Goal: Task Accomplishment & Management: Manage account settings

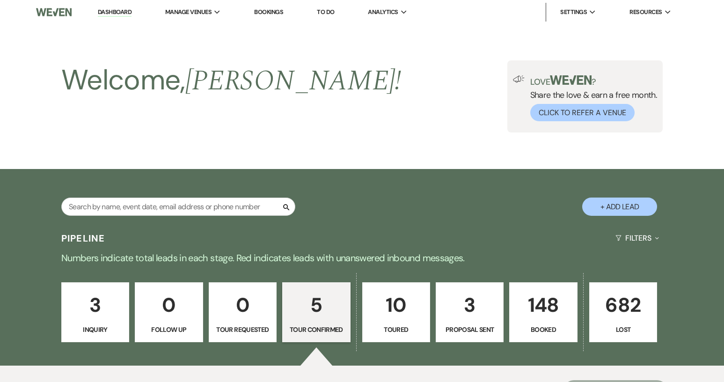
select select "4"
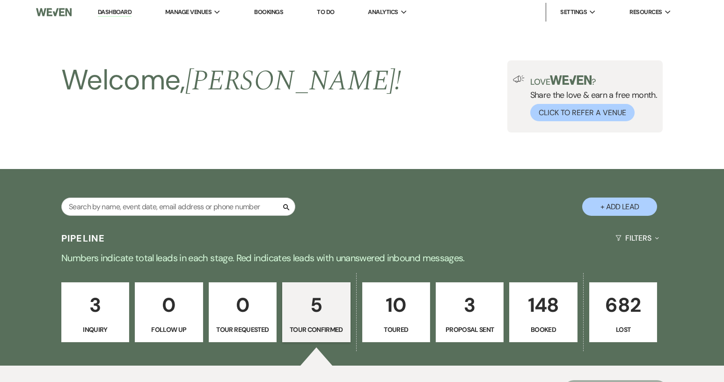
scroll to position [121, 0]
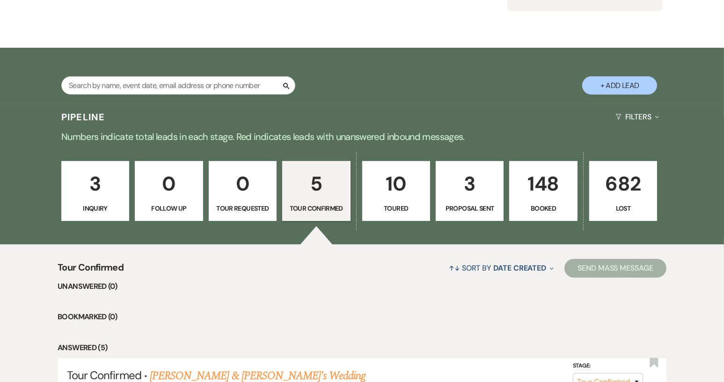
click at [413, 190] on p "10" at bounding box center [397, 183] width 56 height 31
select select "5"
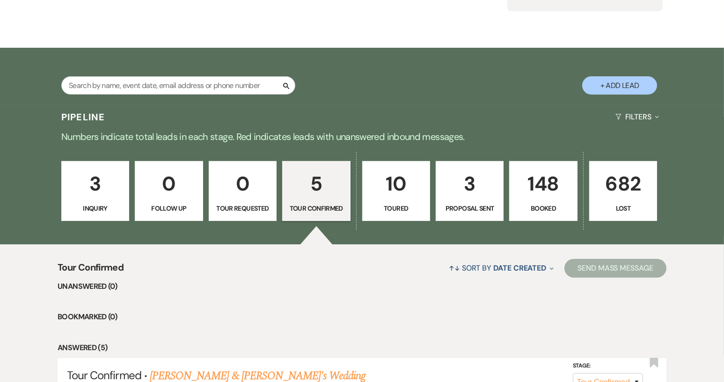
select select "5"
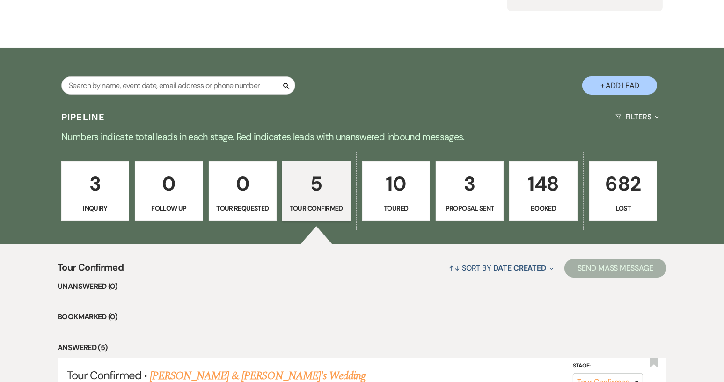
select select "5"
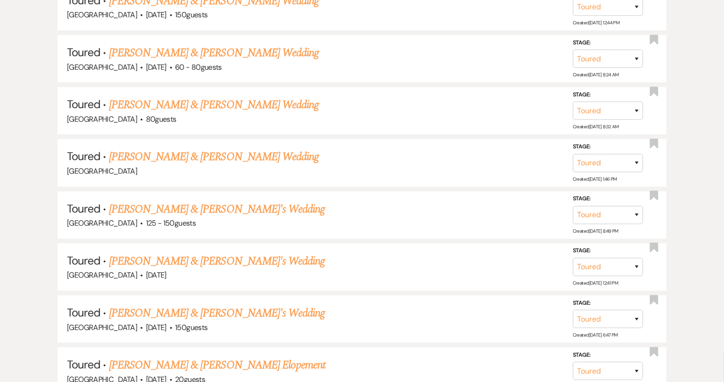
scroll to position [684, 0]
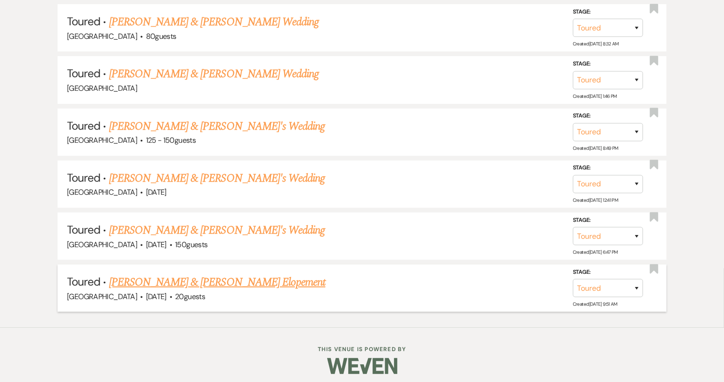
click at [277, 274] on link "Nikolai Huttunen & Juliana Wentz's Elopement" at bounding box center [217, 282] width 217 height 17
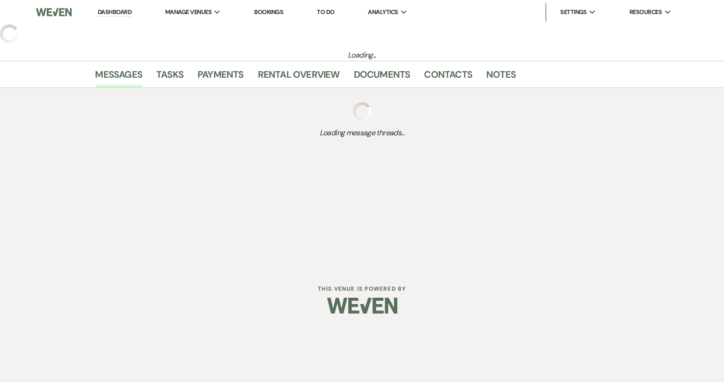
select select "5"
select select "22"
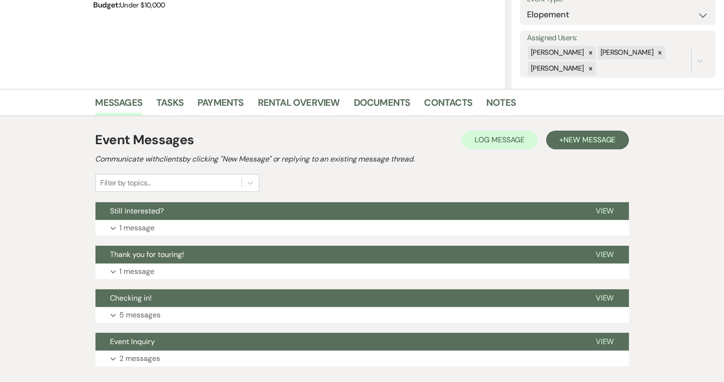
scroll to position [162, 0]
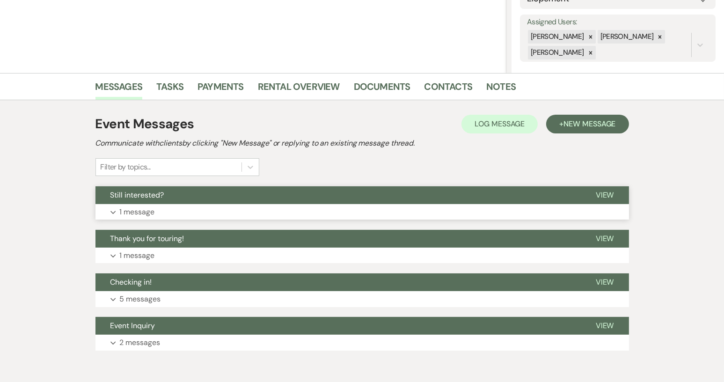
click at [599, 195] on span "View" at bounding box center [605, 195] width 18 height 10
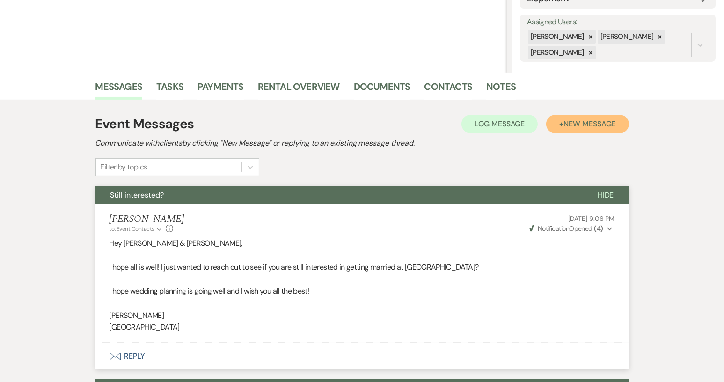
click at [596, 126] on span "New Message" at bounding box center [590, 124] width 52 height 10
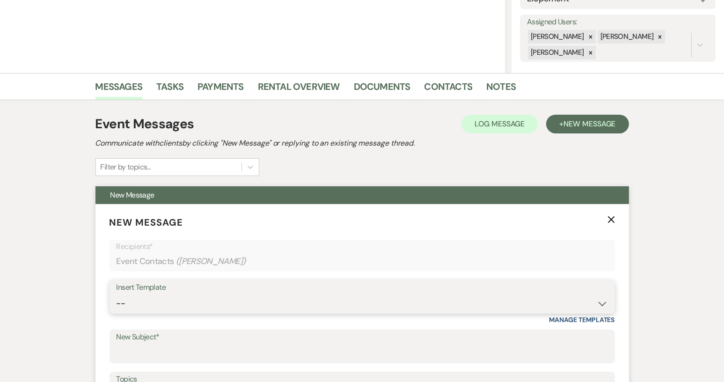
click at [601, 305] on select "-- Weven Planning Portal Introduction (Booked Events) Tour Request Response Con…" at bounding box center [363, 304] width 492 height 18
select select "1445"
click at [117, 295] on select "-- Weven Planning Portal Introduction (Booked Events) Tour Request Response Con…" at bounding box center [363, 304] width 492 height 18
type input "Final attempt"
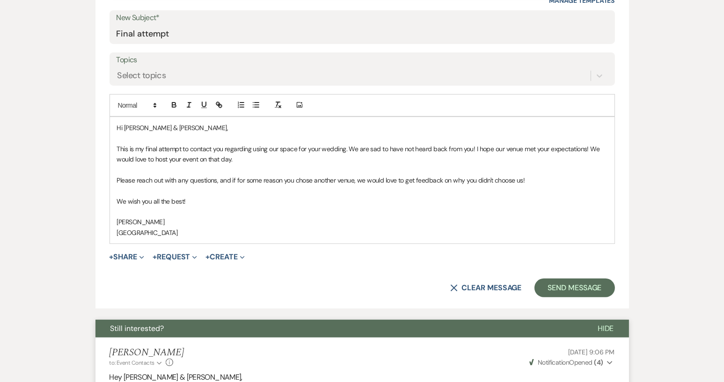
scroll to position [485, 0]
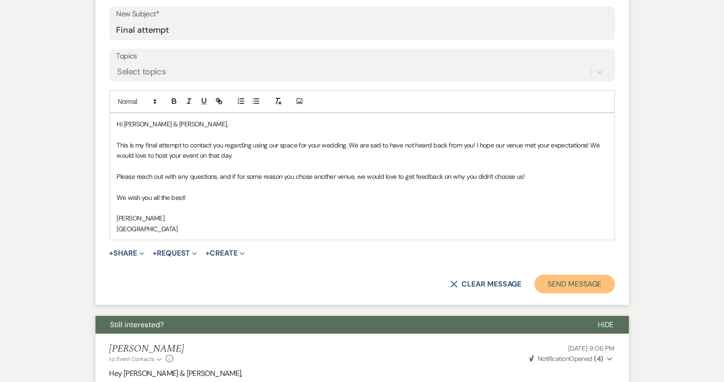
click at [578, 285] on button "Send Message" at bounding box center [575, 284] width 80 height 19
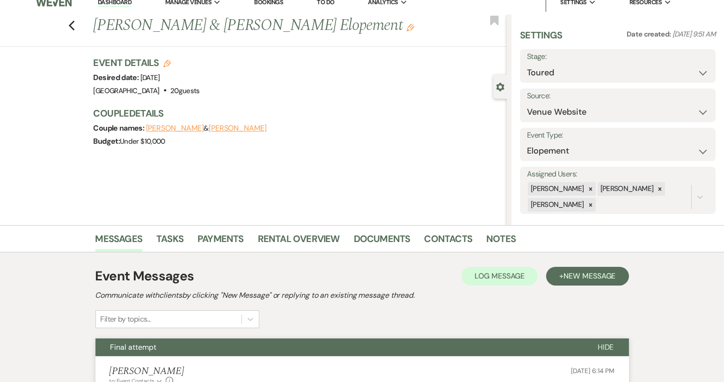
scroll to position [0, 0]
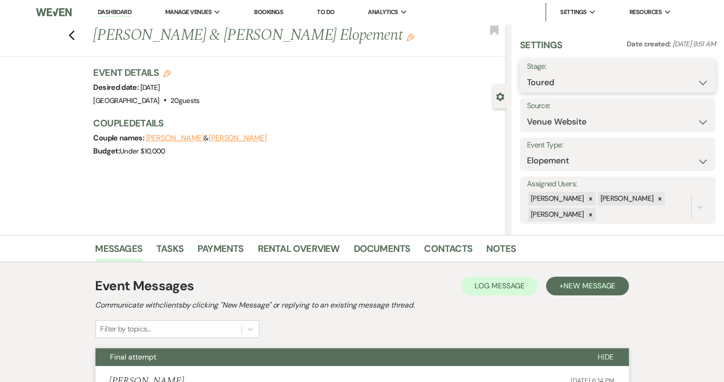
click at [693, 83] on select "Inquiry Follow Up Tour Requested Tour Confirmed Toured Proposal Sent Booked Lost" at bounding box center [618, 83] width 182 height 18
select select "8"
click at [527, 74] on select "Inquiry Follow Up Tour Requested Tour Confirmed Toured Proposal Sent Booked Lost" at bounding box center [618, 83] width 182 height 18
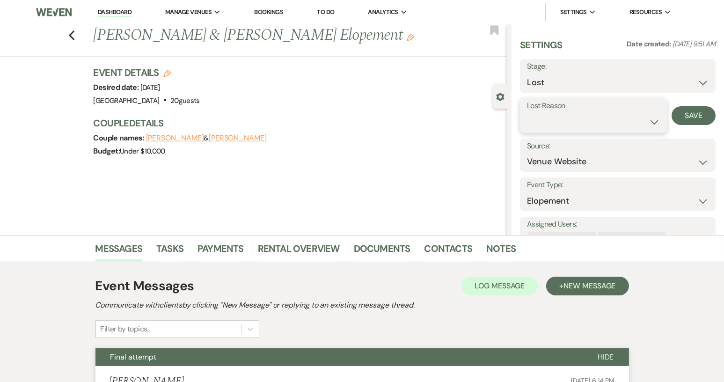
click at [644, 124] on select "Booked Elsewhere Budget Date Unavailable No Response Not a Good Match Capacity …" at bounding box center [593, 122] width 133 height 18
select select "5"
click at [527, 113] on select "Booked Elsewhere Budget Date Unavailable No Response Not a Good Match Capacity …" at bounding box center [593, 122] width 133 height 18
click at [680, 111] on button "Save" at bounding box center [694, 115] width 44 height 19
click at [70, 33] on div "Previous Nikolai Huttunen & Juliana Wentz's Elopement Edit Bookmark" at bounding box center [251, 40] width 512 height 32
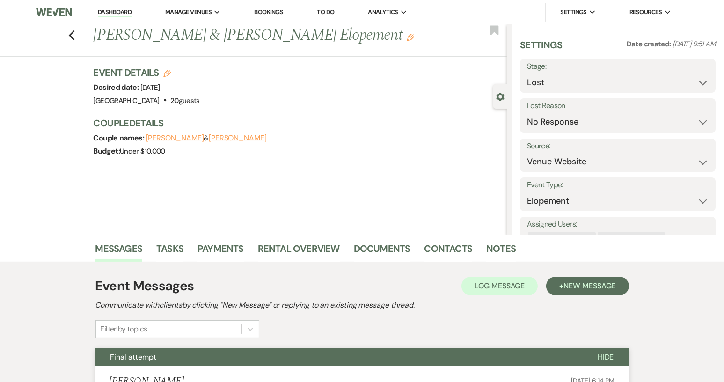
click at [79, 36] on div "Previous Nikolai Huttunen & Juliana Wentz's Elopement Edit Bookmark" at bounding box center [251, 40] width 512 height 32
click at [74, 33] on use "button" at bounding box center [71, 35] width 6 height 10
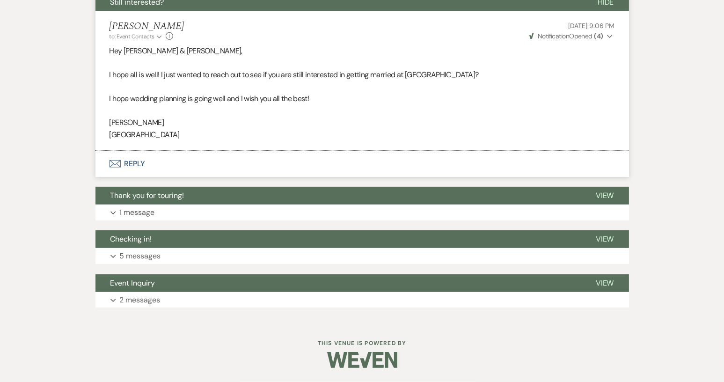
select select "5"
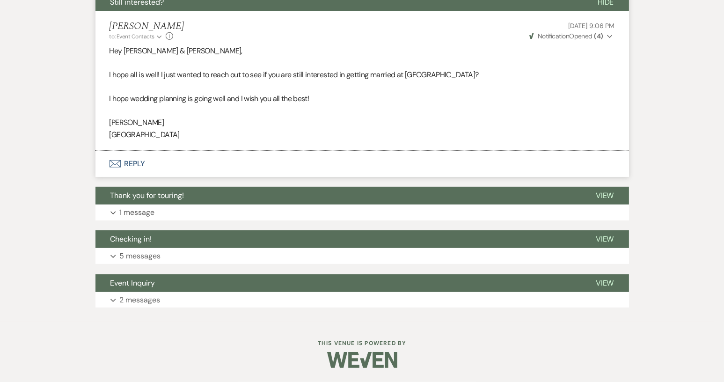
select select "5"
select select "8"
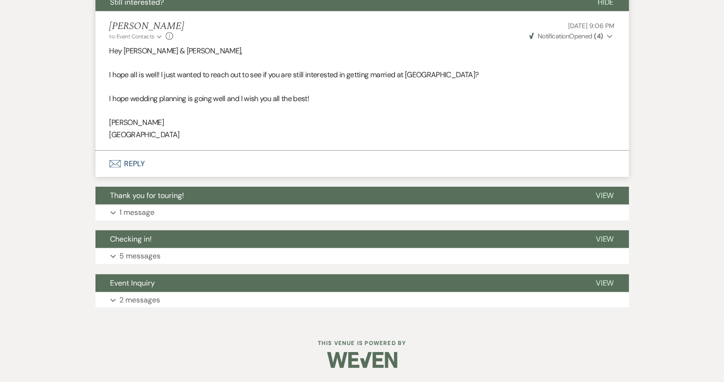
select select "5"
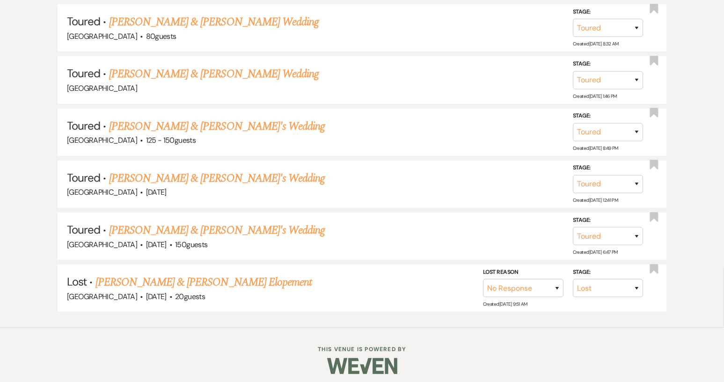
scroll to position [633, 0]
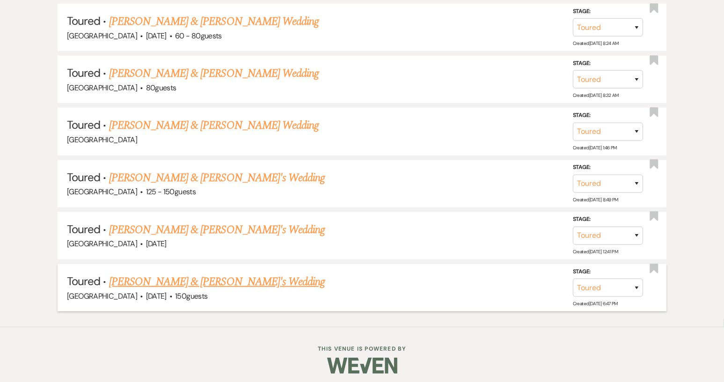
click at [167, 277] on link "Mackenzie Branham & Aaron's Wedding" at bounding box center [217, 281] width 216 height 17
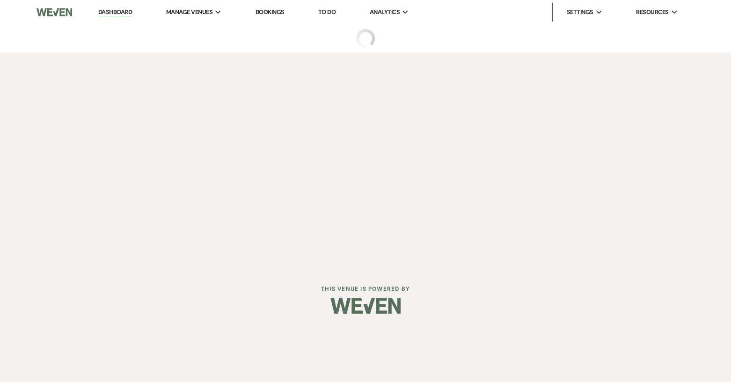
select select "5"
select select "12"
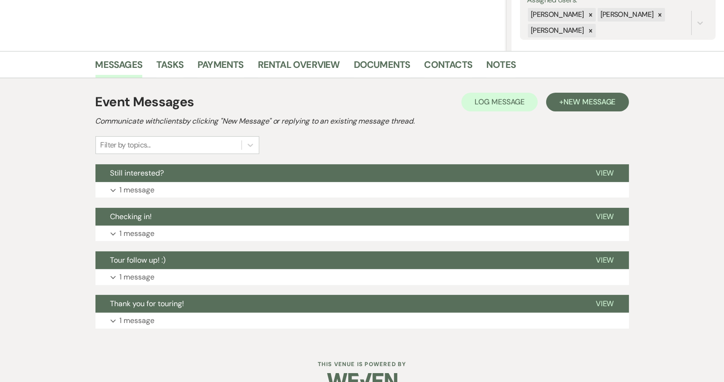
scroll to position [183, 0]
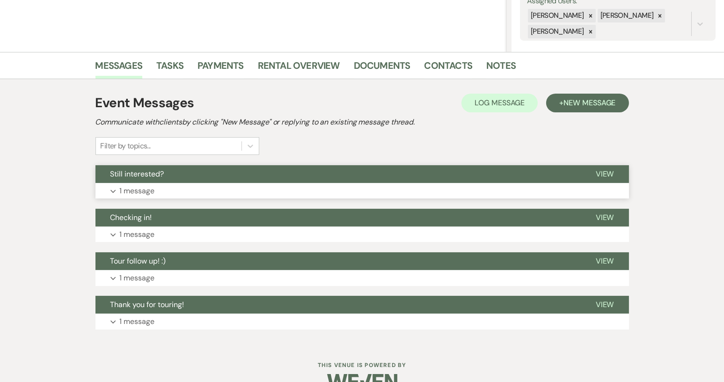
click at [600, 173] on span "View" at bounding box center [605, 174] width 18 height 10
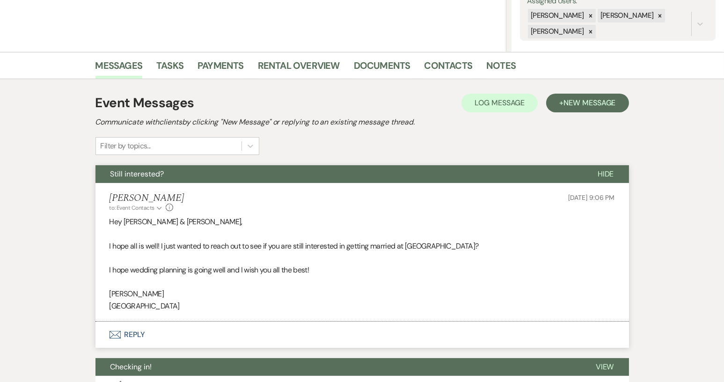
click at [600, 173] on span "Hide" at bounding box center [606, 174] width 16 height 10
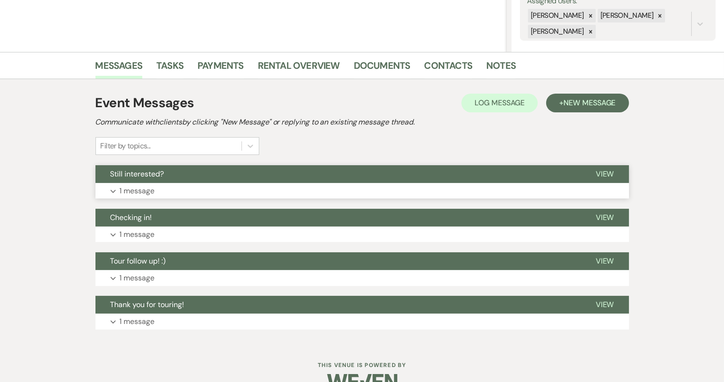
click at [598, 174] on span "View" at bounding box center [605, 174] width 18 height 10
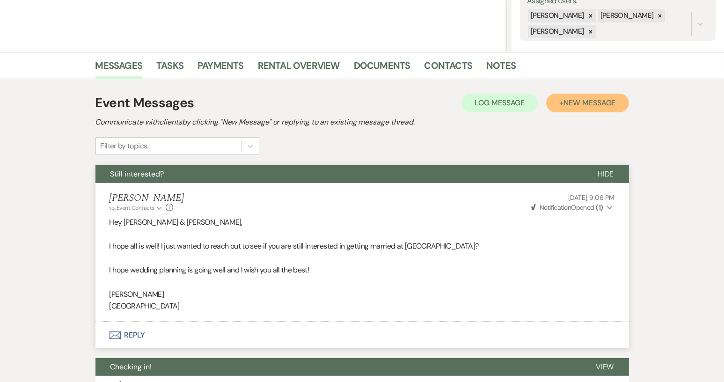
click at [596, 100] on span "New Message" at bounding box center [590, 103] width 52 height 10
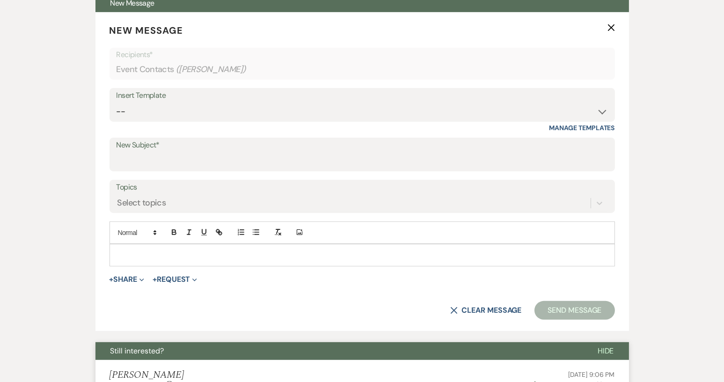
scroll to position [378, 0]
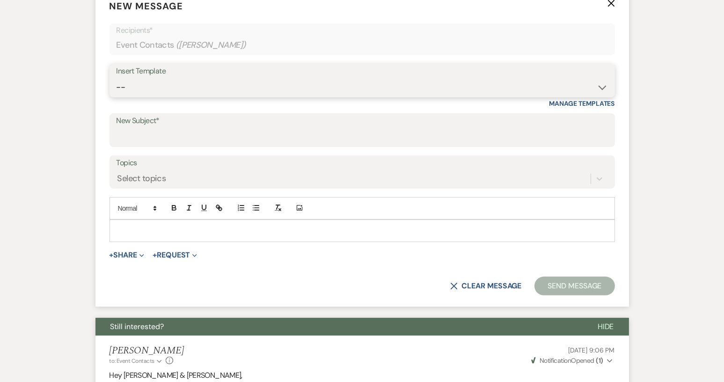
click at [601, 86] on select "-- Weven Planning Portal Introduction (Booked Events) Tour Request Response Con…" at bounding box center [363, 87] width 492 height 18
select select "1445"
click at [117, 78] on select "-- Weven Planning Portal Introduction (Booked Events) Tour Request Response Con…" at bounding box center [363, 87] width 492 height 18
type input "Final attempt"
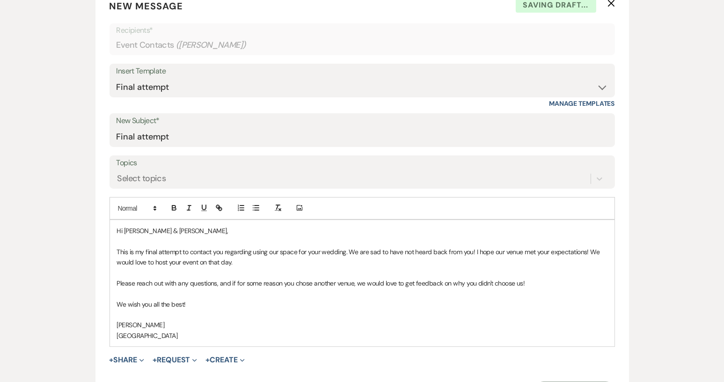
click at [715, 209] on div "Messages Tasks Payments Rental Overview Documents Contacts Notes Event Messages…" at bounding box center [362, 304] width 724 height 894
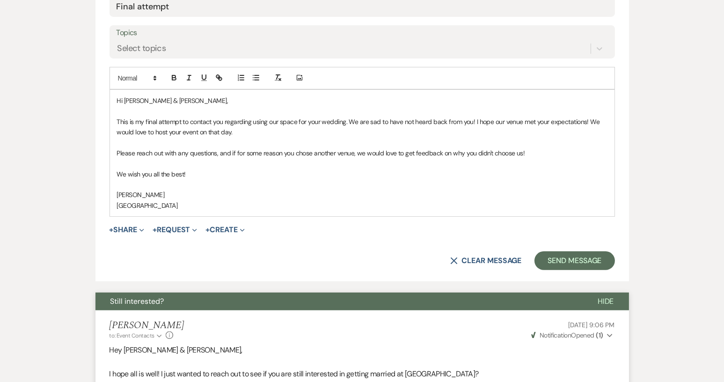
scroll to position [505, 0]
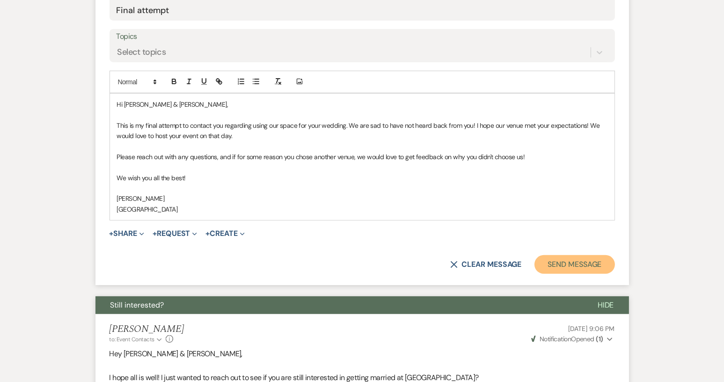
click at [584, 263] on button "Send Message" at bounding box center [575, 264] width 80 height 19
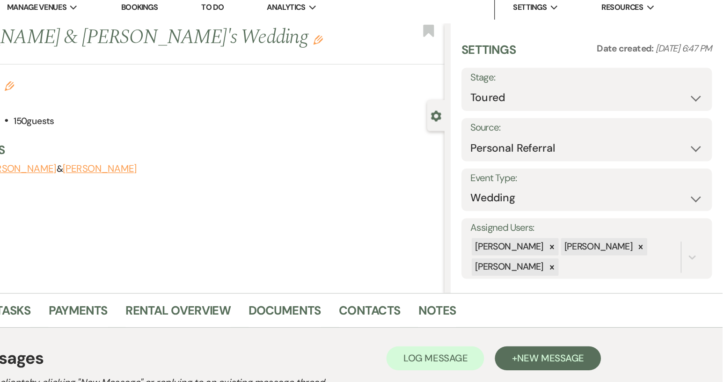
scroll to position [0, 0]
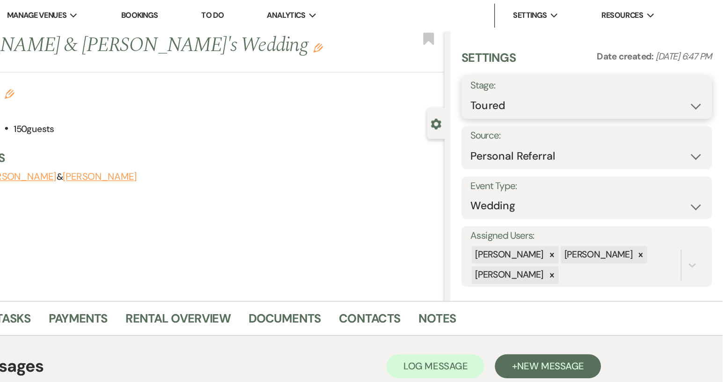
click at [695, 81] on select "Inquiry Follow Up Tour Requested Tour Confirmed Toured Proposal Sent Booked Lost" at bounding box center [618, 83] width 182 height 18
select select "8"
click at [527, 74] on select "Inquiry Follow Up Tour Requested Tour Confirmed Toured Proposal Sent Booked Lost" at bounding box center [618, 83] width 182 height 18
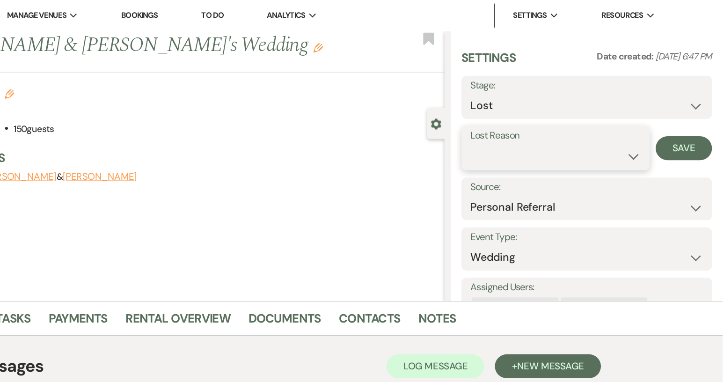
click at [648, 122] on select "Booked Elsewhere Budget Date Unavailable No Response Not a Good Match Capacity …" at bounding box center [593, 122] width 133 height 18
select select "5"
click at [527, 113] on select "Booked Elsewhere Budget Date Unavailable No Response Not a Good Match Capacity …" at bounding box center [593, 122] width 133 height 18
click at [692, 118] on button "Save" at bounding box center [694, 115] width 44 height 19
click at [704, 84] on div "Stage: Inquiry Follow Up Tour Requested Tour Confirmed Toured Proposal Sent Boo…" at bounding box center [618, 76] width 196 height 34
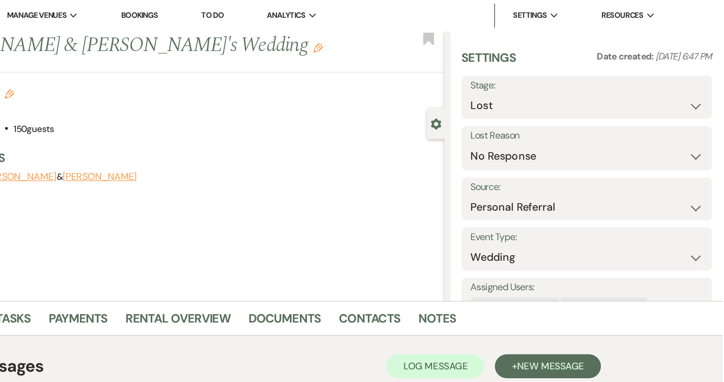
select select "5"
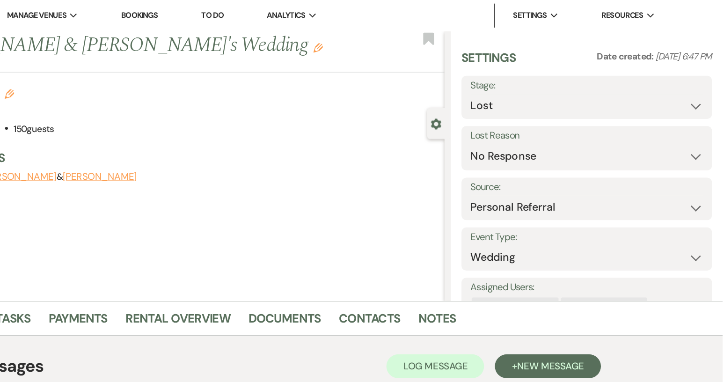
select select "5"
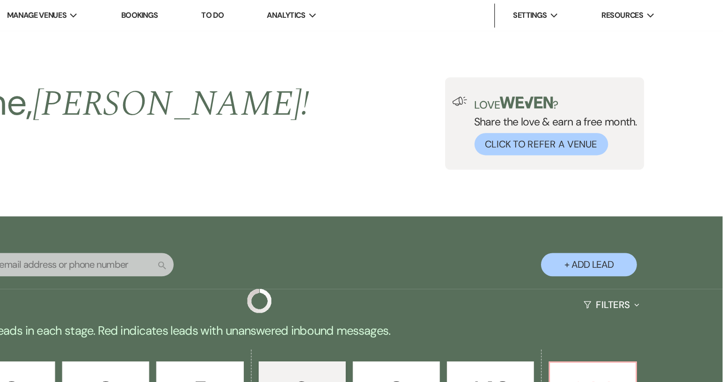
scroll to position [582, 0]
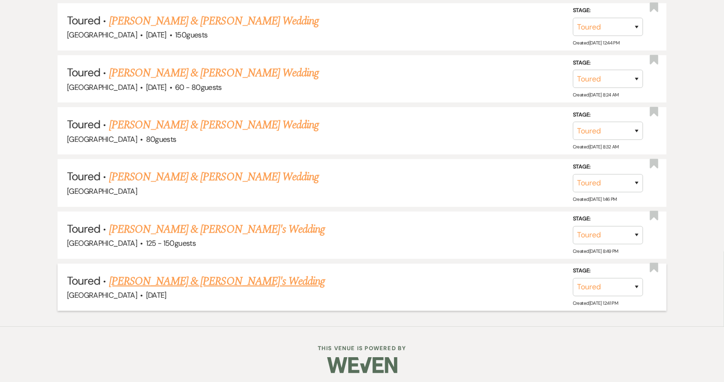
click at [182, 275] on link "Alexandra Lopez & Fiance's Wedding" at bounding box center [217, 281] width 216 height 17
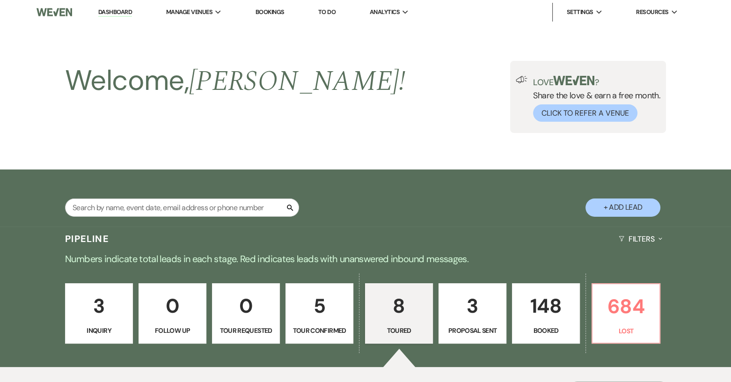
select select "5"
select select "2"
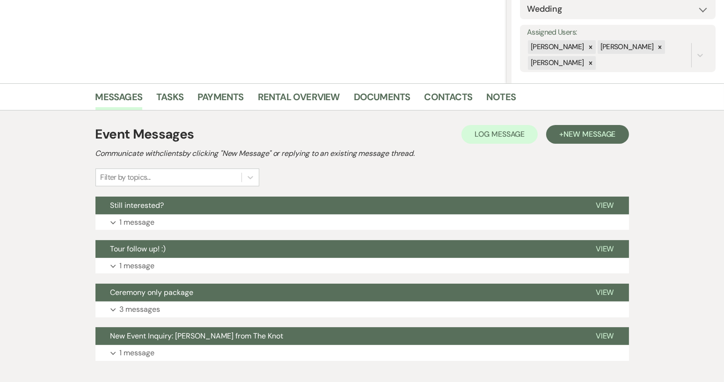
scroll to position [148, 0]
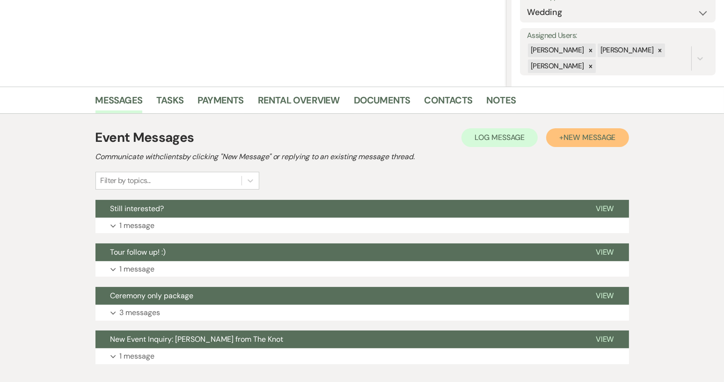
click at [586, 137] on span "New Message" at bounding box center [590, 138] width 52 height 10
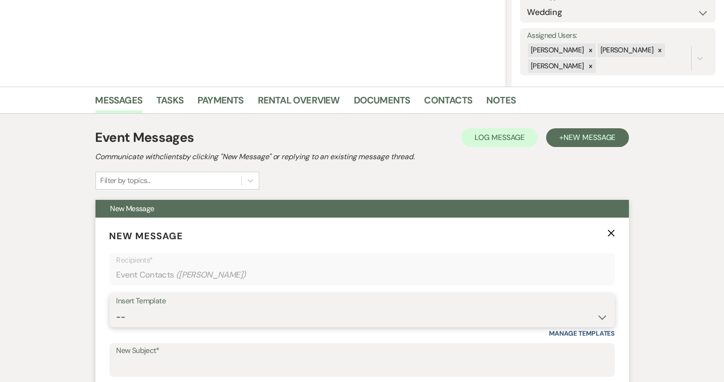
click at [604, 322] on select "-- Weven Planning Portal Introduction (Booked Events) Tour Request Response Con…" at bounding box center [363, 317] width 492 height 18
select select "1445"
click at [117, 308] on select "-- Weven Planning Portal Introduction (Booked Events) Tour Request Response Con…" at bounding box center [363, 317] width 492 height 18
type input "Final attempt"
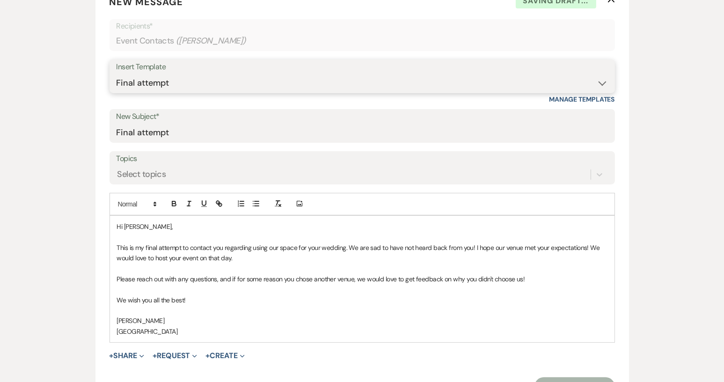
scroll to position [405, 0]
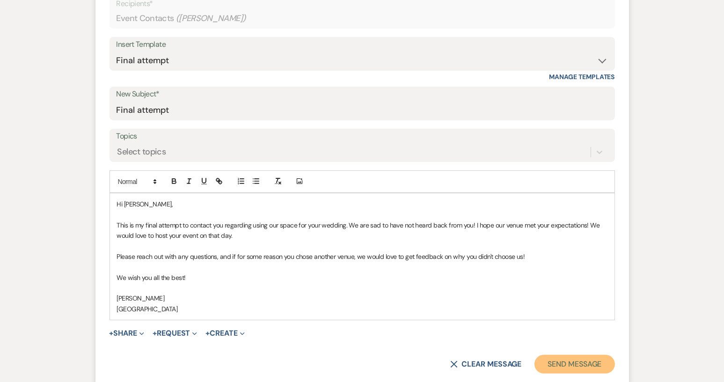
click at [584, 362] on button "Send Message" at bounding box center [575, 364] width 80 height 19
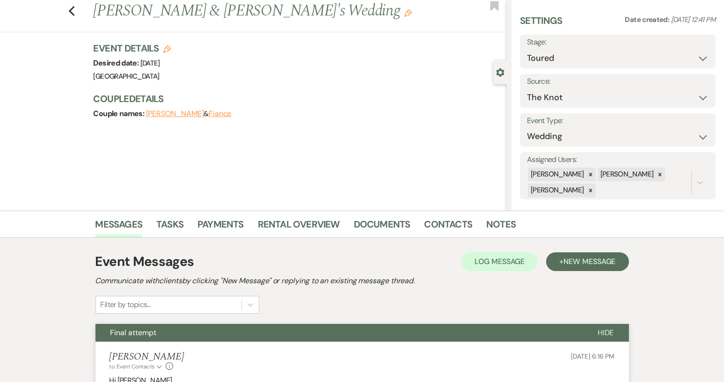
scroll to position [0, 0]
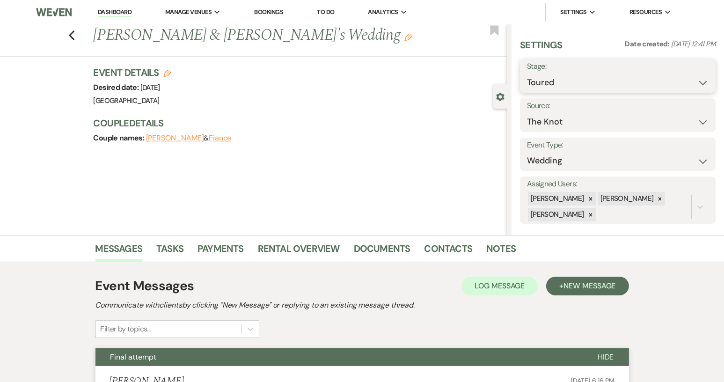
click at [697, 84] on select "Inquiry Follow Up Tour Requested Tour Confirmed Toured Proposal Sent Booked Lost" at bounding box center [618, 83] width 182 height 18
select select "8"
click at [527, 74] on select "Inquiry Follow Up Tour Requested Tour Confirmed Toured Proposal Sent Booked Lost" at bounding box center [618, 83] width 182 height 18
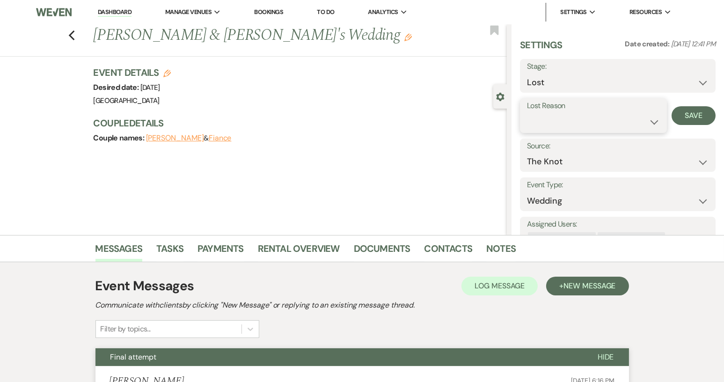
click at [650, 122] on select "Booked Elsewhere Budget Date Unavailable No Response Not a Good Match Capacity …" at bounding box center [593, 122] width 133 height 18
select select "5"
click at [527, 113] on select "Booked Elsewhere Budget Date Unavailable No Response Not a Good Match Capacity …" at bounding box center [593, 122] width 133 height 18
click at [689, 121] on button "Save" at bounding box center [694, 115] width 44 height 19
click at [75, 33] on icon "Previous" at bounding box center [71, 35] width 7 height 11
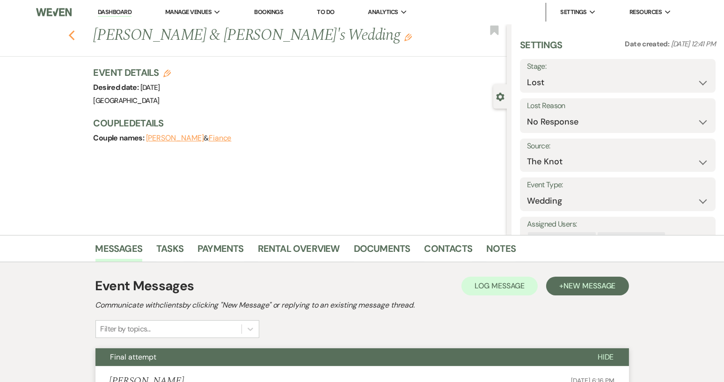
select select "5"
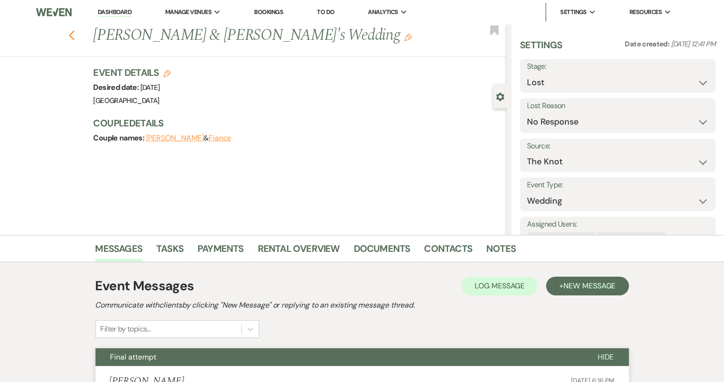
select select "5"
select select "8"
select select "5"
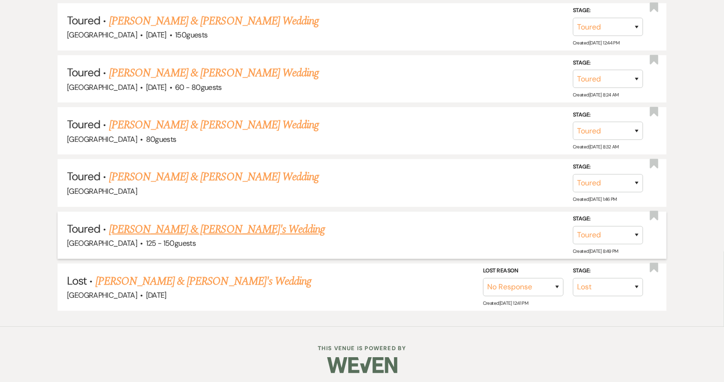
scroll to position [530, 0]
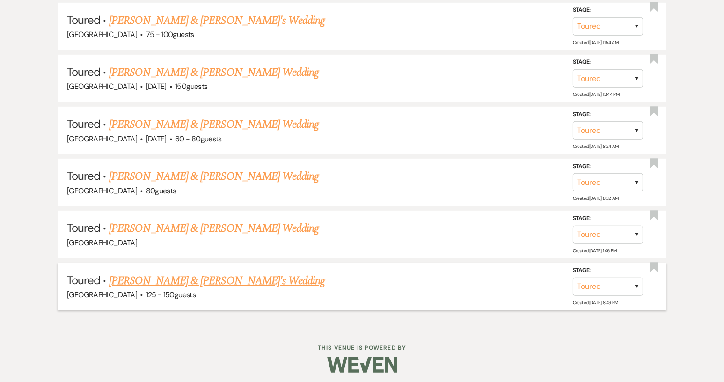
click at [185, 277] on link "Emily Hughe & Noah's Wedding" at bounding box center [217, 281] width 216 height 17
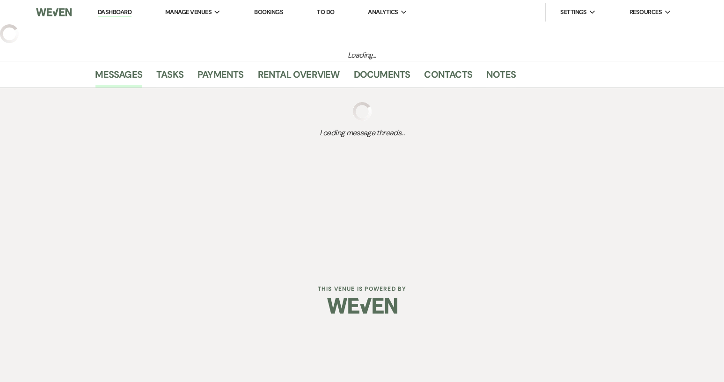
select select "5"
select select "6"
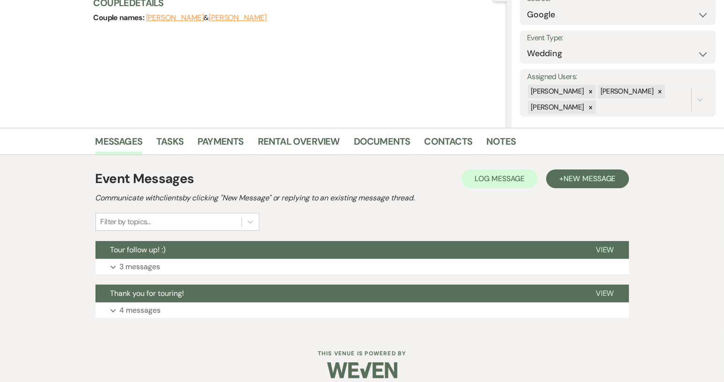
scroll to position [117, 0]
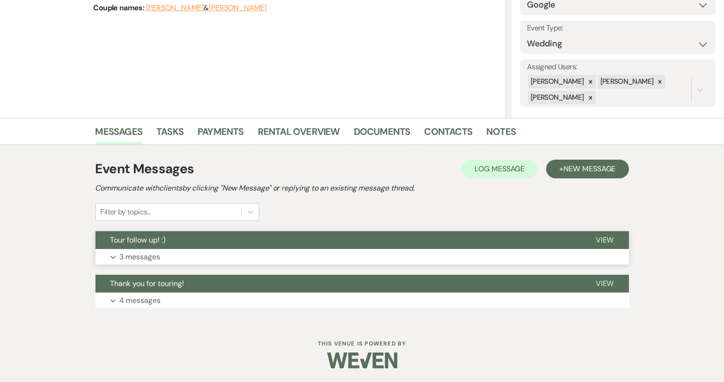
click at [608, 238] on span "View" at bounding box center [605, 240] width 18 height 10
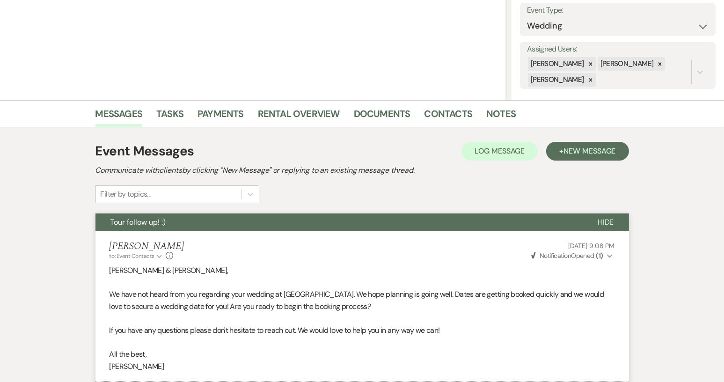
scroll to position [131, 0]
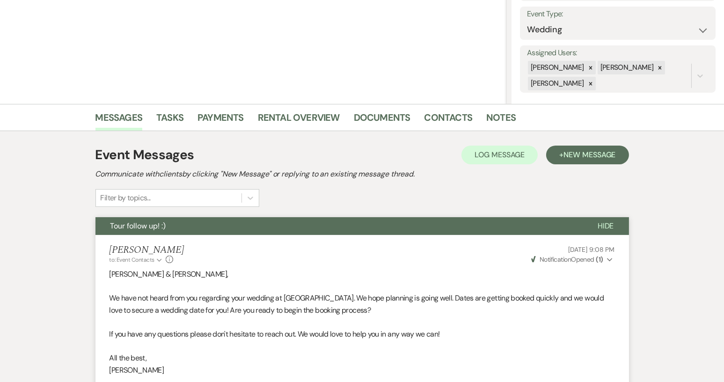
select select "5"
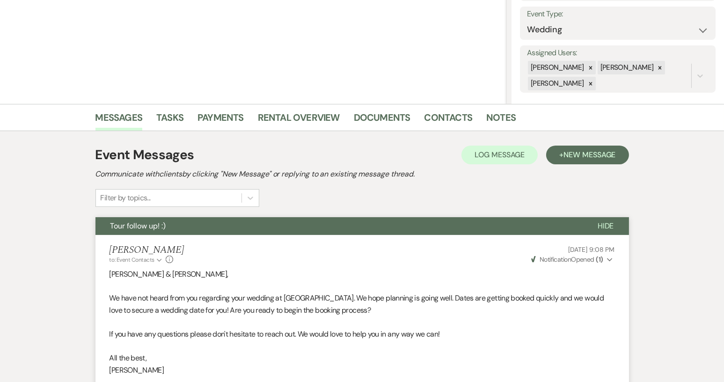
select select "5"
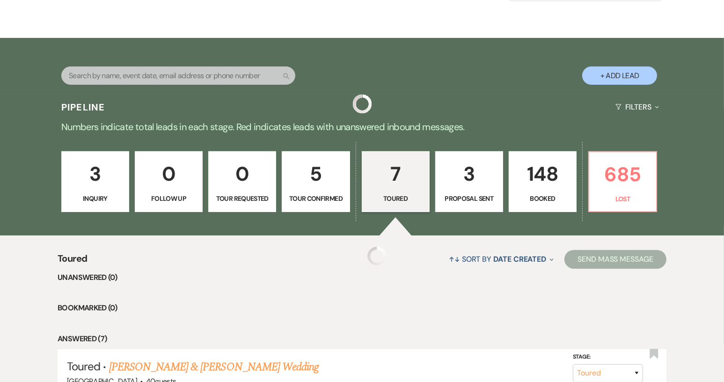
scroll to position [530, 0]
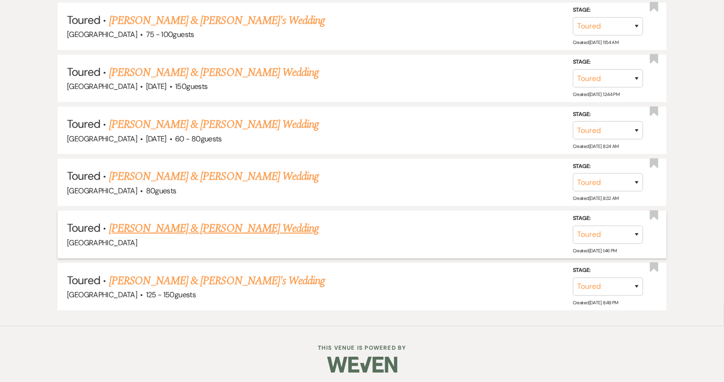
click at [142, 227] on link "Bailey Wilson & Tyler's Wedding" at bounding box center [214, 228] width 210 height 17
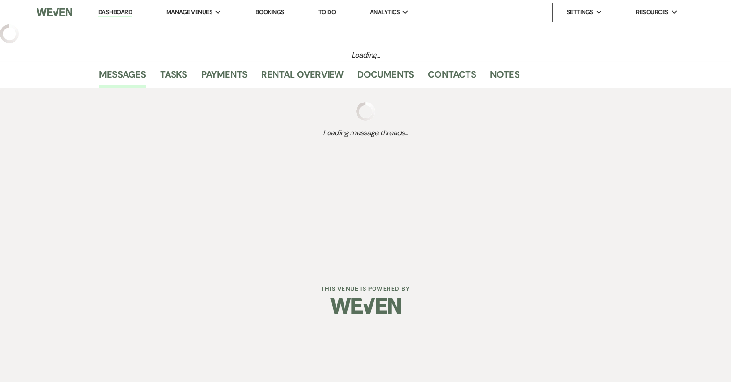
select select "5"
select select "14"
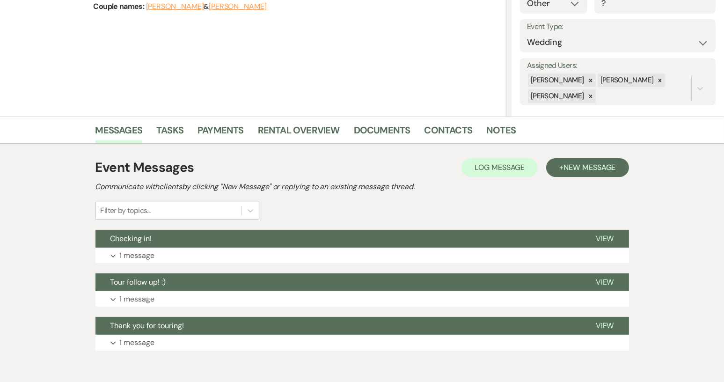
scroll to position [123, 0]
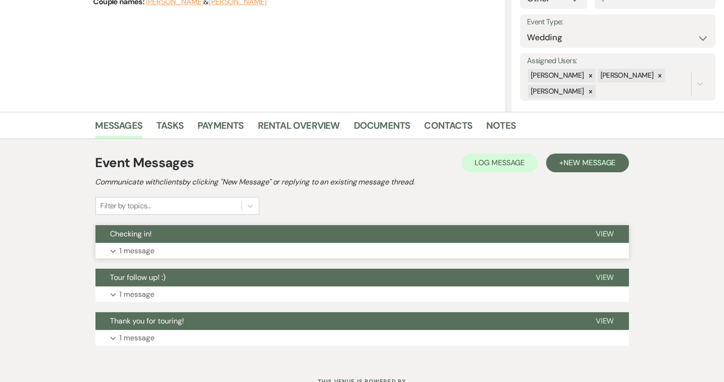
click at [606, 232] on span "View" at bounding box center [605, 234] width 18 height 10
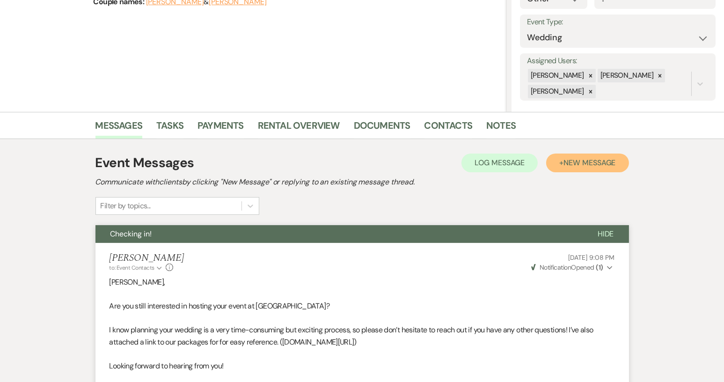
click at [584, 160] on span "New Message" at bounding box center [590, 163] width 52 height 10
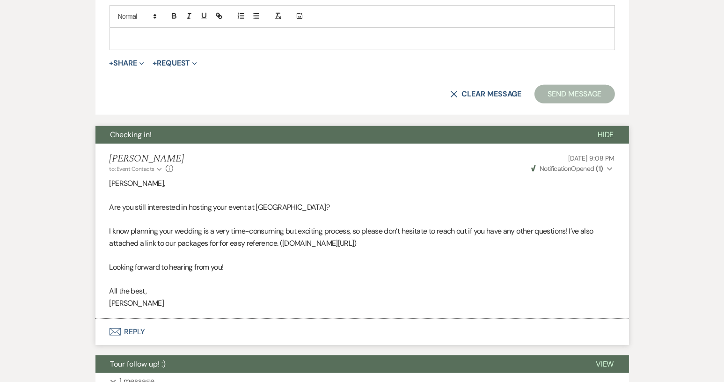
scroll to position [565, 0]
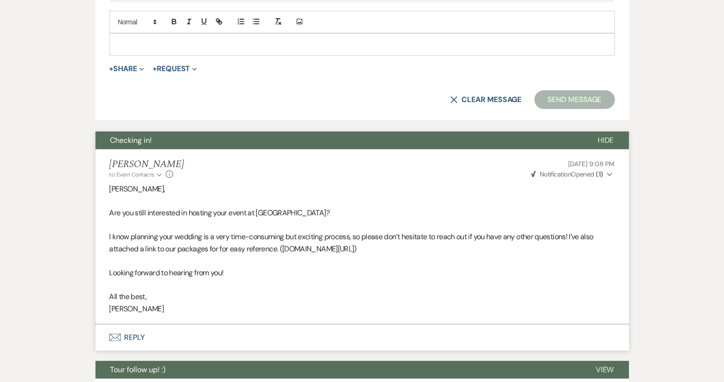
click at [608, 141] on span "Hide" at bounding box center [606, 140] width 16 height 10
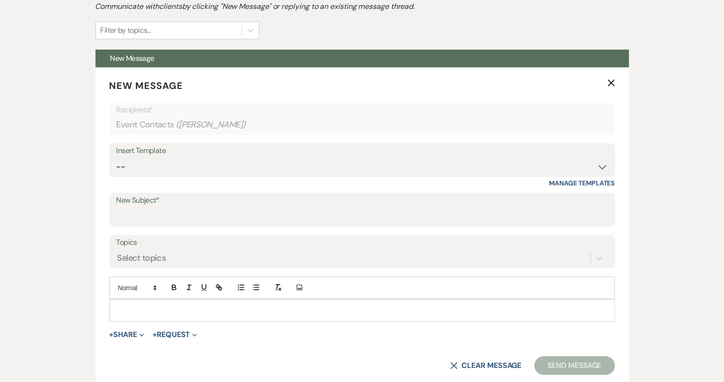
scroll to position [291, 0]
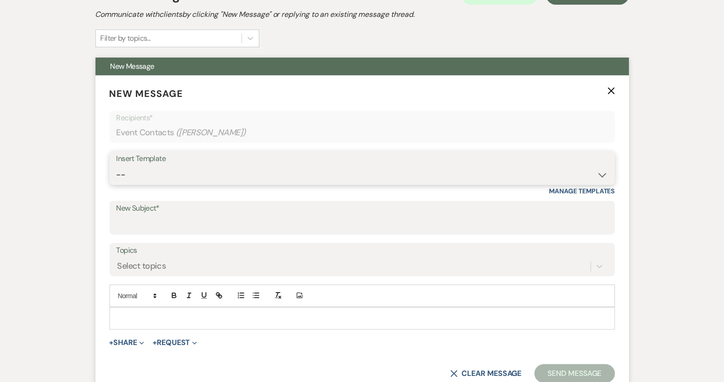
click at [601, 175] on select "-- Weven Planning Portal Introduction (Booked Events) Tour Request Response Con…" at bounding box center [363, 175] width 492 height 18
select select "1247"
click at [117, 166] on select "-- Weven Planning Portal Introduction (Booked Events) Tour Request Response Con…" at bounding box center [363, 175] width 492 height 18
type input "[GEOGRAPHIC_DATA]"
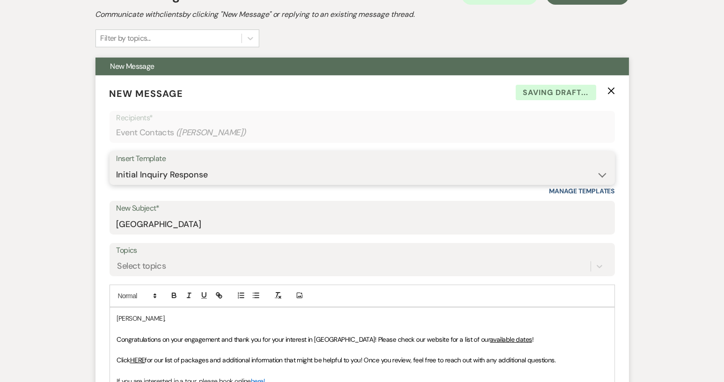
click at [597, 172] on select "-- Weven Planning Portal Introduction (Booked Events) Tour Request Response Con…" at bounding box center [363, 175] width 492 height 18
select select "1445"
click at [117, 166] on select "-- Weven Planning Portal Introduction (Booked Events) Tour Request Response Con…" at bounding box center [363, 175] width 492 height 18
type input "Final attempt"
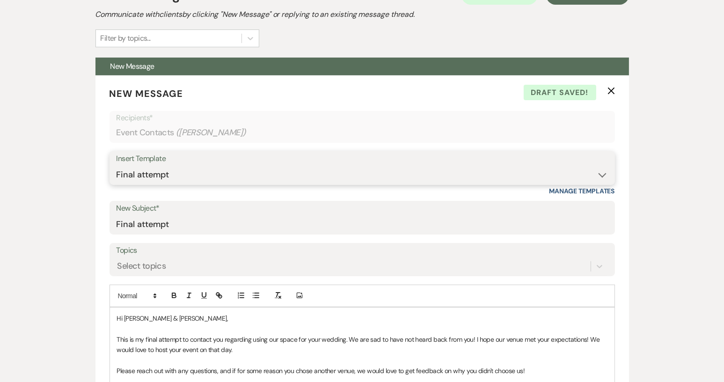
scroll to position [613, 0]
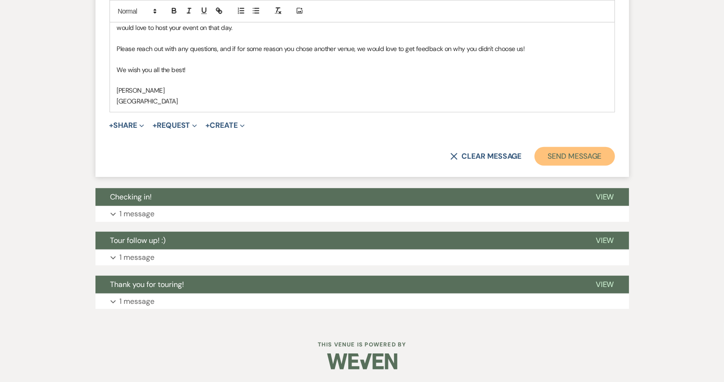
click at [570, 152] on button "Send Message" at bounding box center [575, 156] width 80 height 19
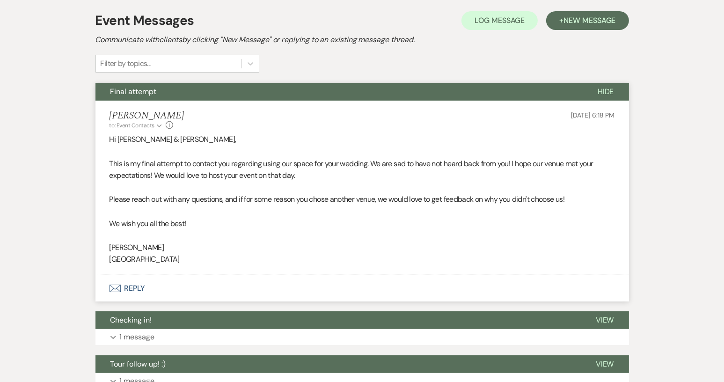
scroll to position [0, 0]
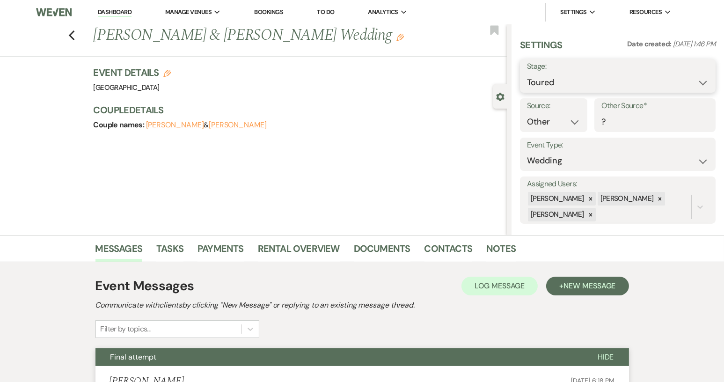
click at [700, 86] on select "Inquiry Follow Up Tour Requested Tour Confirmed Toured Proposal Sent Booked Lost" at bounding box center [618, 83] width 182 height 18
select select "8"
click at [527, 74] on select "Inquiry Follow Up Tour Requested Tour Confirmed Toured Proposal Sent Booked Lost" at bounding box center [618, 83] width 182 height 18
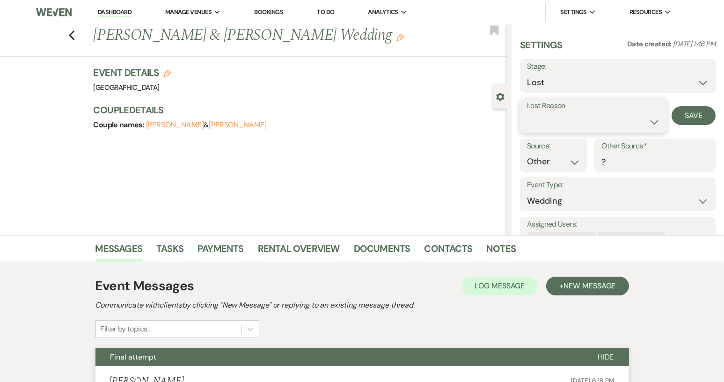
click at [650, 122] on select "Booked Elsewhere Budget Date Unavailable No Response Not a Good Match Capacity …" at bounding box center [593, 122] width 133 height 18
select select "5"
click at [527, 113] on select "Booked Elsewhere Budget Date Unavailable No Response Not a Good Match Capacity …" at bounding box center [593, 122] width 133 height 18
click at [688, 122] on button "Save" at bounding box center [694, 115] width 44 height 19
click at [74, 39] on use "button" at bounding box center [71, 35] width 6 height 10
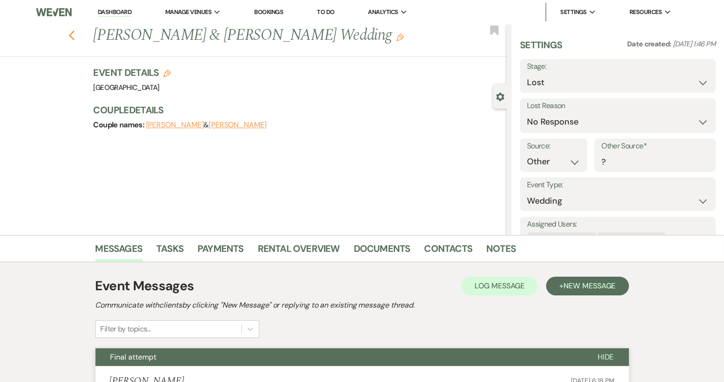
select select "5"
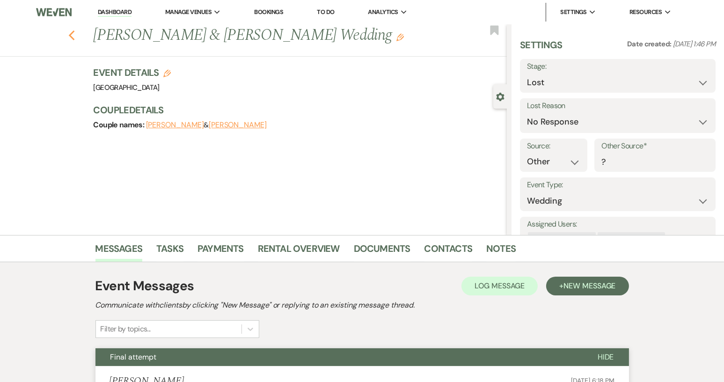
select select "8"
select select "5"
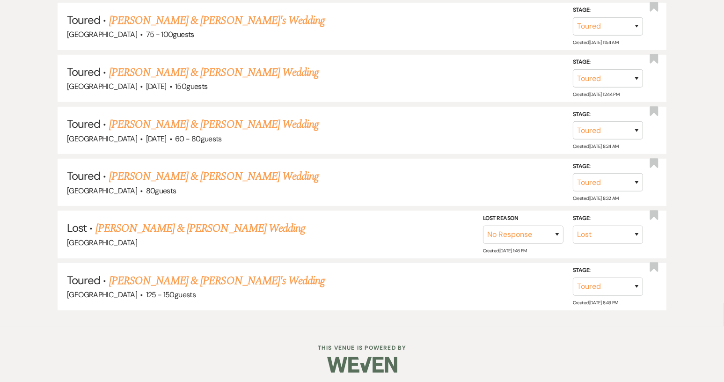
scroll to position [479, 0]
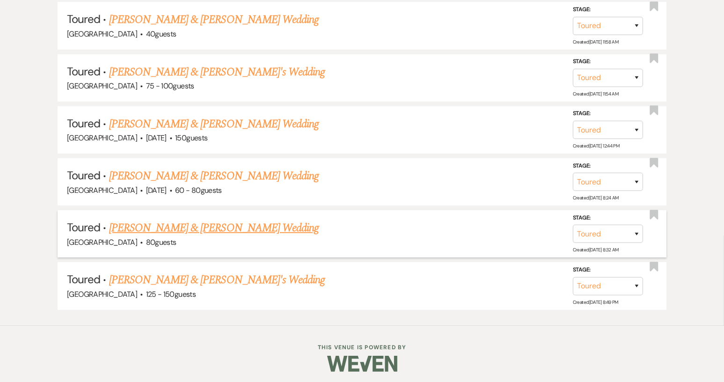
click at [209, 225] on link "Zach & Mary Thompson's Wedding" at bounding box center [214, 228] width 210 height 17
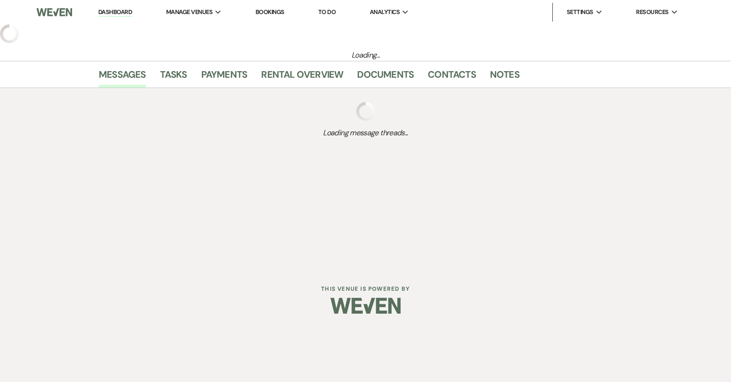
select select "5"
select select "6"
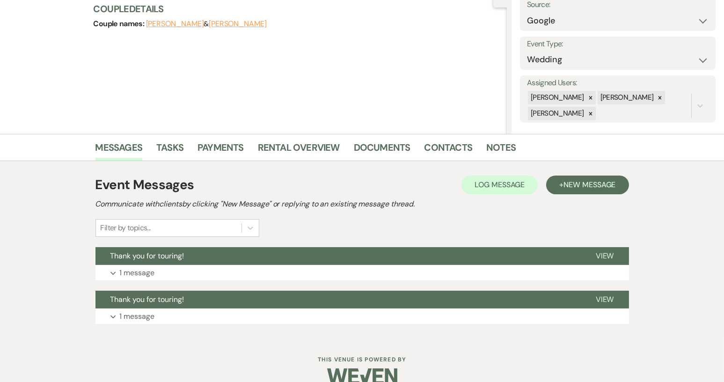
scroll to position [117, 0]
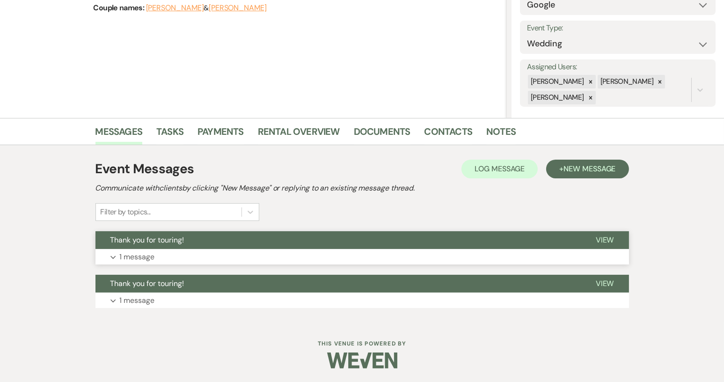
click at [606, 237] on span "View" at bounding box center [605, 240] width 18 height 10
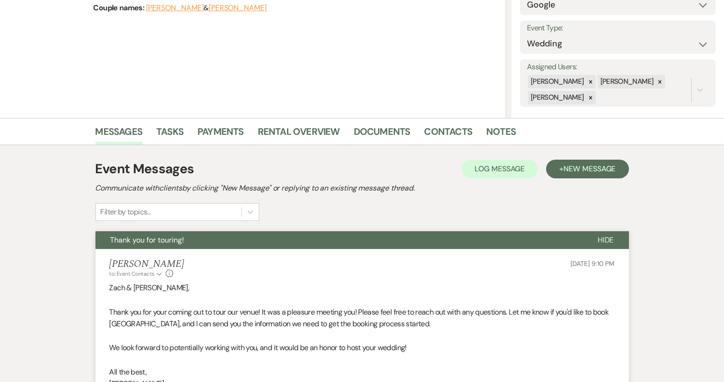
click at [606, 237] on span "Hide" at bounding box center [606, 240] width 16 height 10
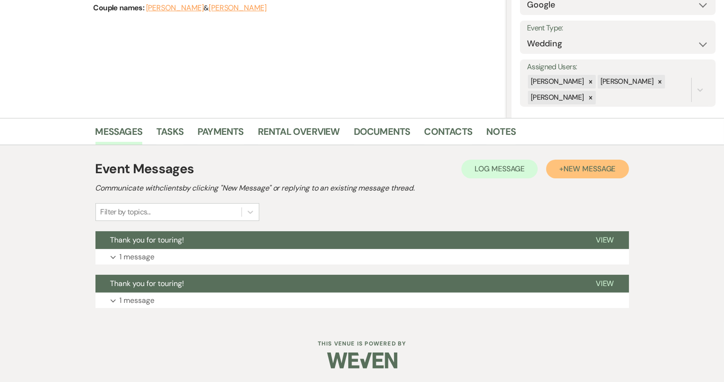
click at [598, 170] on span "New Message" at bounding box center [590, 169] width 52 height 10
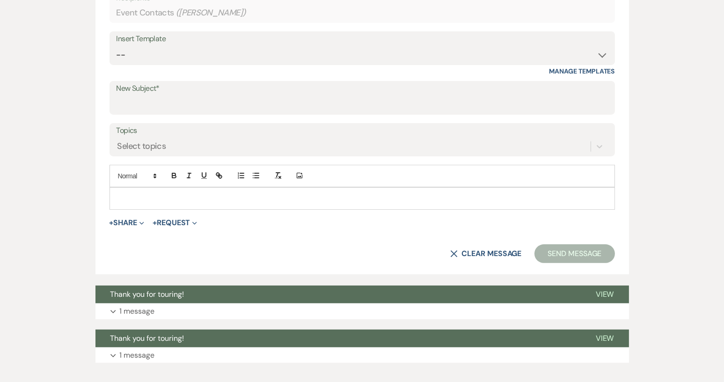
scroll to position [465, 0]
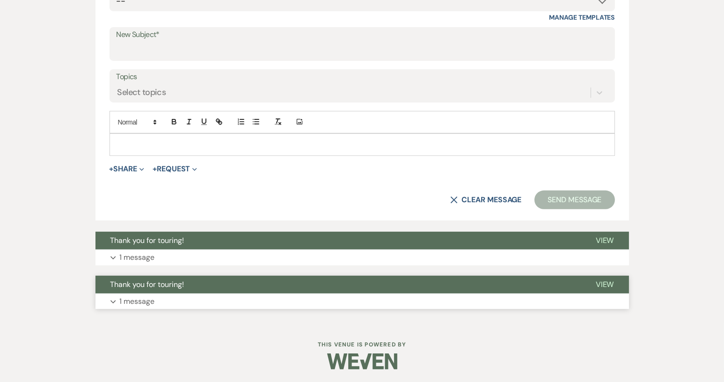
click at [612, 283] on span "View" at bounding box center [605, 285] width 18 height 10
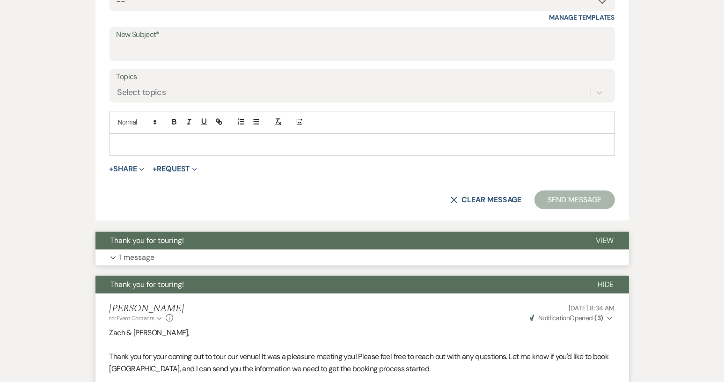
click at [604, 236] on span "View" at bounding box center [605, 241] width 18 height 10
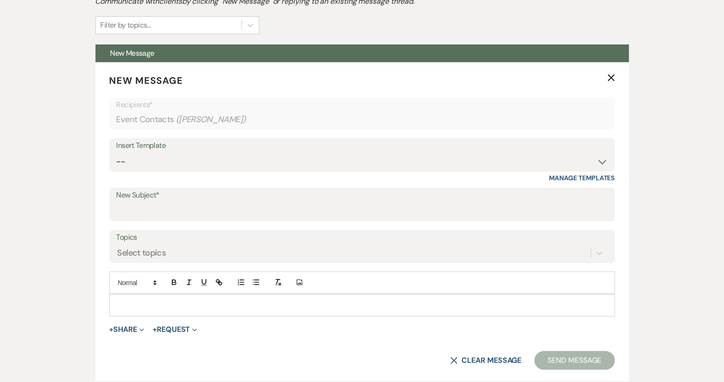
scroll to position [303, 0]
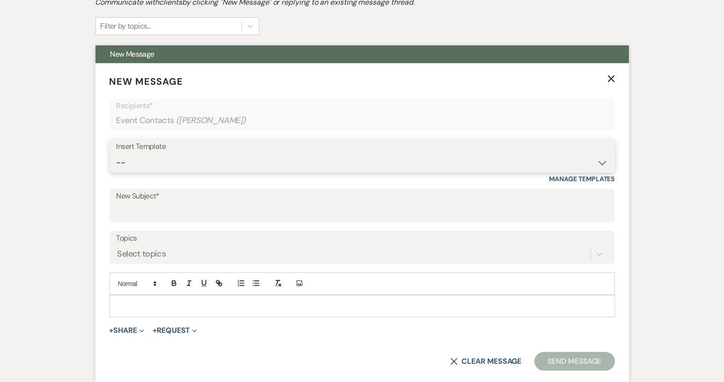
click at [604, 164] on select "-- Weven Planning Portal Introduction (Booked Events) Tour Request Response Con…" at bounding box center [363, 163] width 492 height 18
select select "2131"
click at [117, 154] on select "-- Weven Planning Portal Introduction (Booked Events) Tour Request Response Con…" at bounding box center [363, 163] width 492 height 18
type input "Tour follow up! :)"
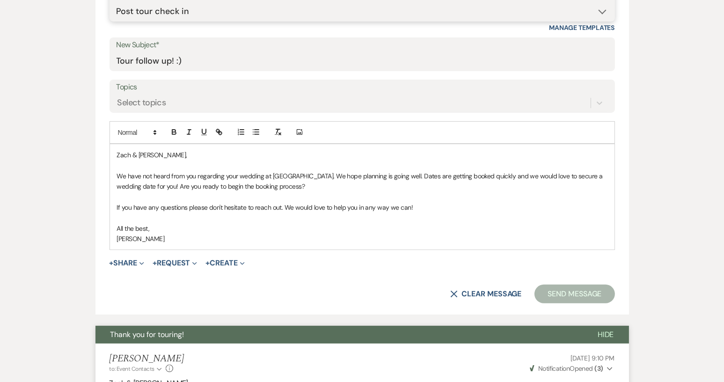
scroll to position [456, 0]
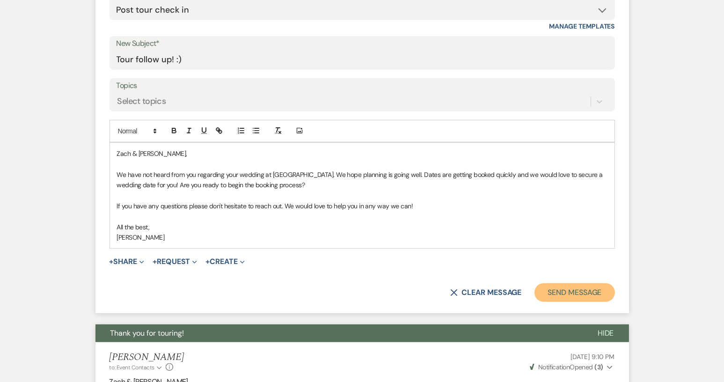
click at [600, 288] on button "Send Message" at bounding box center [575, 292] width 80 height 19
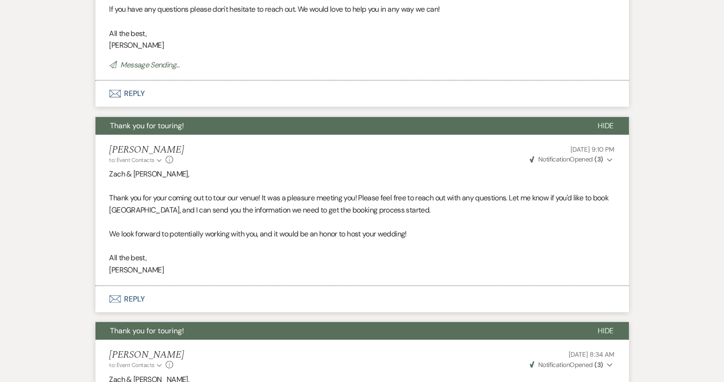
scroll to position [108, 0]
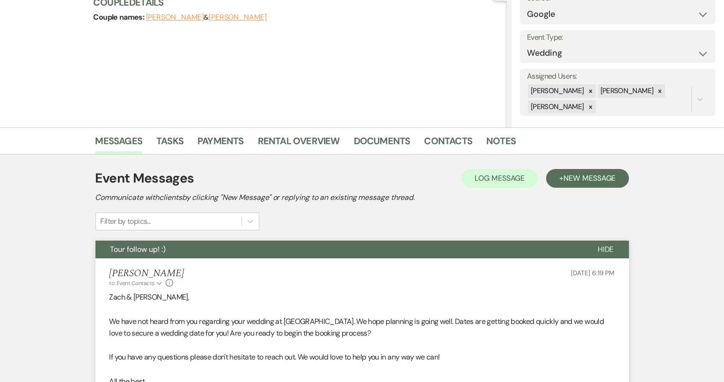
select select "5"
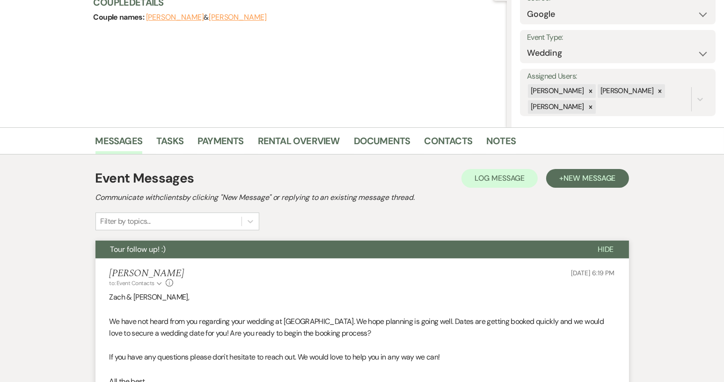
select select "5"
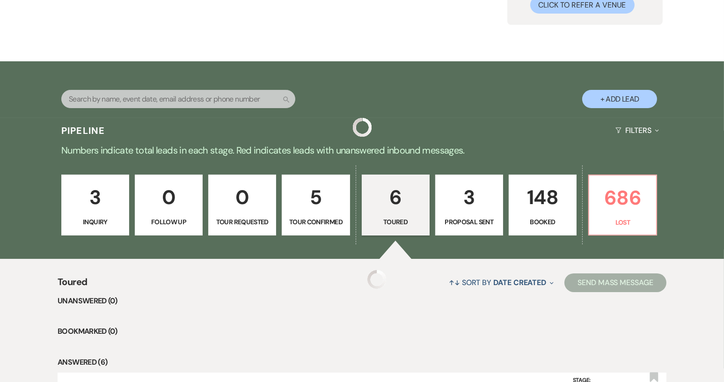
scroll to position [479, 0]
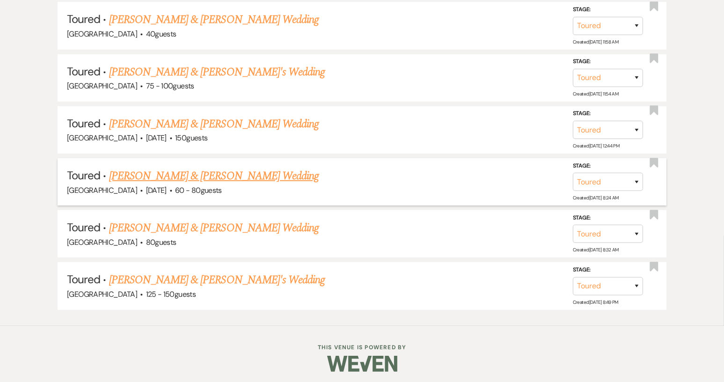
click at [185, 173] on link "Tessa Dalton & Tyson's Wedding" at bounding box center [214, 176] width 210 height 17
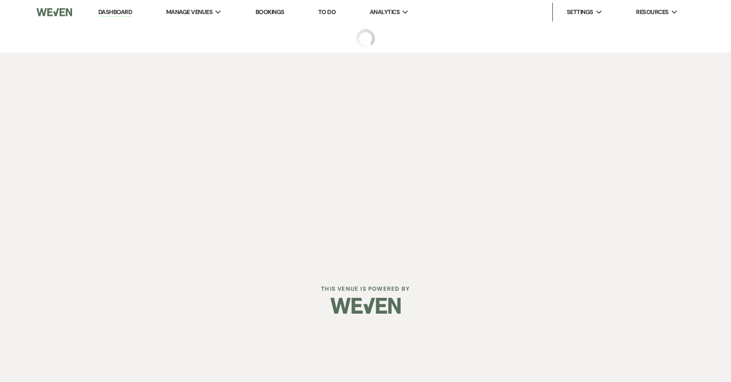
select select "5"
select select "12"
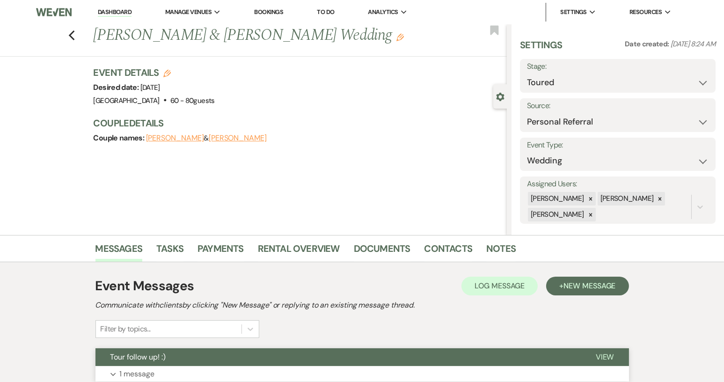
click at [608, 357] on span "View" at bounding box center [605, 357] width 18 height 10
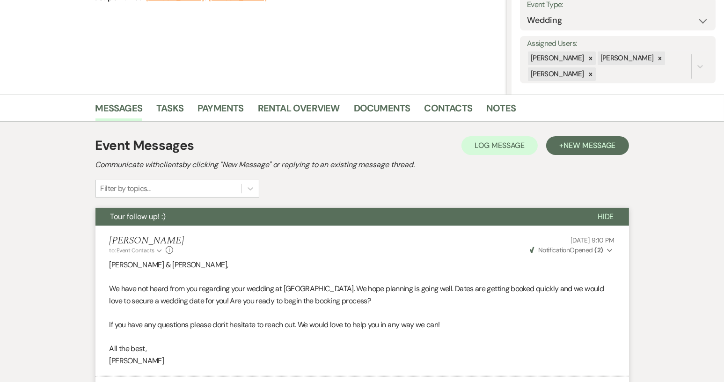
scroll to position [150, 0]
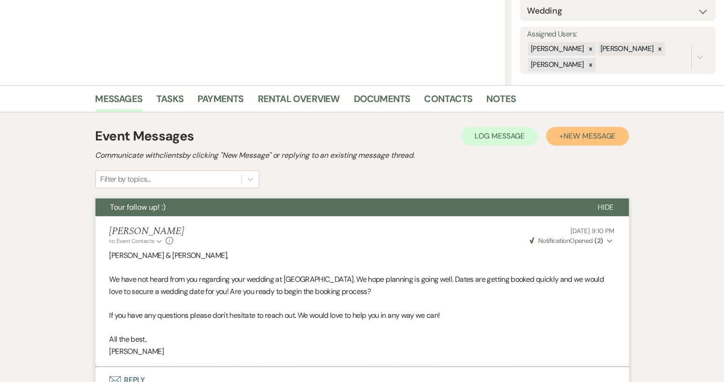
click at [578, 133] on span "New Message" at bounding box center [590, 136] width 52 height 10
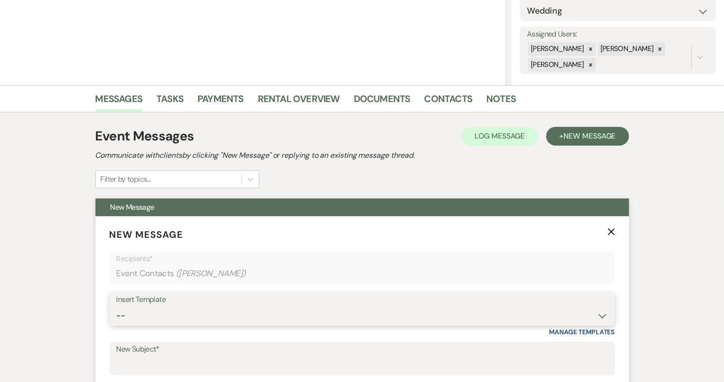
click at [602, 314] on select "-- Weven Planning Portal Introduction (Booked Events) Tour Request Response Con…" at bounding box center [363, 316] width 492 height 18
select select "1697"
click at [117, 307] on select "-- Weven Planning Portal Introduction (Booked Events) Tour Request Response Con…" at bounding box center [363, 316] width 492 height 18
type input "Checking in!"
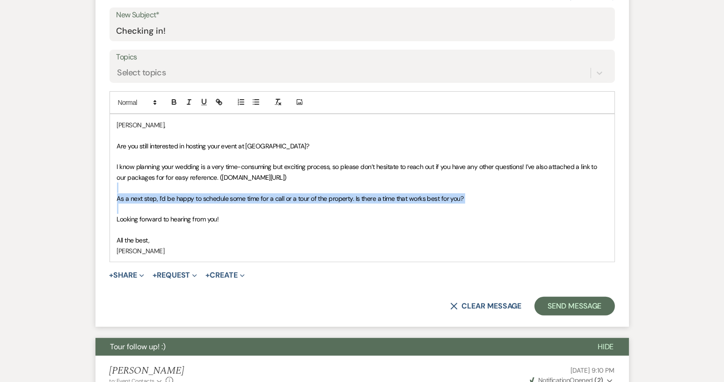
drag, startPoint x: 118, startPoint y: 184, endPoint x: 134, endPoint y: 206, distance: 27.2
click at [134, 206] on div "Tessa, Are you still interested in hosting your event at Piney Grove Ranch? I k…" at bounding box center [362, 188] width 505 height 148
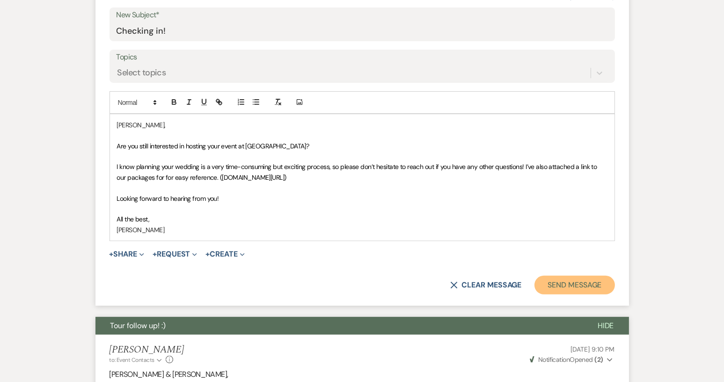
click at [564, 284] on button "Send Message" at bounding box center [575, 285] width 80 height 19
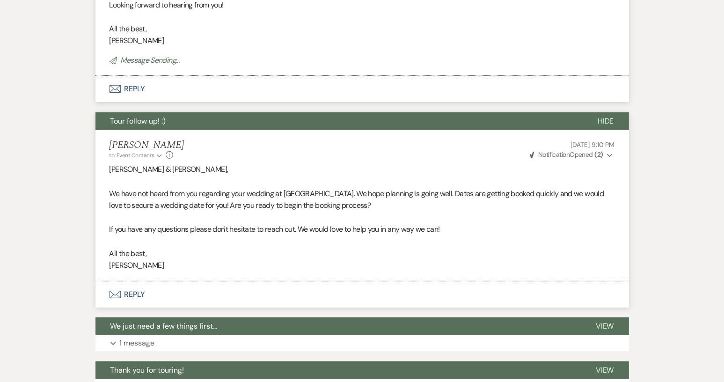
scroll to position [136, 0]
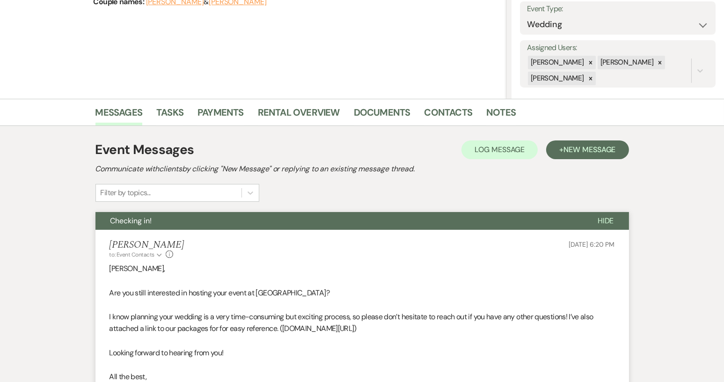
select select "5"
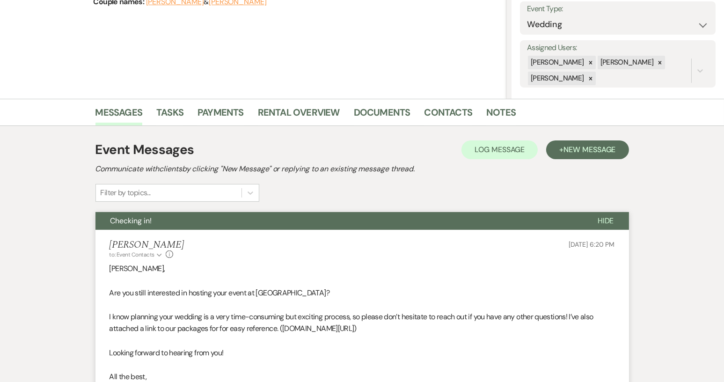
select select "5"
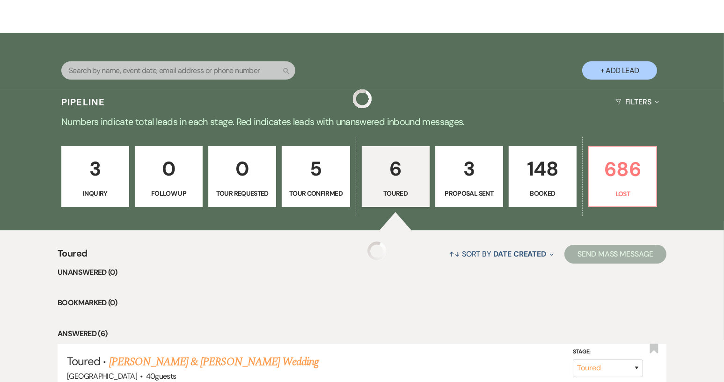
scroll to position [479, 0]
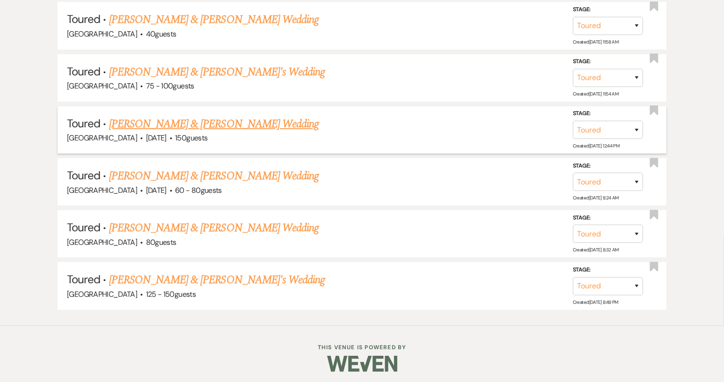
click at [188, 118] on link "Kayla Forrester & Tyler's Wedding" at bounding box center [214, 124] width 210 height 17
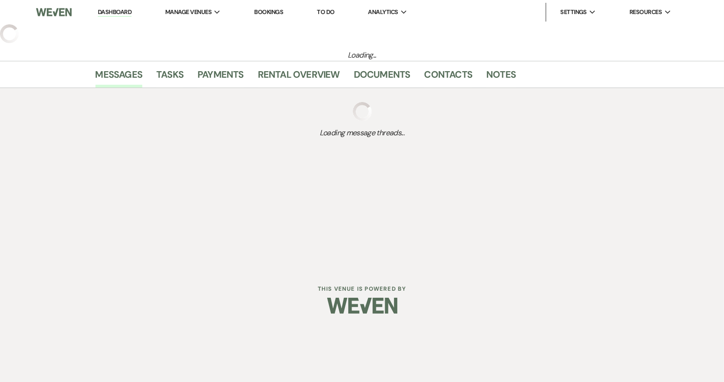
select select "5"
select select "12"
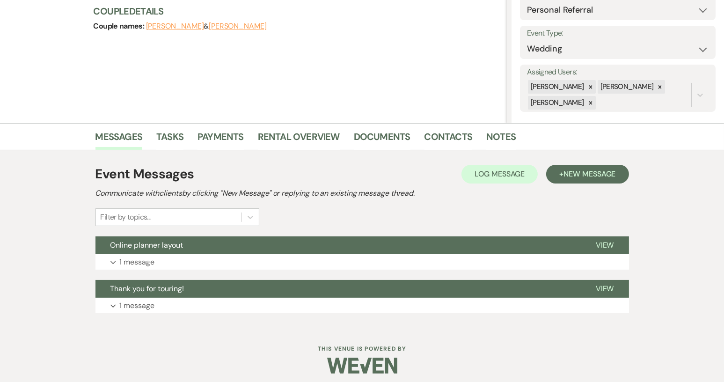
scroll to position [117, 0]
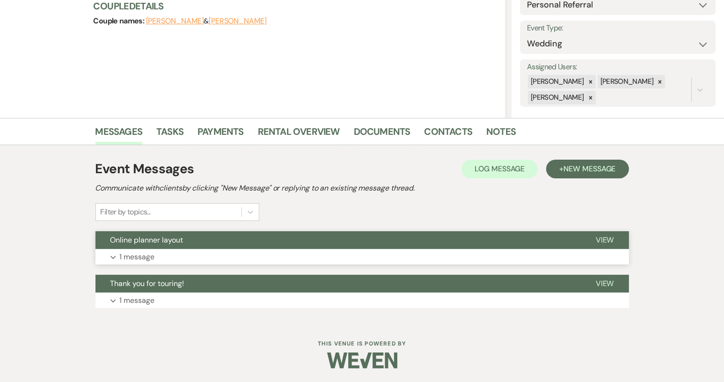
click at [606, 235] on span "View" at bounding box center [605, 240] width 18 height 10
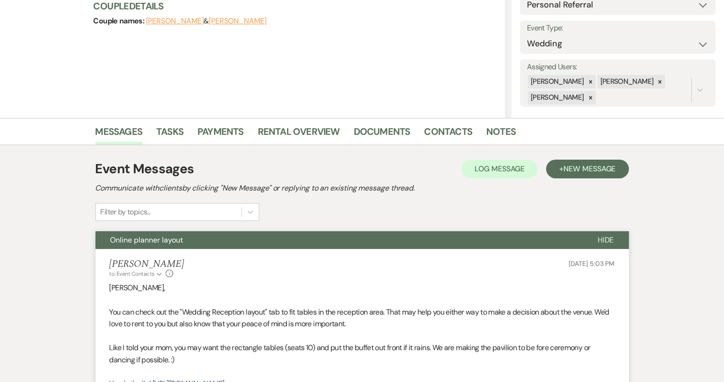
click at [606, 235] on span "Hide" at bounding box center [606, 240] width 16 height 10
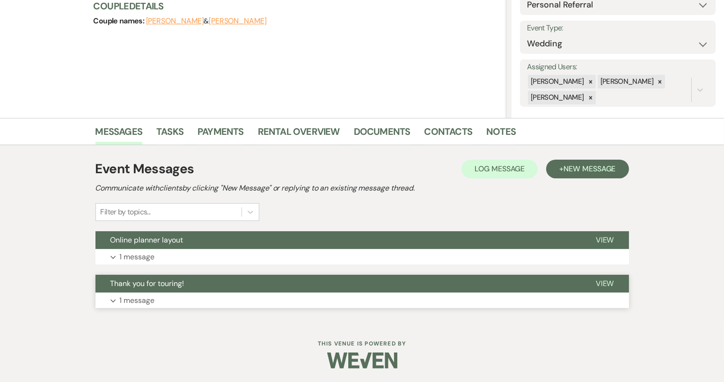
click at [602, 283] on span "View" at bounding box center [605, 284] width 18 height 10
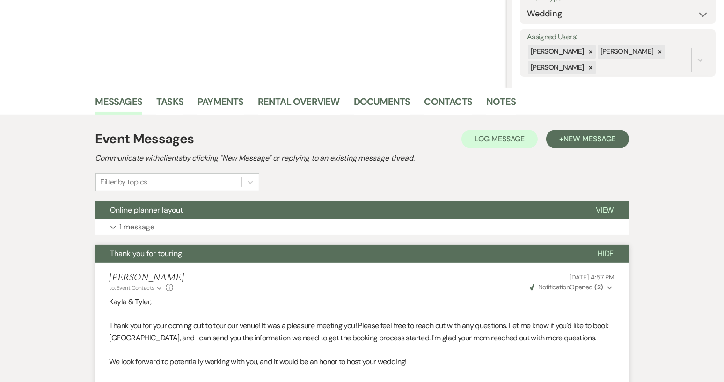
scroll to position [74, 0]
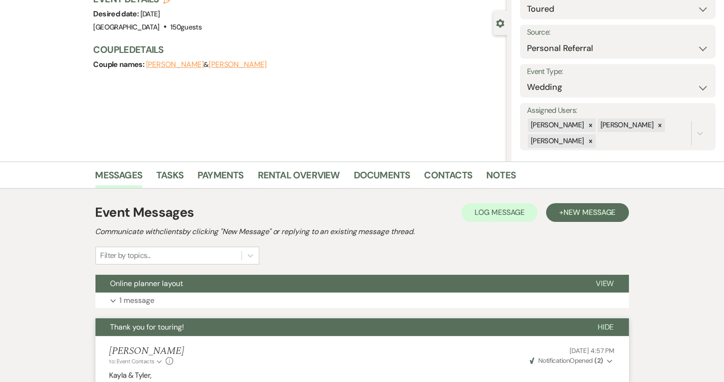
select select "5"
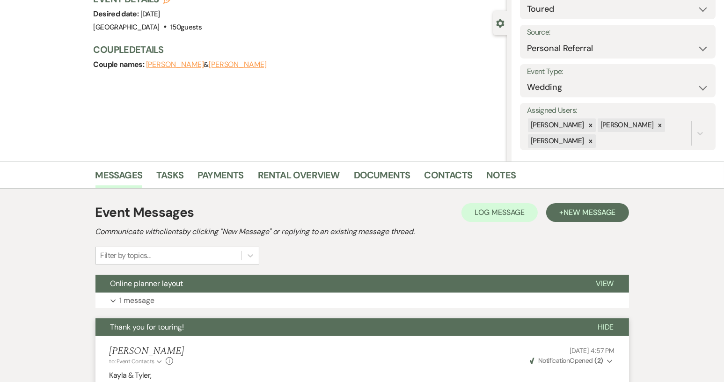
select select "5"
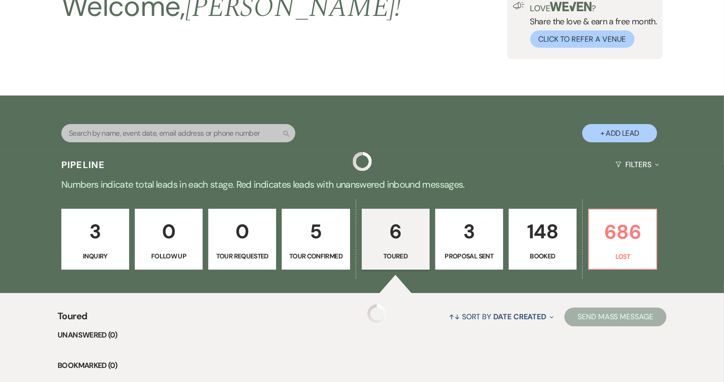
scroll to position [479, 0]
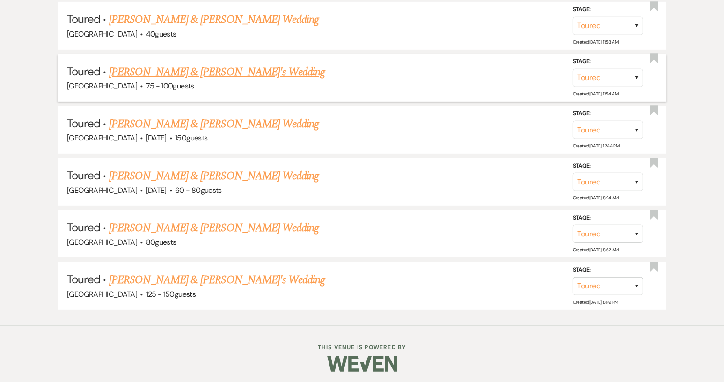
click at [173, 69] on link "Cami Mclaughlin & Fiance's Wedding" at bounding box center [217, 72] width 216 height 17
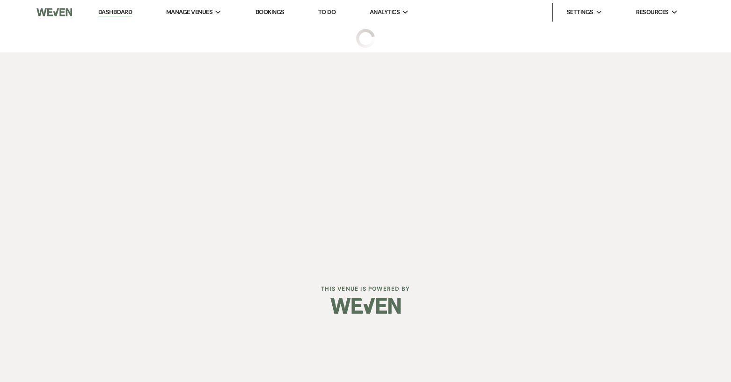
select select "5"
select select "6"
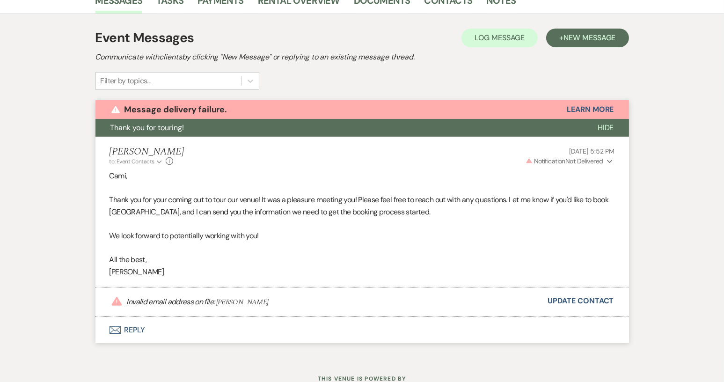
scroll to position [254, 0]
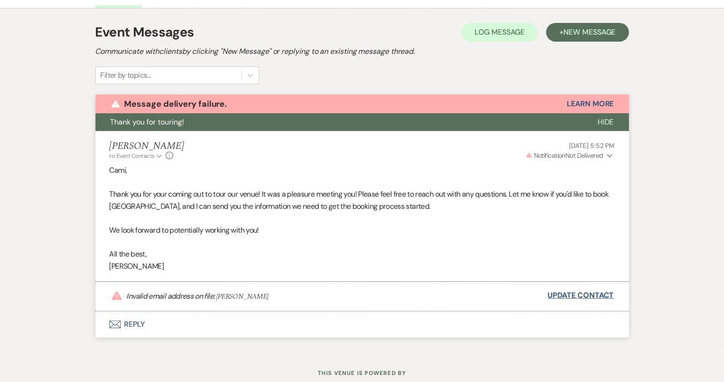
click at [574, 297] on link "Update Contact" at bounding box center [581, 295] width 66 height 12
select select "5"
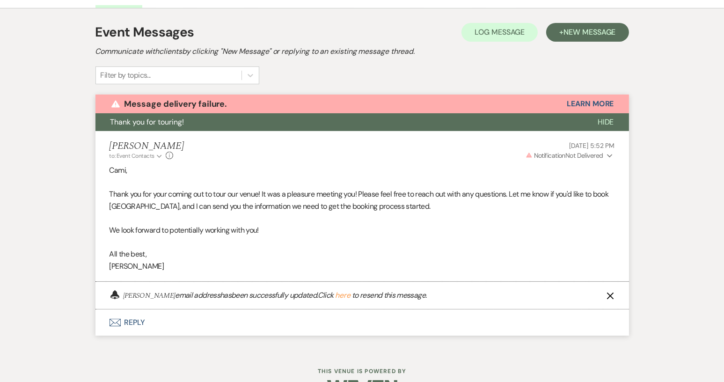
select select "5"
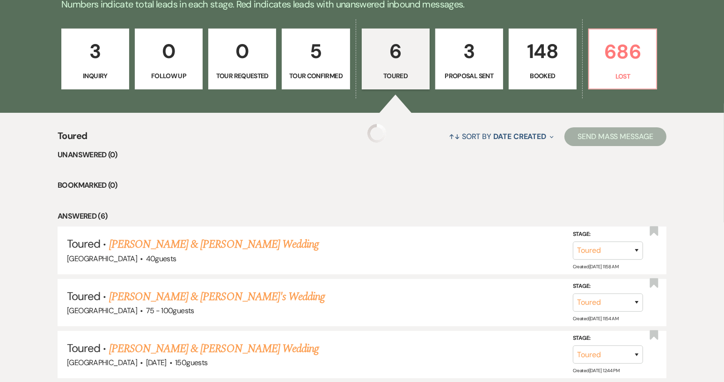
scroll to position [479, 0]
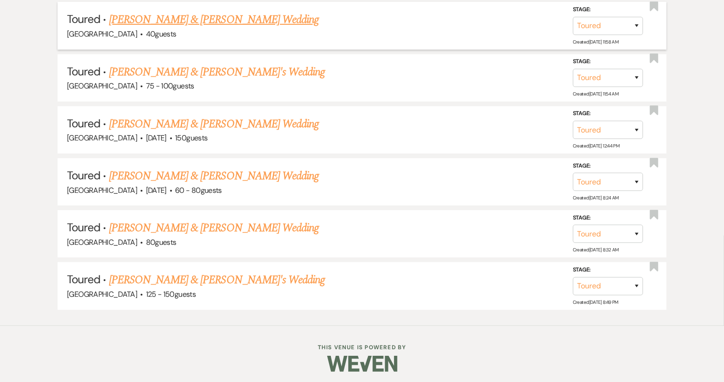
drag, startPoint x: 166, startPoint y: 35, endPoint x: 187, endPoint y: 21, distance: 25.3
click at [187, 21] on li "Toured · Christina Campigotto & Parker's Wedding Piney Grove Ranch · 40 guests …" at bounding box center [362, 25] width 609 height 47
click at [177, 20] on link "Christina Campigotto & Parker's Wedding" at bounding box center [214, 19] width 210 height 17
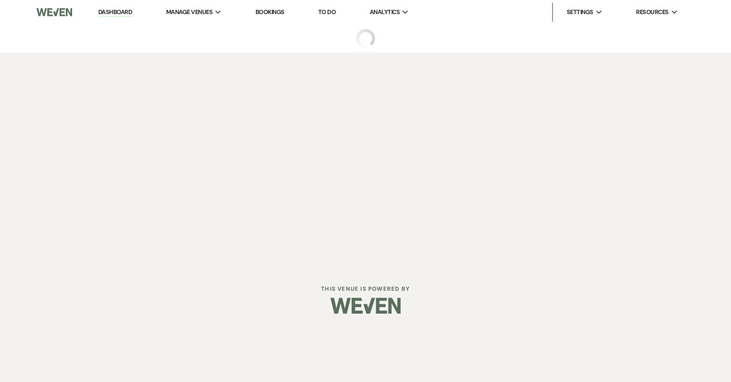
select select "5"
select select "8"
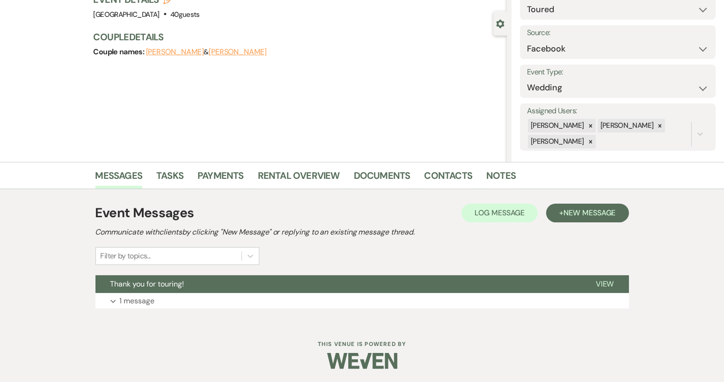
scroll to position [73, 0]
click at [613, 285] on span "View" at bounding box center [605, 284] width 18 height 10
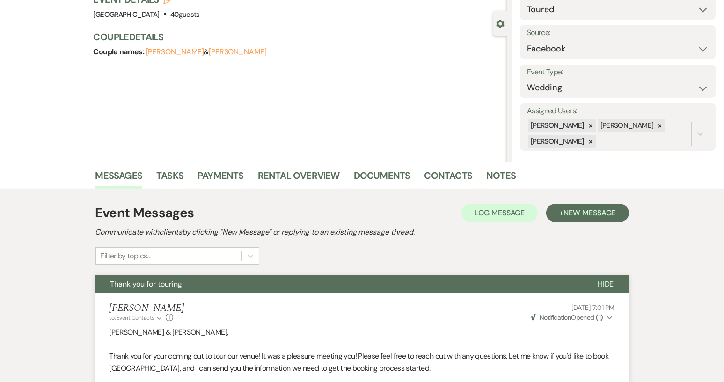
select select "5"
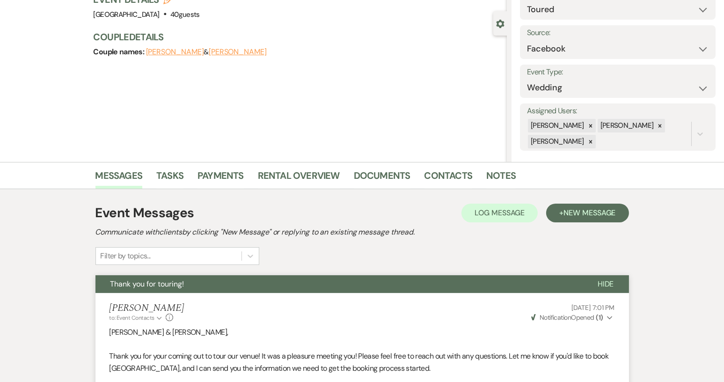
select select "5"
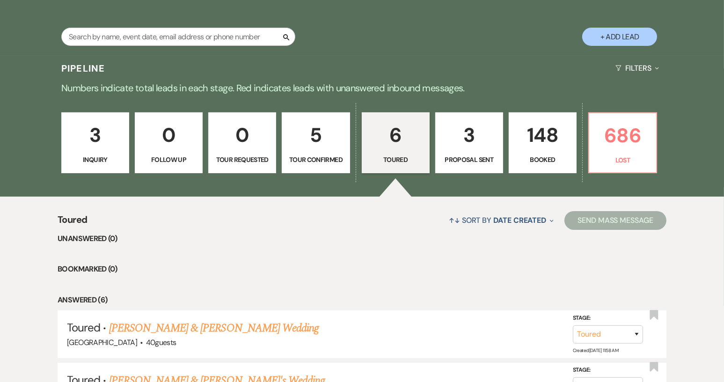
scroll to position [168, 0]
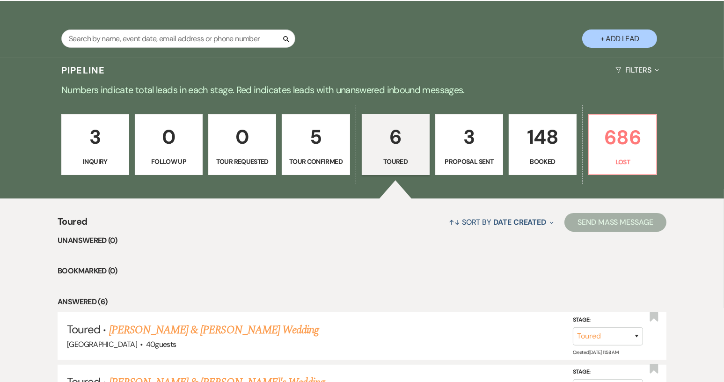
click at [498, 161] on link "3 Proposal Sent" at bounding box center [470, 144] width 68 height 61
select select "6"
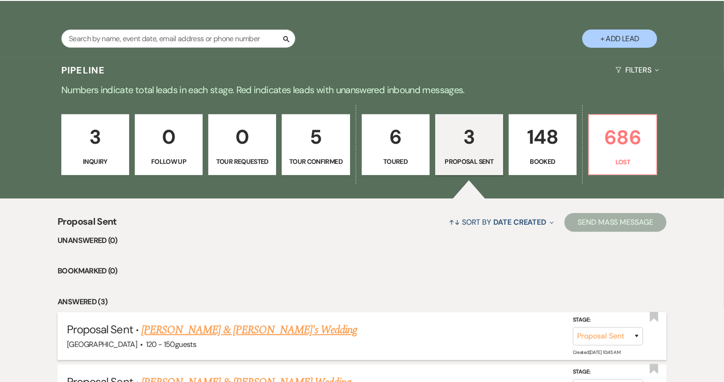
click at [253, 331] on link "Parker Stalvey & Seth's Wedding" at bounding box center [249, 330] width 216 height 17
select select "6"
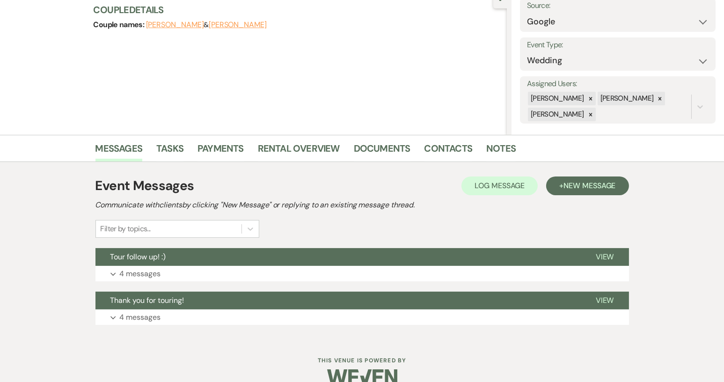
scroll to position [113, 0]
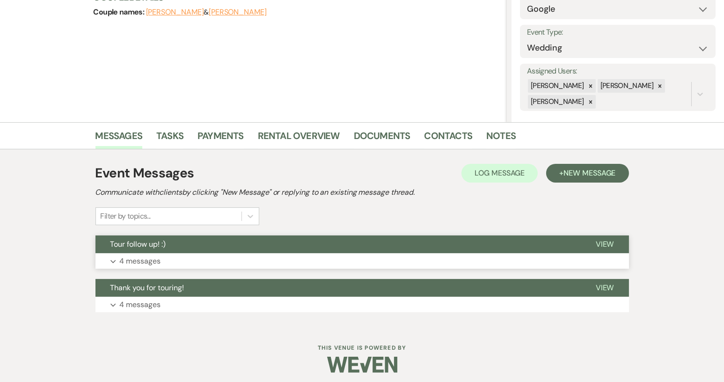
click at [615, 243] on button "View" at bounding box center [605, 245] width 48 height 18
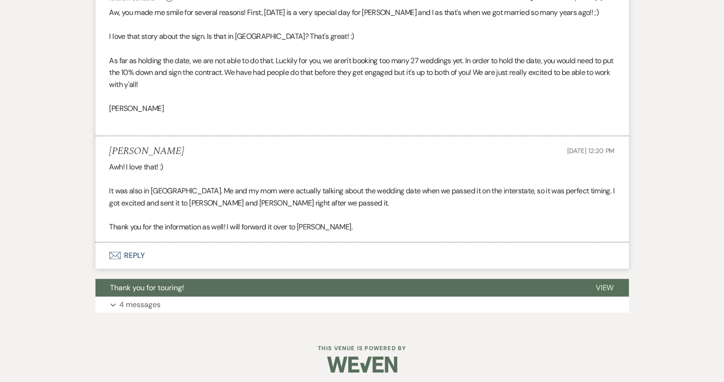
scroll to position [861, 0]
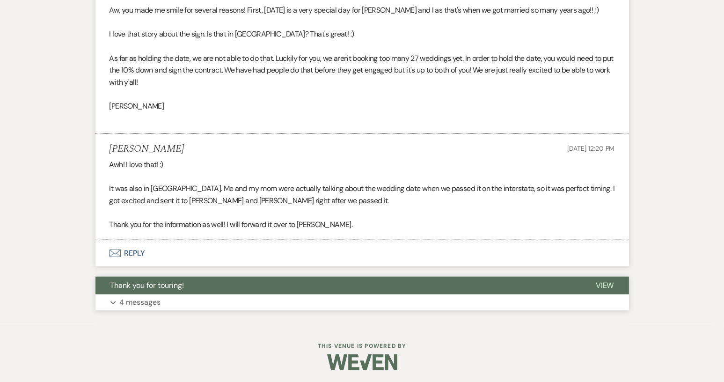
click at [611, 282] on span "View" at bounding box center [605, 286] width 18 height 10
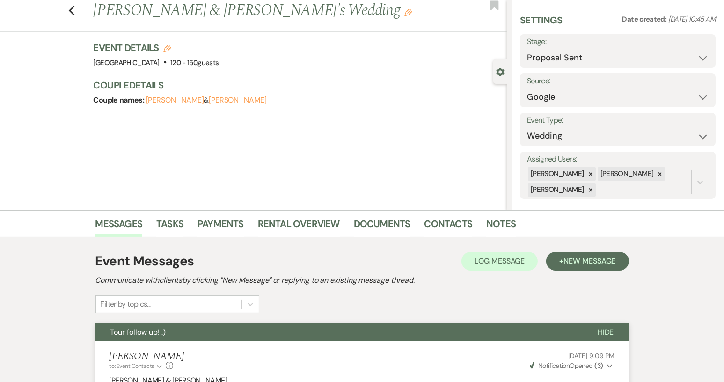
scroll to position [0, 0]
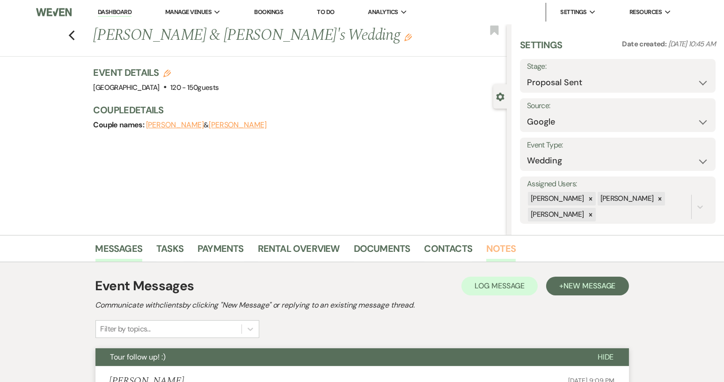
click at [499, 248] on link "Notes" at bounding box center [502, 251] width 30 height 21
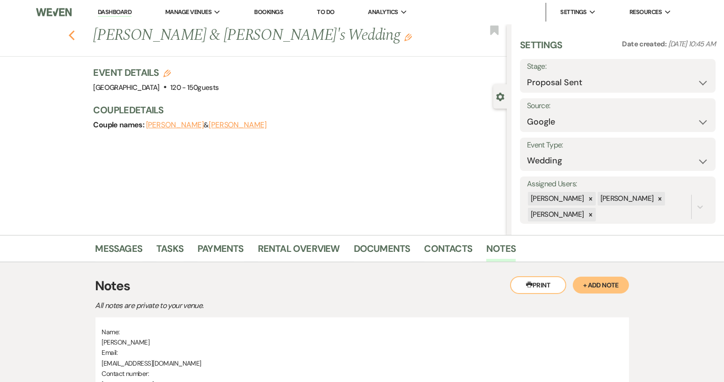
click at [73, 35] on use "button" at bounding box center [71, 35] width 6 height 10
select select "6"
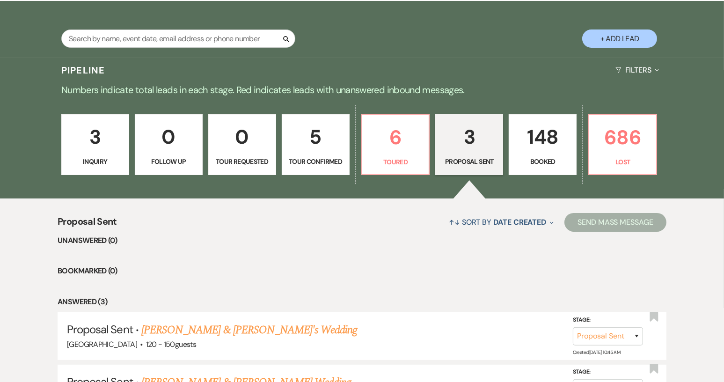
scroll to position [324, 0]
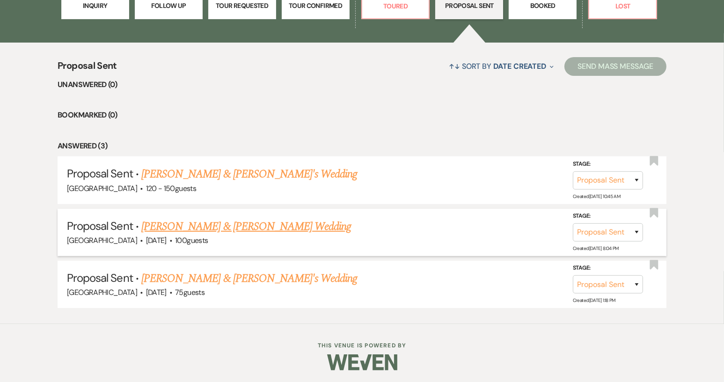
click at [255, 224] on link "Hannah Lovette & Logan Westgate's Wedding" at bounding box center [246, 226] width 210 height 17
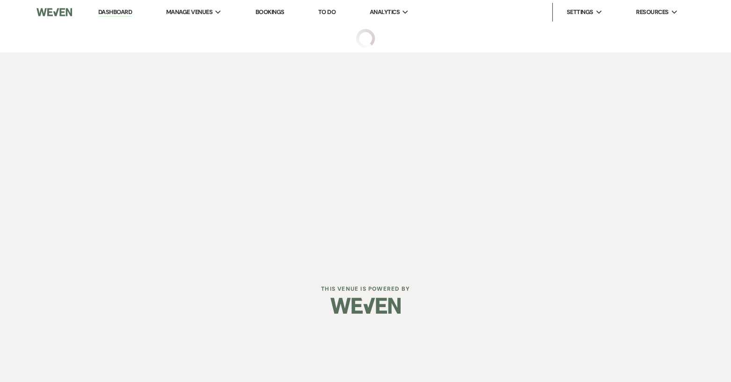
select select "6"
select select "8"
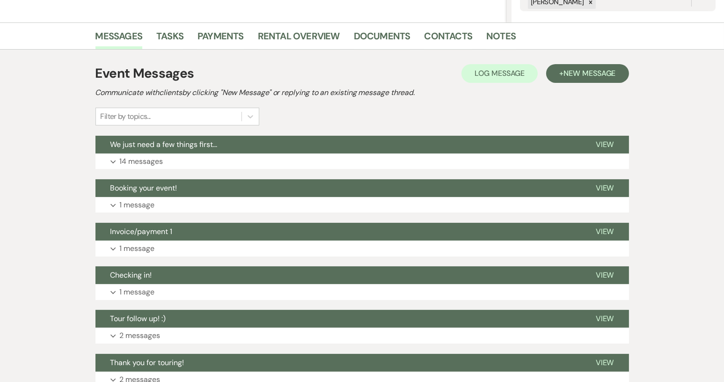
scroll to position [211, 0]
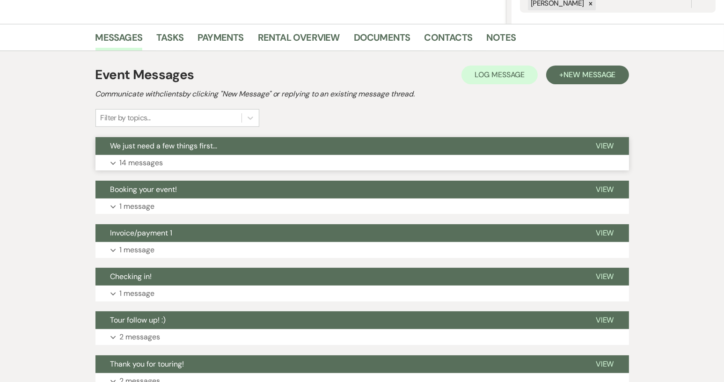
click at [613, 148] on span "View" at bounding box center [605, 146] width 18 height 10
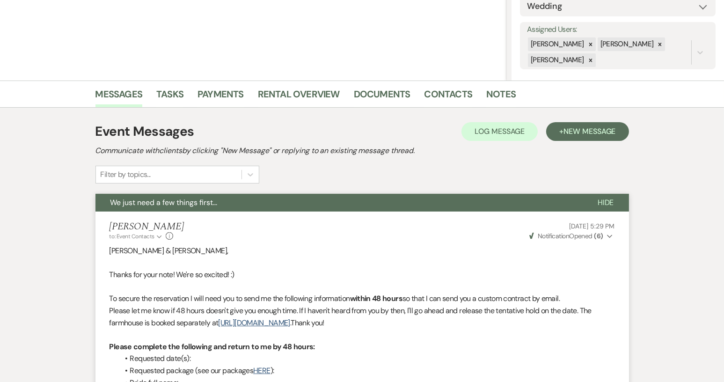
scroll to position [146, 0]
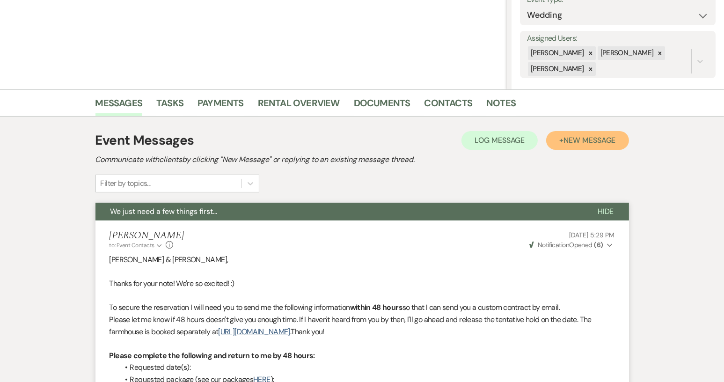
click at [586, 142] on span "New Message" at bounding box center [590, 140] width 52 height 10
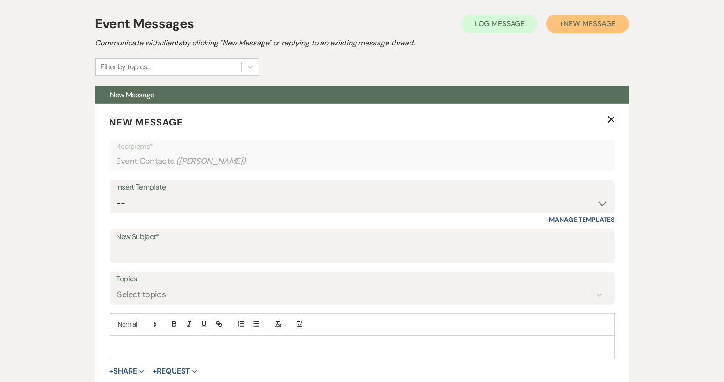
scroll to position [385, 0]
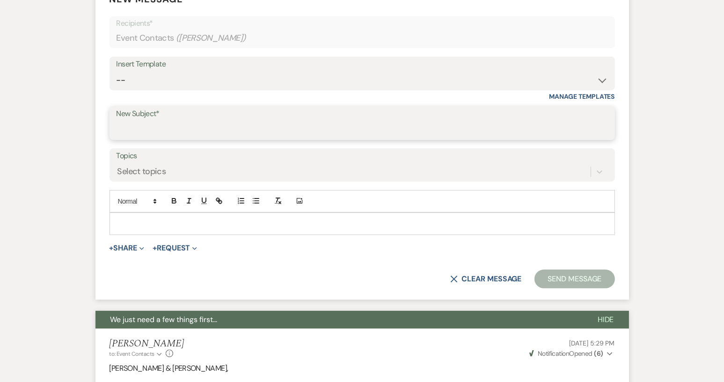
click at [131, 122] on input "New Subject*" at bounding box center [363, 130] width 492 height 18
click at [129, 127] on input "New Subject*" at bounding box center [363, 130] width 492 height 18
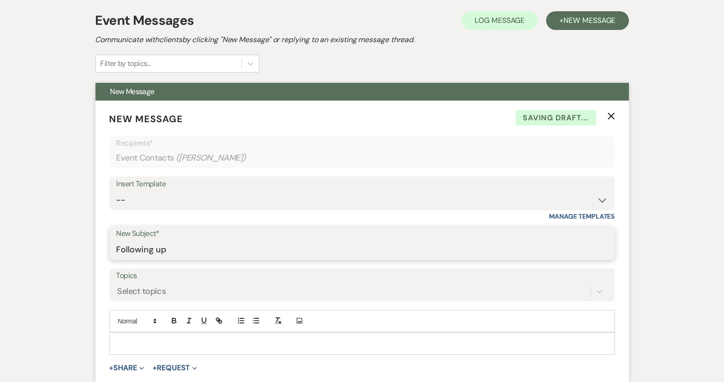
scroll to position [265, 0]
type input "Following up"
click at [185, 342] on p at bounding box center [362, 344] width 491 height 10
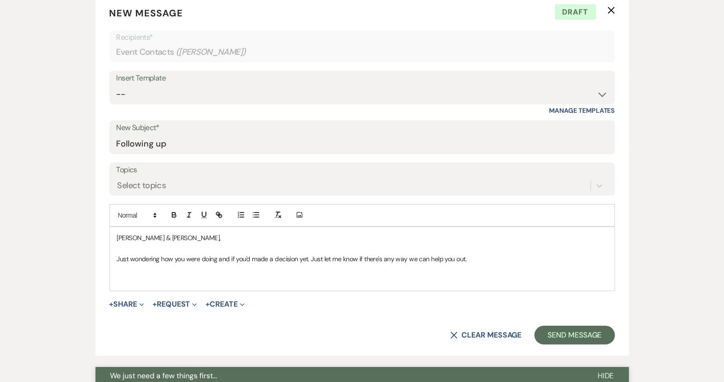
scroll to position [363, 0]
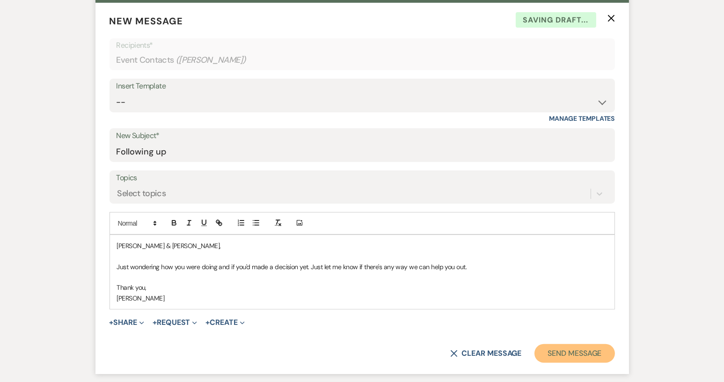
click at [569, 350] on button "Send Message" at bounding box center [575, 353] width 80 height 19
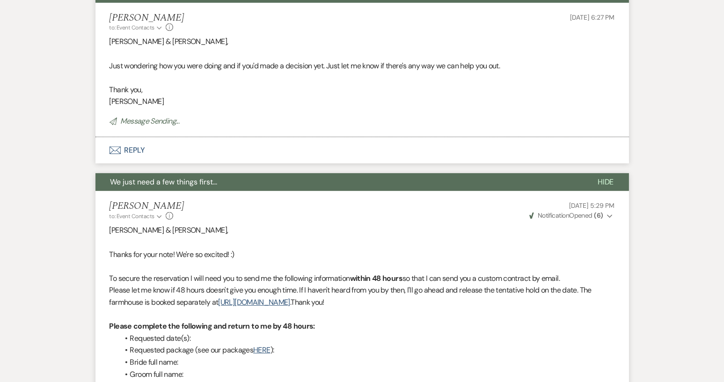
scroll to position [16, 0]
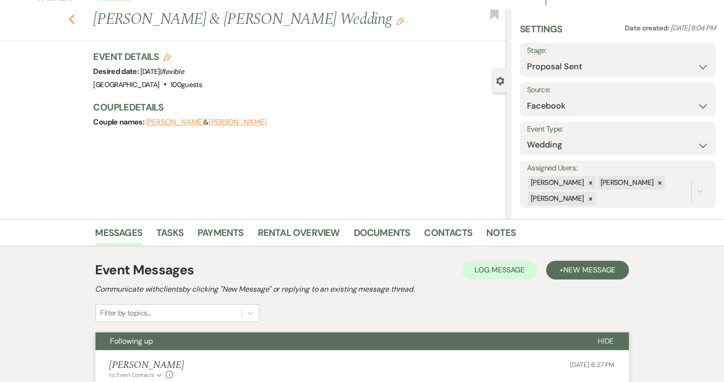
click at [74, 21] on use "button" at bounding box center [71, 20] width 6 height 10
select select "6"
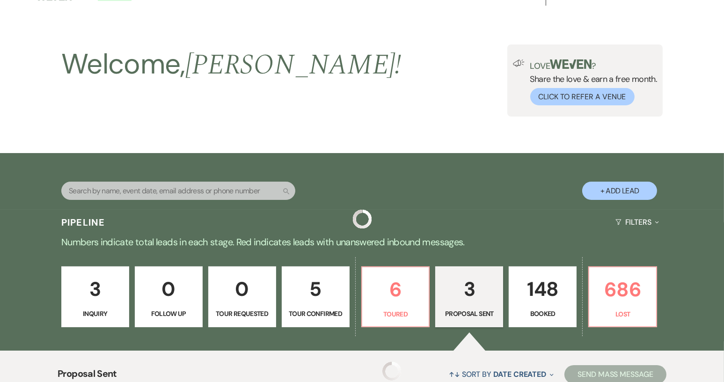
scroll to position [324, 0]
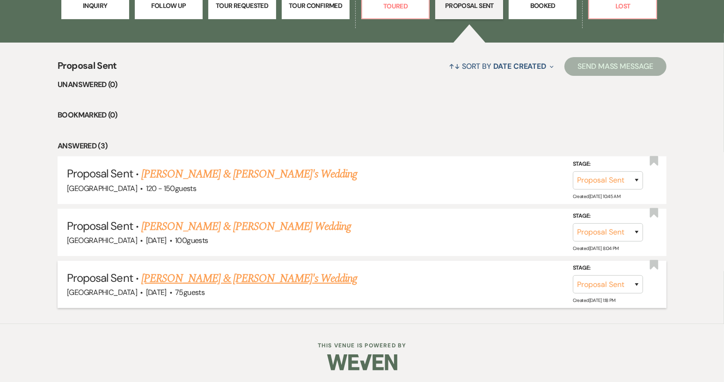
click at [213, 275] on link "Amanda Pillis & Patrick's Wedding" at bounding box center [249, 278] width 216 height 17
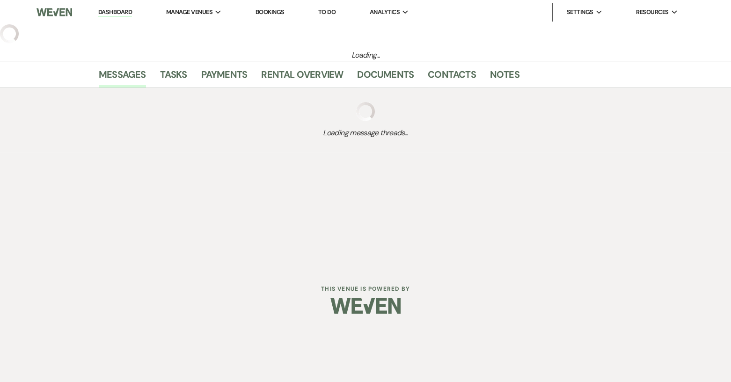
select select "6"
select select "14"
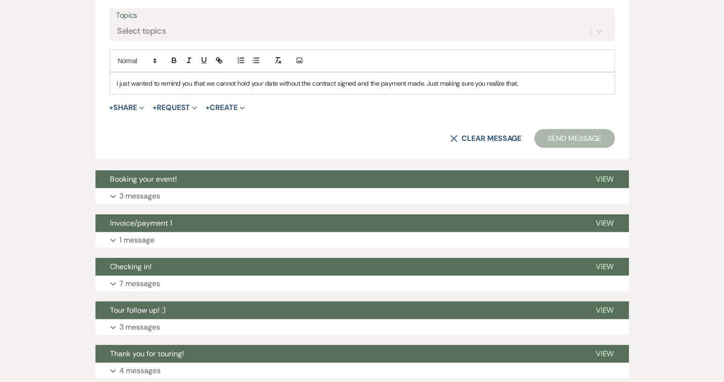
scroll to position [520, 0]
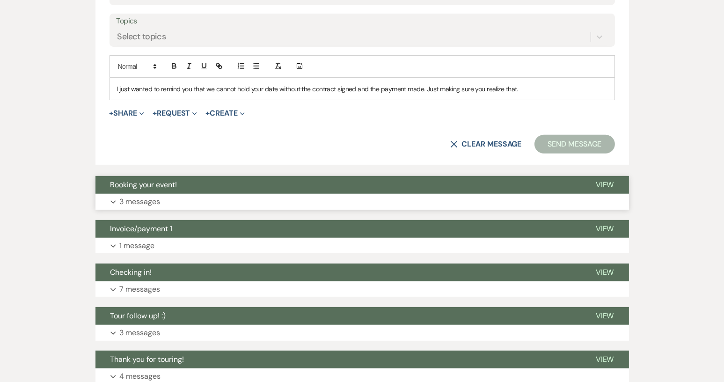
click at [605, 185] on span "View" at bounding box center [605, 185] width 18 height 10
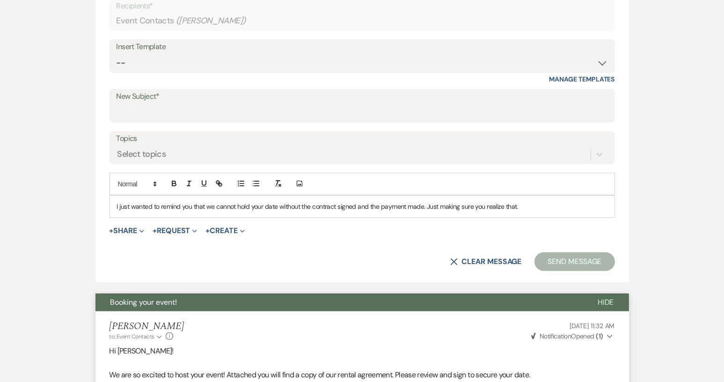
scroll to position [411, 0]
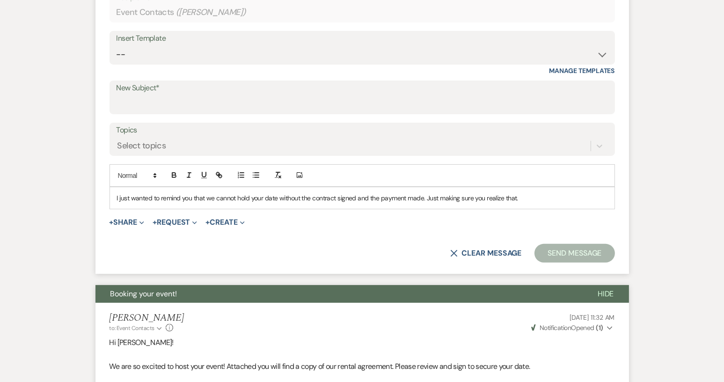
click at [521, 198] on p "I just wanted to remind you that we cannot hold your date without the contract …" at bounding box center [362, 198] width 491 height 10
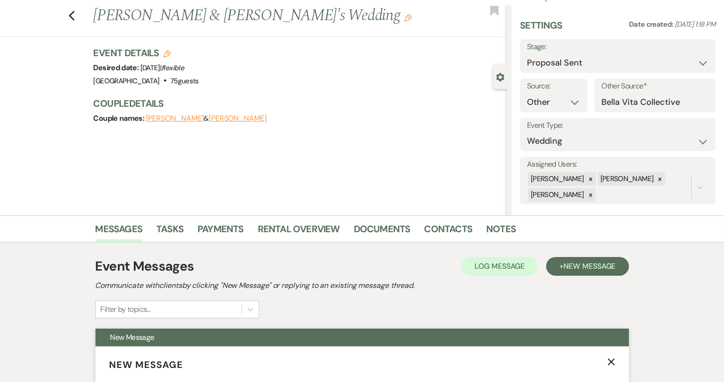
scroll to position [0, 0]
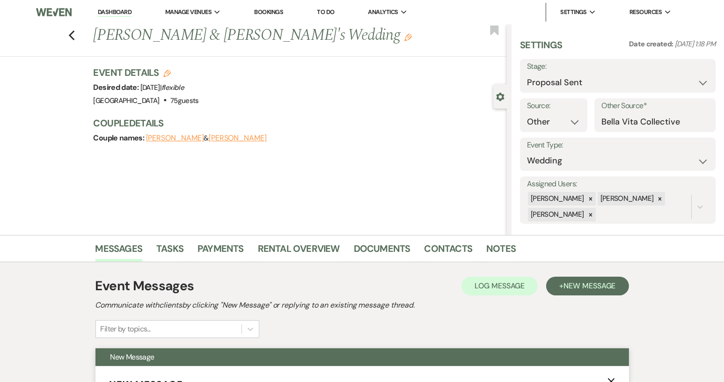
click at [118, 15] on link "Dashboard" at bounding box center [115, 12] width 34 height 9
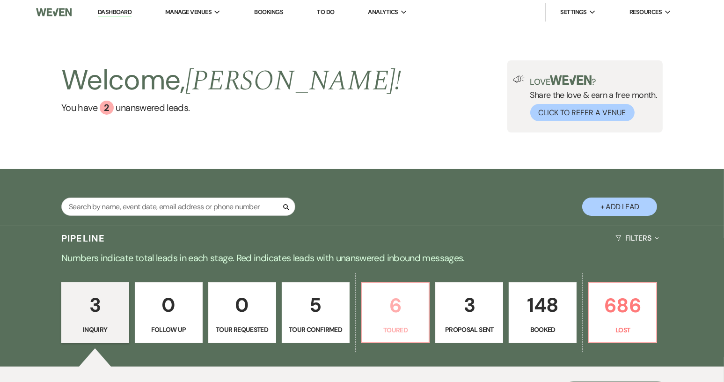
click at [396, 307] on p "6" at bounding box center [396, 305] width 56 height 31
select select "5"
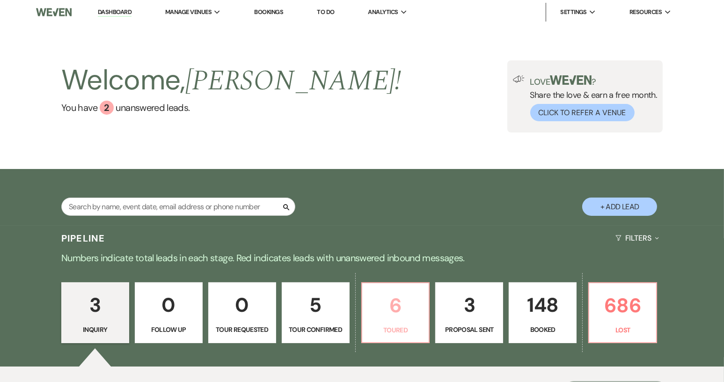
select select "5"
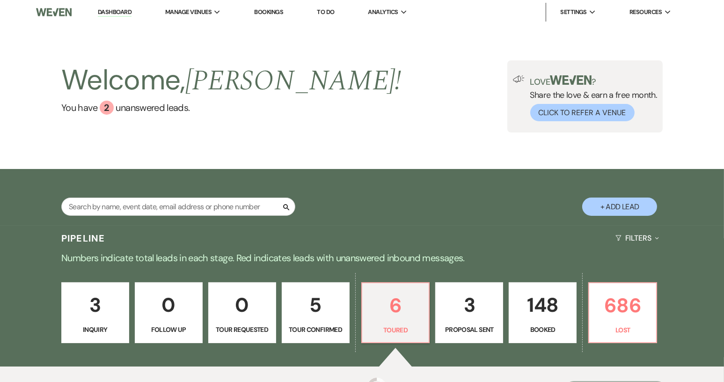
select select "5"
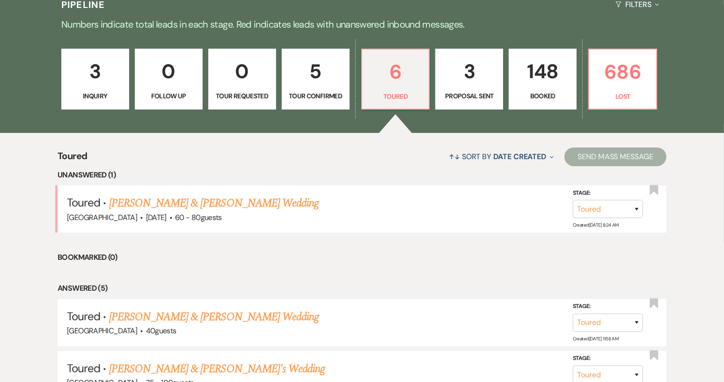
scroll to position [232, 0]
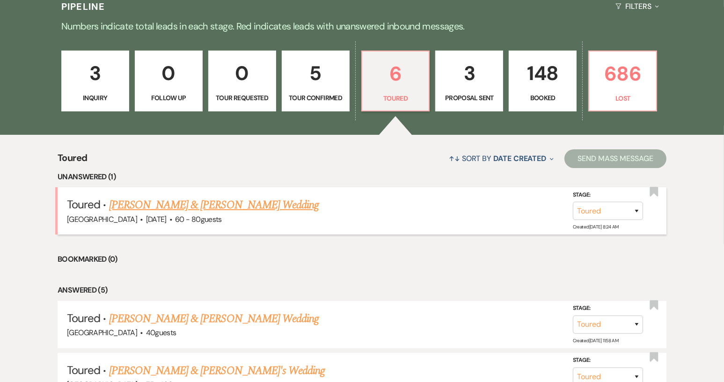
click at [209, 203] on link "Tessa Dalton & Tyson's Wedding" at bounding box center [214, 205] width 210 height 17
select select "5"
select select "12"
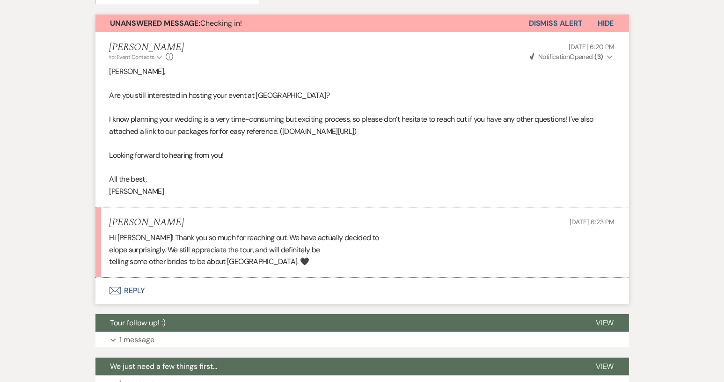
scroll to position [344, 0]
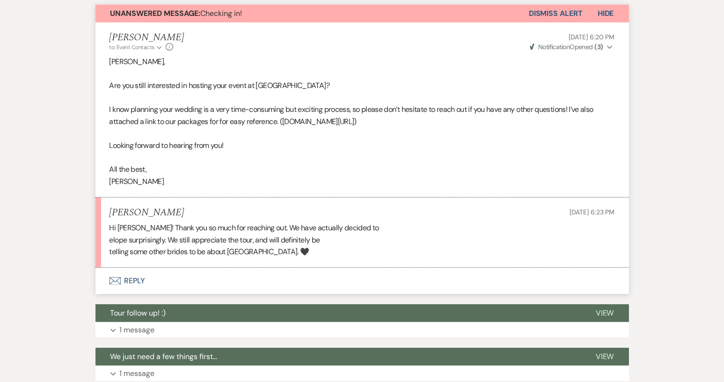
click at [136, 280] on button "Envelope Reply" at bounding box center [363, 281] width 534 height 26
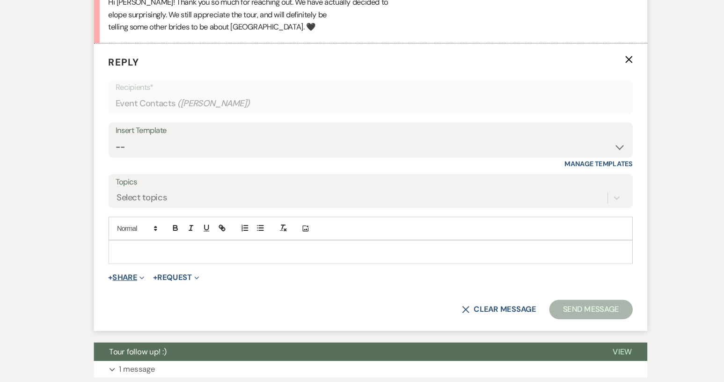
scroll to position [560, 0]
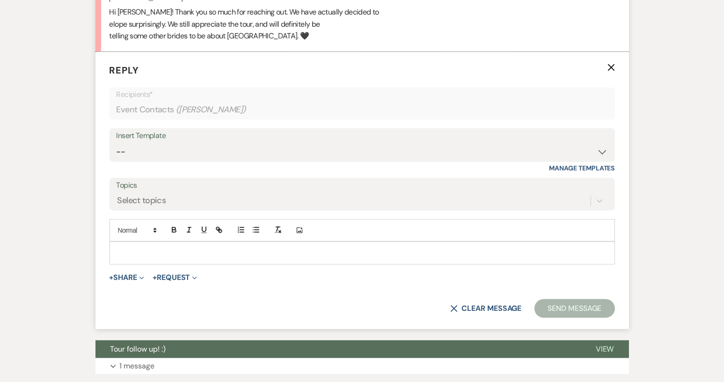
click at [135, 245] on div at bounding box center [362, 253] width 505 height 22
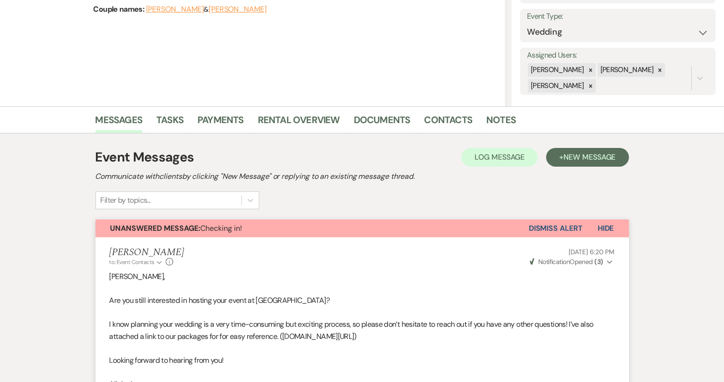
scroll to position [0, 0]
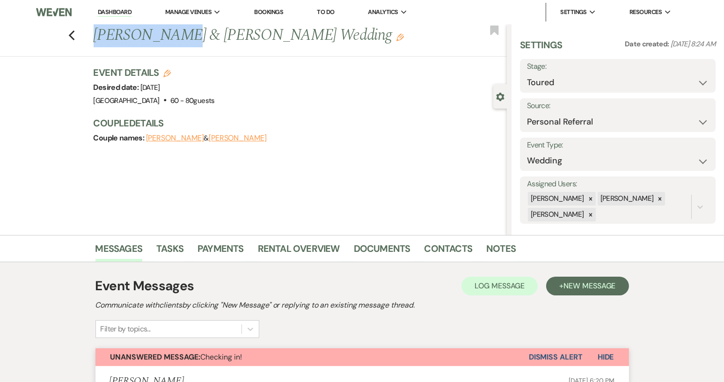
drag, startPoint x: 158, startPoint y: 36, endPoint x: 89, endPoint y: 40, distance: 69.4
click at [89, 40] on div "Previous Tessa Dalton & Tyson's Wedding Edit Bookmark" at bounding box center [251, 40] width 512 height 32
copy h1 "Tessa Dalton"
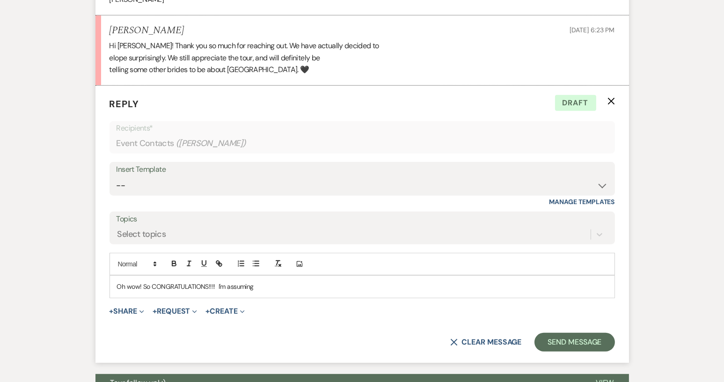
scroll to position [527, 0]
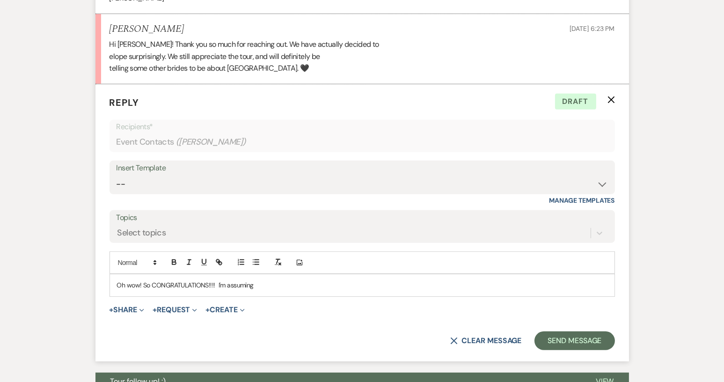
drag, startPoint x: 144, startPoint y: 284, endPoint x: 270, endPoint y: 287, distance: 125.5
click at [270, 287] on p "Oh wow! So CONGRATULATIONS!!!! I'm assuming" at bounding box center [362, 285] width 491 height 10
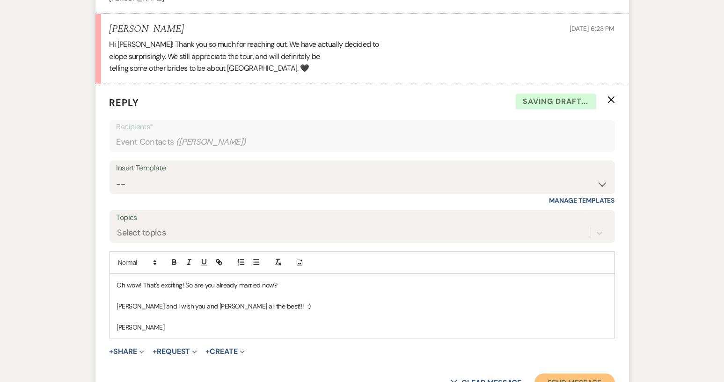
click at [564, 380] on button "Send Message" at bounding box center [575, 383] width 80 height 19
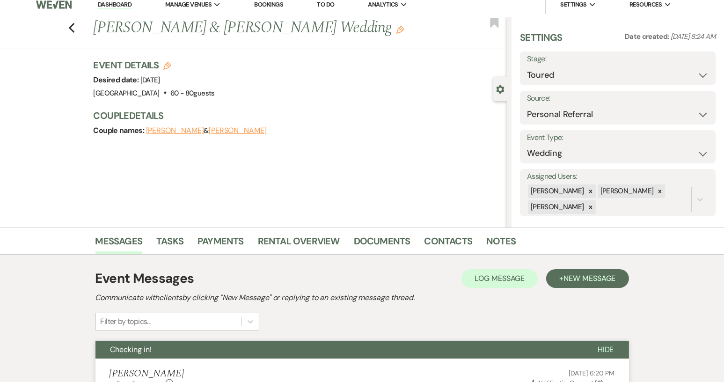
scroll to position [0, 0]
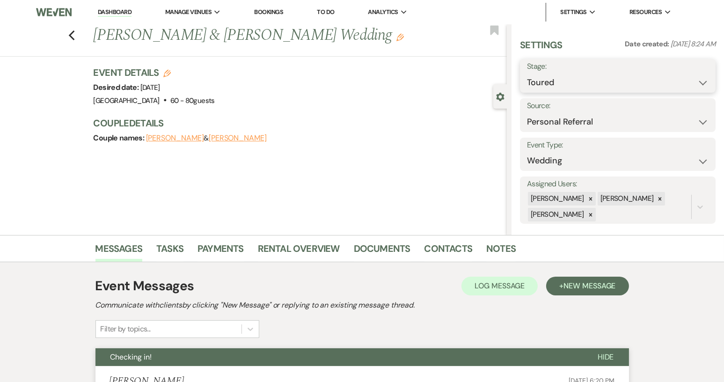
click at [695, 82] on select "Inquiry Follow Up Tour Requested Tour Confirmed Toured Proposal Sent Booked Lost" at bounding box center [618, 83] width 182 height 18
select select "8"
click at [527, 74] on select "Inquiry Follow Up Tour Requested Tour Confirmed Toured Proposal Sent Booked Lost" at bounding box center [618, 83] width 182 height 18
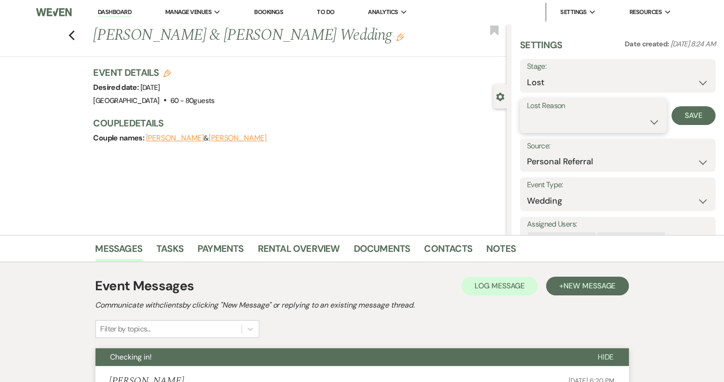
click at [648, 121] on select "Booked Elsewhere Budget Date Unavailable No Response Not a Good Match Capacity …" at bounding box center [593, 122] width 133 height 18
select select "1"
click at [527, 113] on select "Booked Elsewhere Budget Date Unavailable No Response Not a Good Match Capacity …" at bounding box center [593, 122] width 133 height 18
click at [620, 116] on input "Other" at bounding box center [645, 122] width 51 height 18
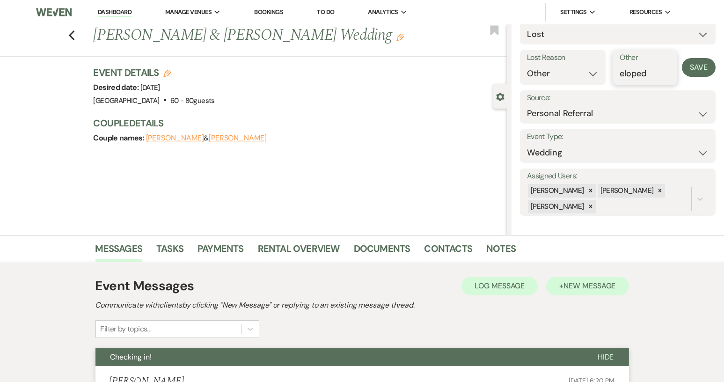
type input "eloped"
click at [612, 287] on span "New Message" at bounding box center [590, 286] width 52 height 10
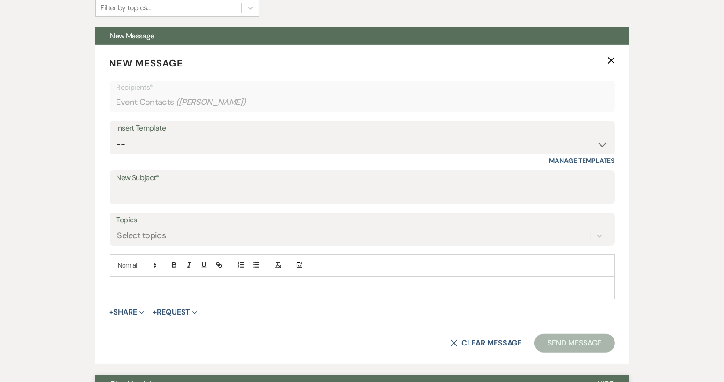
scroll to position [311, 0]
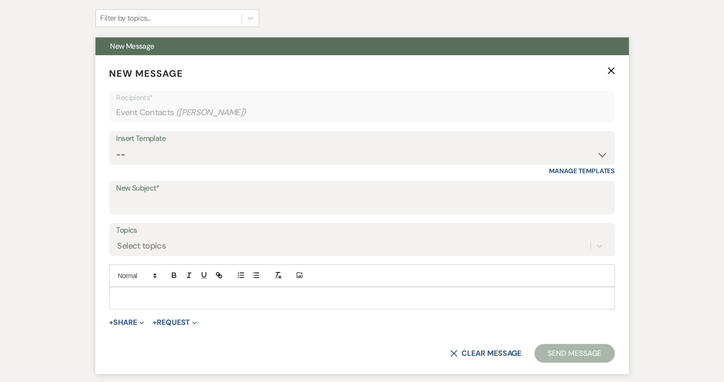
click at [611, 71] on use "button" at bounding box center [611, 70] width 7 height 7
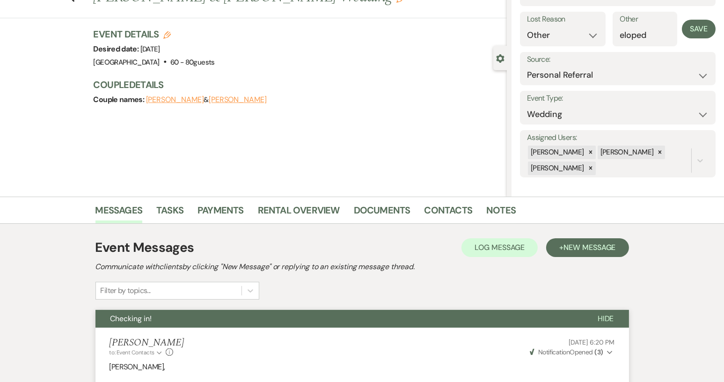
scroll to position [0, 0]
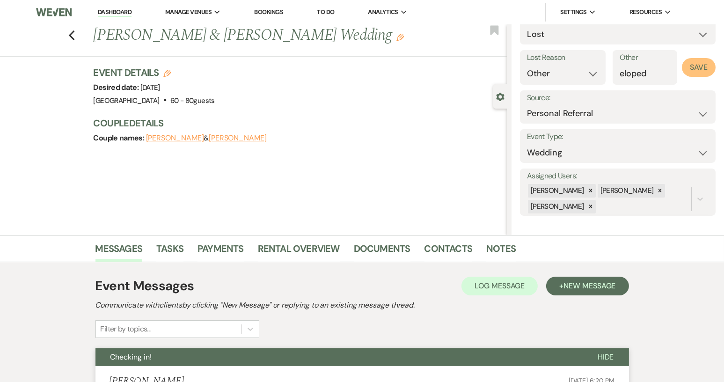
click at [690, 67] on button "Save" at bounding box center [699, 67] width 34 height 19
click at [74, 32] on use "button" at bounding box center [71, 35] width 6 height 10
select select "5"
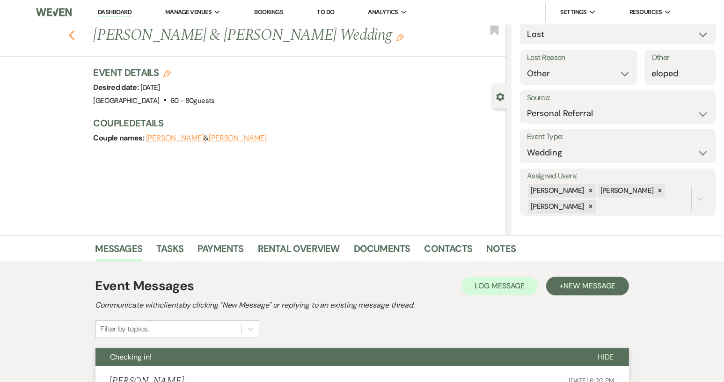
select select "8"
select select "1"
select select "5"
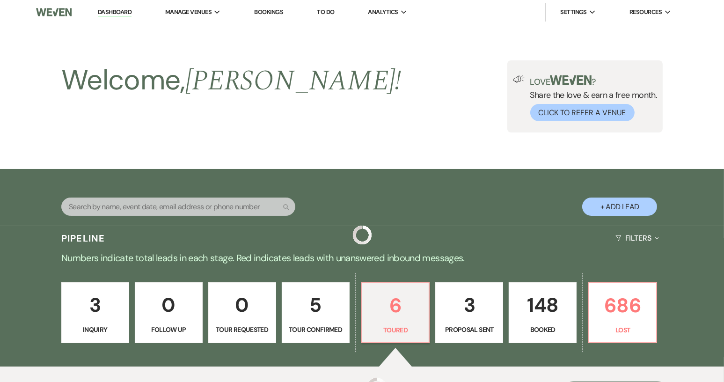
scroll to position [232, 0]
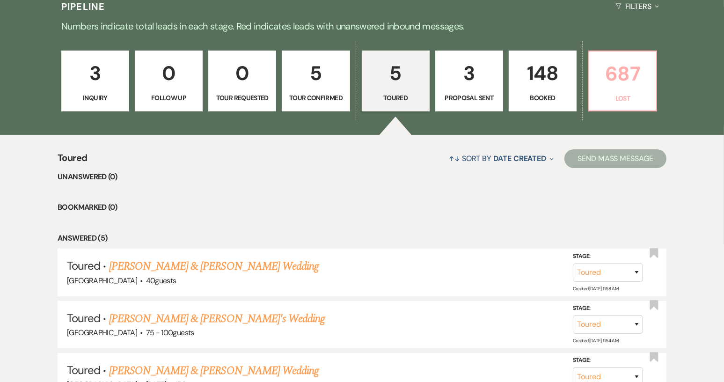
click at [624, 80] on p "687" at bounding box center [623, 73] width 56 height 31
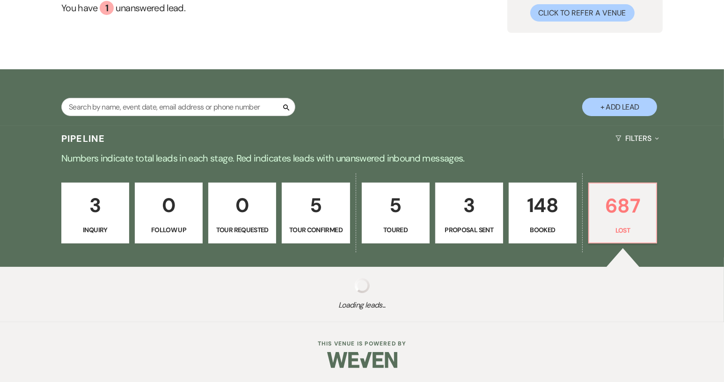
select select "8"
select select "5"
select select "8"
select select "11"
select select "8"
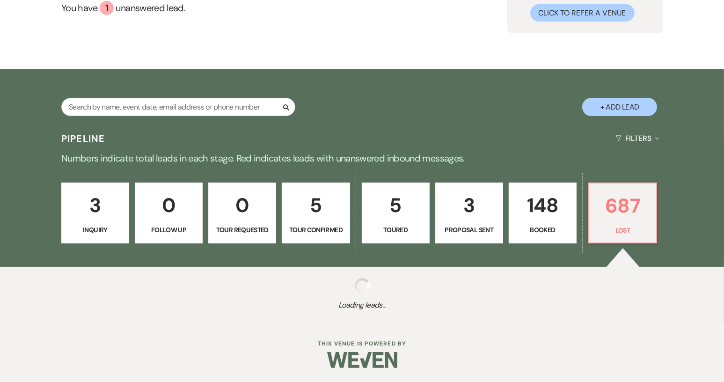
select select "1"
select select "8"
select select "1"
select select "8"
select select "1"
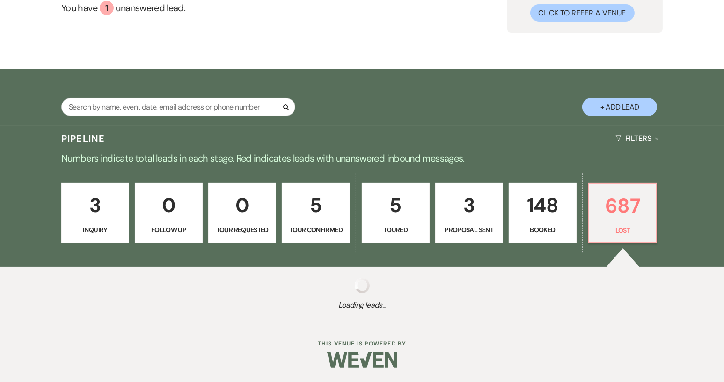
select select "8"
select select "1"
select select "8"
select select "5"
select select "8"
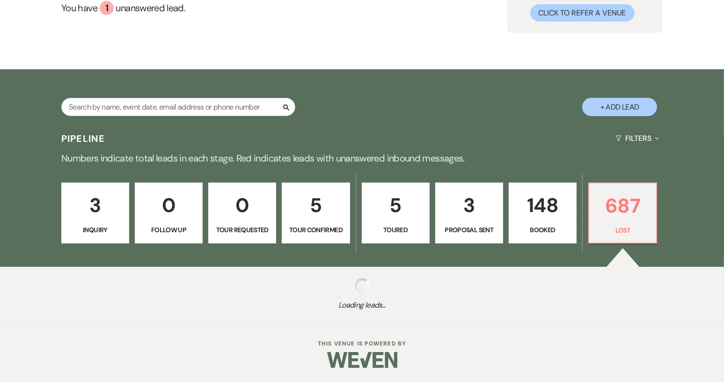
select select "5"
select select "8"
select select "1"
select select "8"
select select "5"
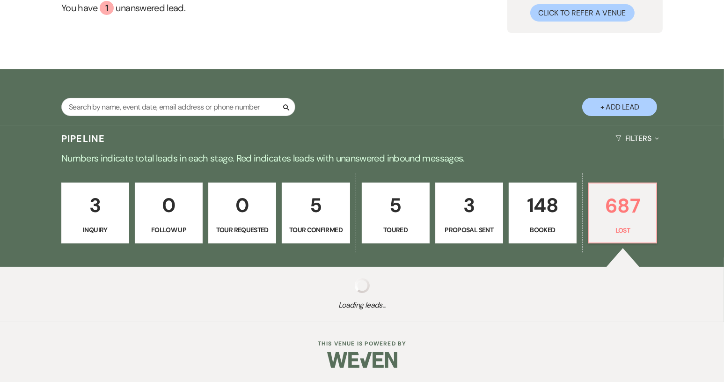
select select "8"
select select "11"
select select "8"
select select "5"
select select "8"
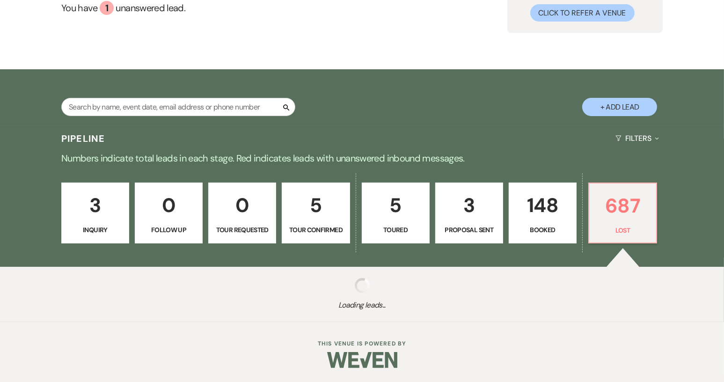
select select "1"
select select "8"
select select "5"
select select "8"
select select "1"
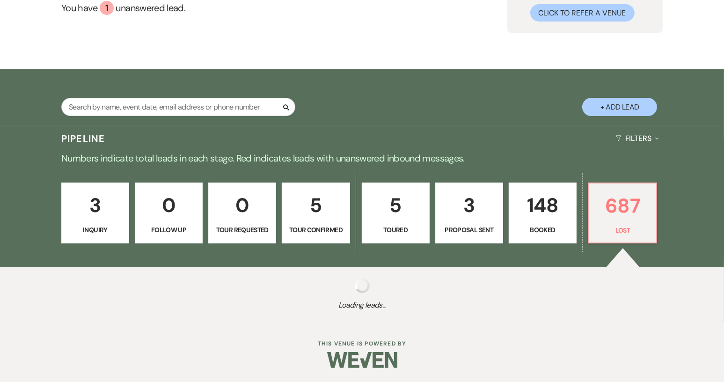
select select "8"
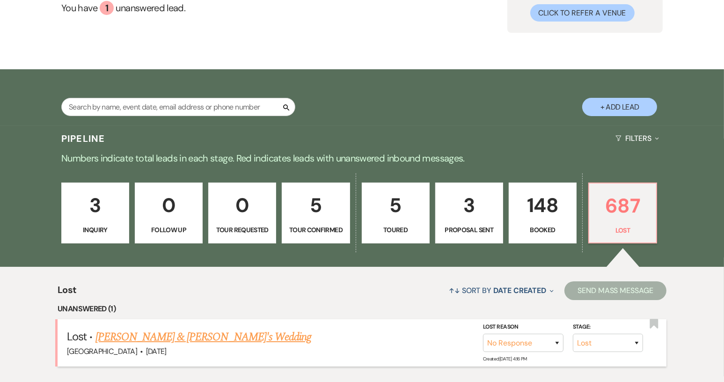
scroll to position [232, 0]
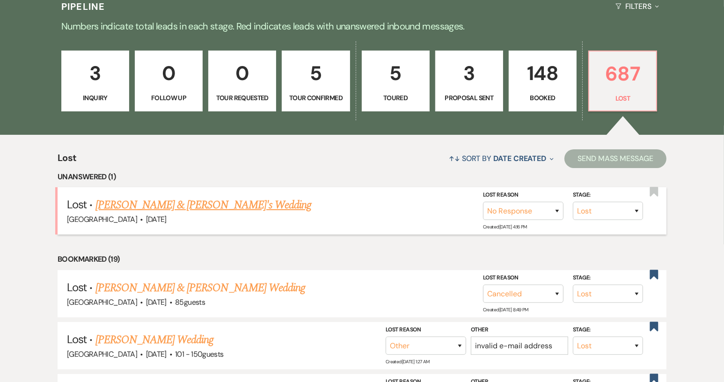
click at [209, 204] on link "Lauren Collins & Fiance's Wedding" at bounding box center [204, 205] width 216 height 17
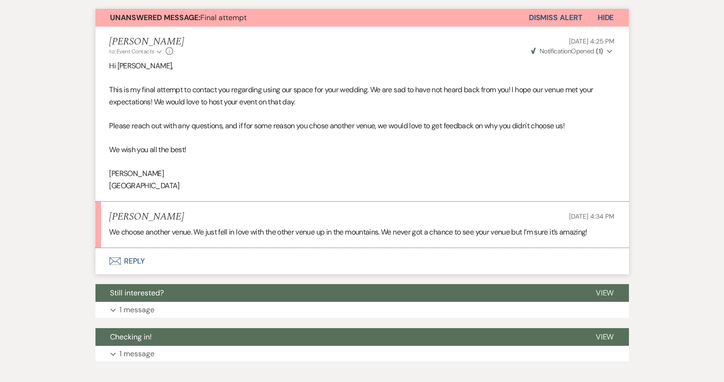
scroll to position [334, 0]
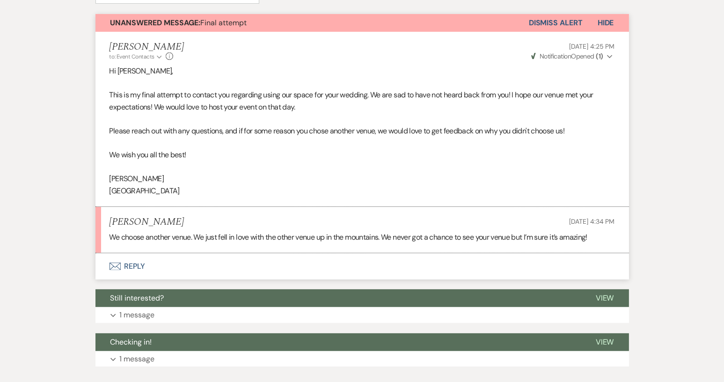
click at [137, 262] on button "Envelope Reply" at bounding box center [363, 266] width 534 height 26
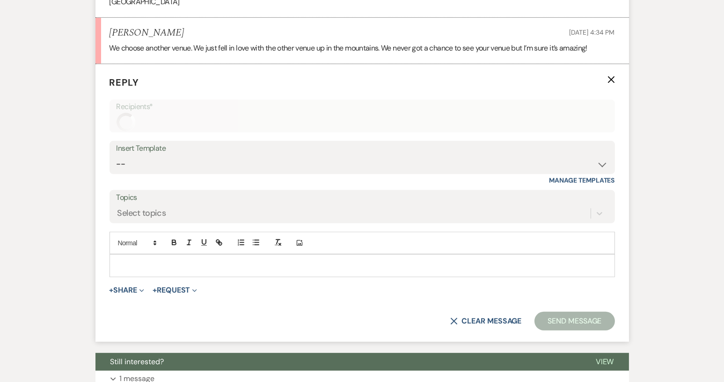
scroll to position [534, 0]
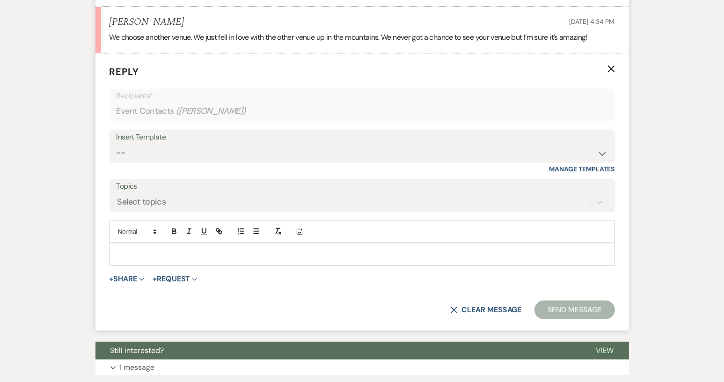
click at [130, 254] on p at bounding box center [362, 254] width 491 height 10
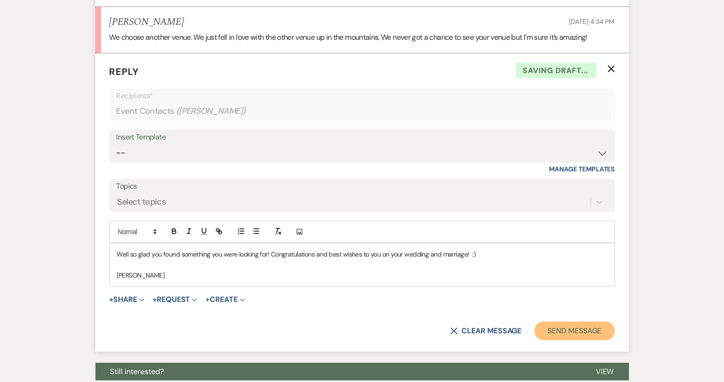
click at [564, 331] on button "Send Message" at bounding box center [575, 331] width 80 height 19
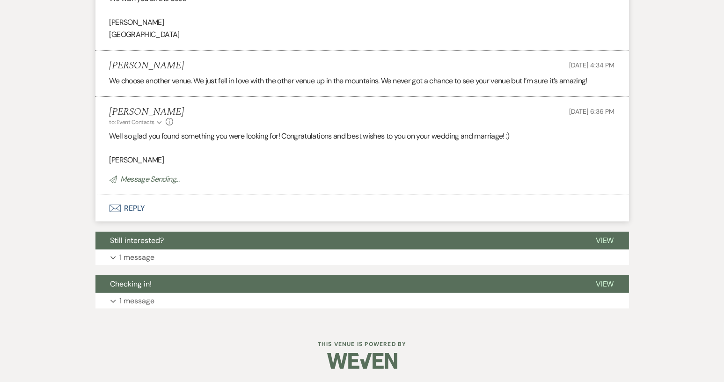
scroll to position [472, 0]
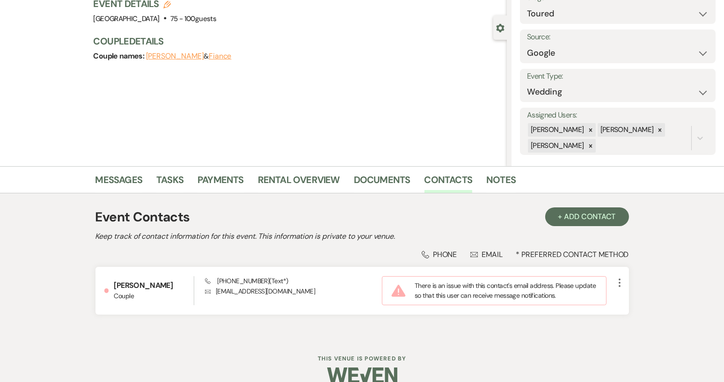
scroll to position [72, 0]
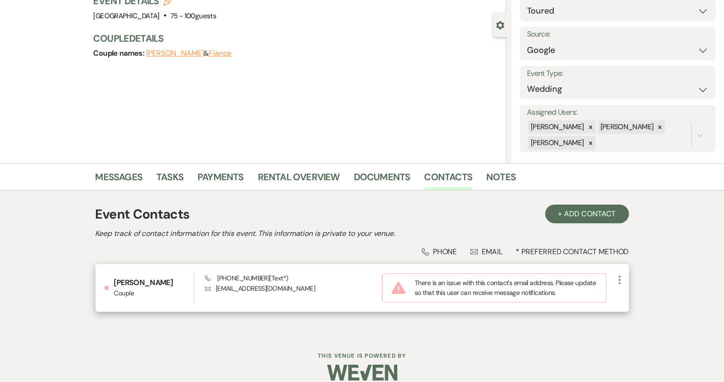
click at [615, 278] on icon "More" at bounding box center [619, 279] width 11 height 11
click at [631, 295] on use "button" at bounding box center [629, 298] width 7 height 7
select select "text"
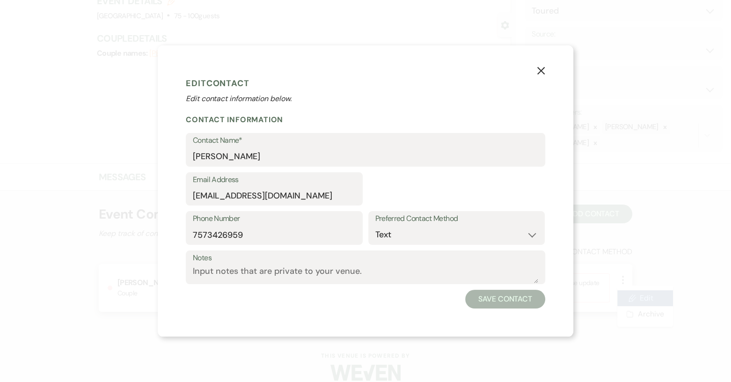
select select "1"
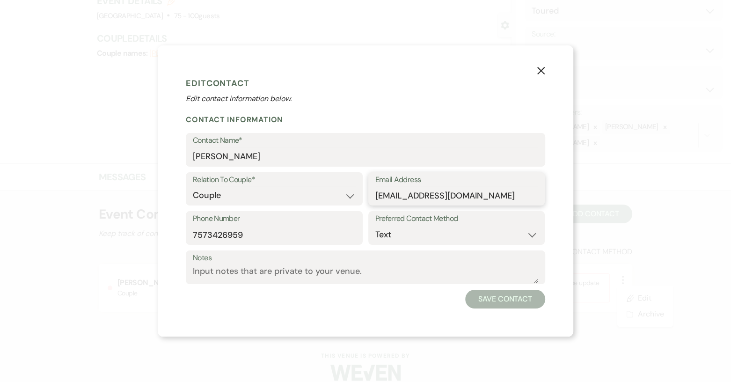
click at [388, 197] on input "cmlaughlin3023@gmail.com" at bounding box center [457, 195] width 163 height 18
type input "cmclaughlin3023@gmail.com"
click at [480, 299] on button "Save Contact" at bounding box center [505, 299] width 80 height 19
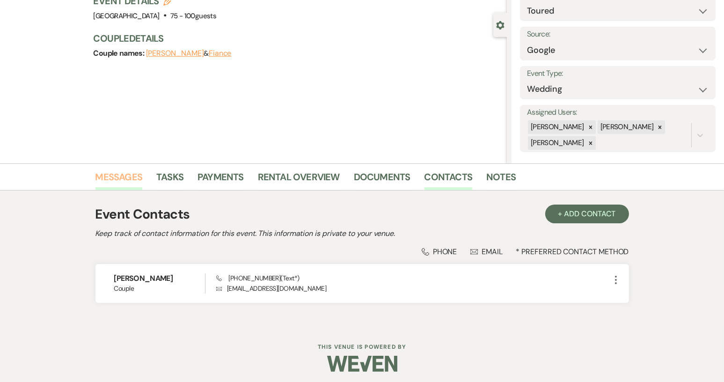
click at [131, 183] on link "Messages" at bounding box center [119, 180] width 47 height 21
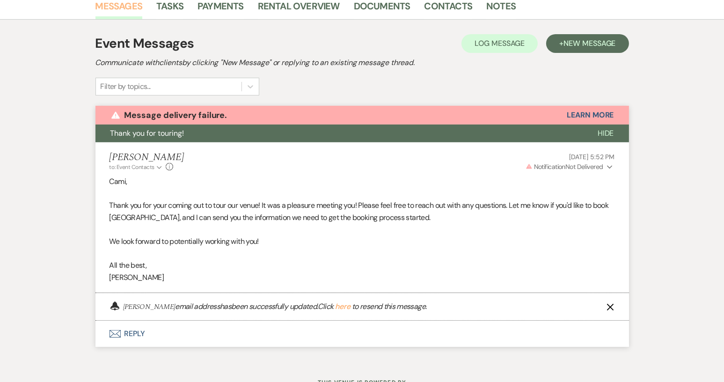
scroll to position [253, 0]
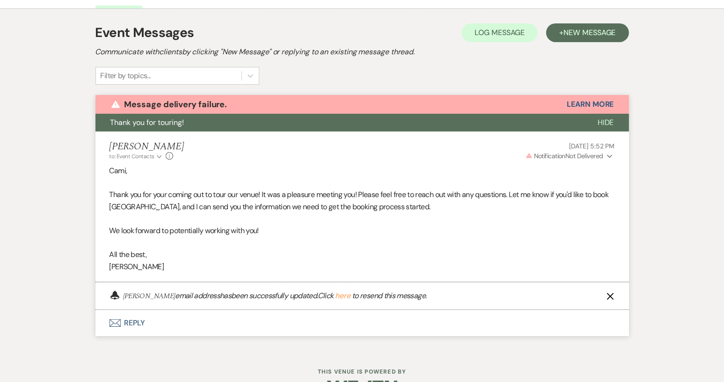
click at [350, 295] on button "here" at bounding box center [342, 295] width 15 height 7
click at [579, 37] on button "+ New Message" at bounding box center [587, 32] width 82 height 19
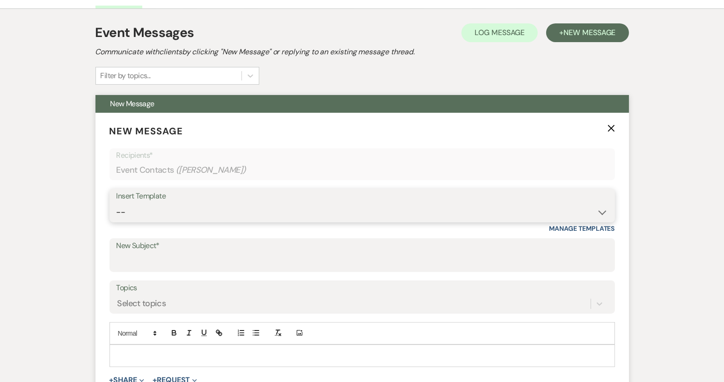
click at [602, 211] on select "-- Weven Planning Portal Introduction (Booked Events) Tour Request Response Con…" at bounding box center [363, 212] width 492 height 18
select select "1850"
click at [117, 203] on select "-- Weven Planning Portal Introduction (Booked Events) Tour Request Response Con…" at bounding box center [363, 212] width 492 height 18
type input "Thank you for touring!"
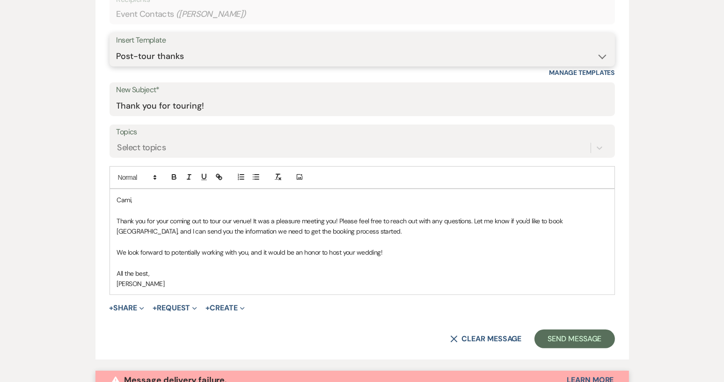
scroll to position [408, 0]
click at [116, 249] on div "Cami, Thank you for your coming out to tour our venue! It was a pleasure meetin…" at bounding box center [362, 243] width 505 height 106
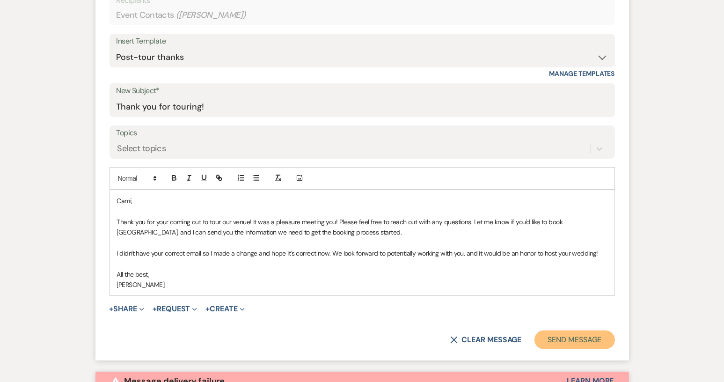
click at [568, 343] on button "Send Message" at bounding box center [575, 340] width 80 height 19
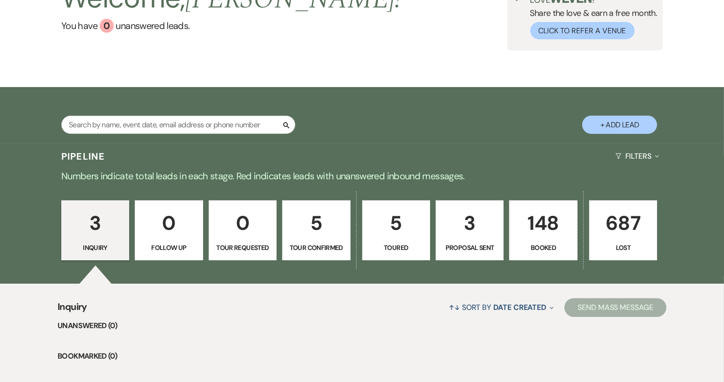
scroll to position [86, 0]
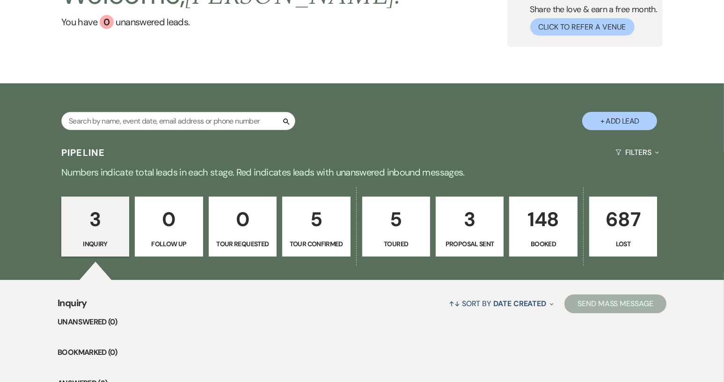
click at [558, 213] on p "148" at bounding box center [544, 219] width 56 height 31
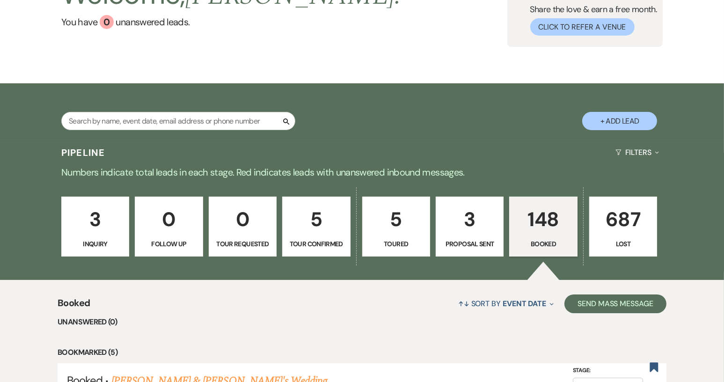
scroll to position [99, 0]
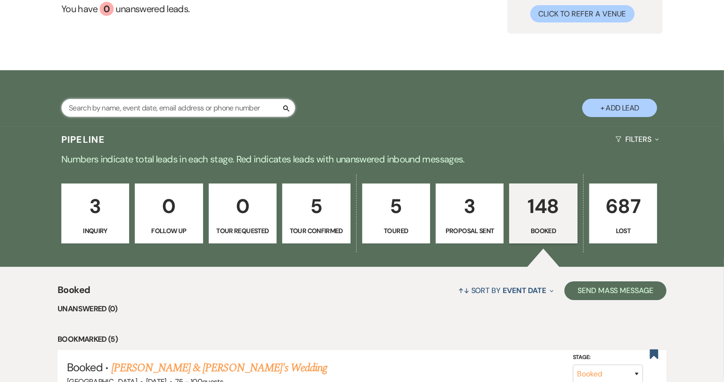
click at [127, 108] on input "text" at bounding box center [178, 108] width 234 height 18
type input "[PERSON_NAME]"
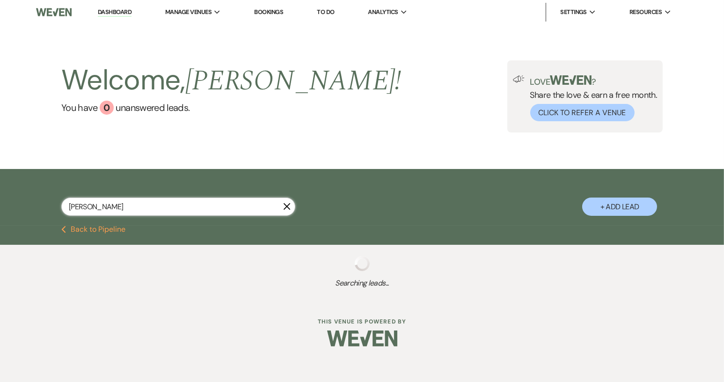
select select "8"
select select "4"
select select "8"
select select "4"
select select "8"
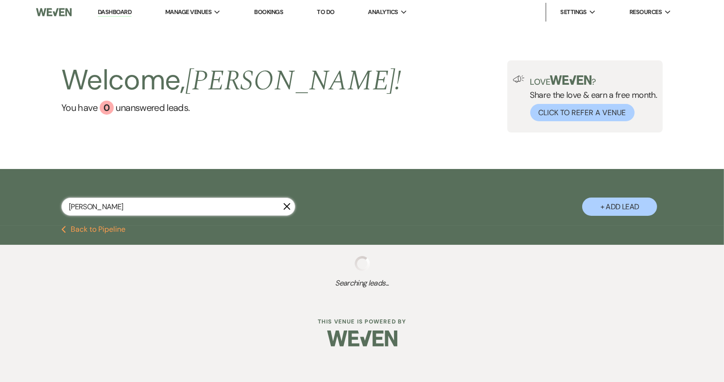
select select "5"
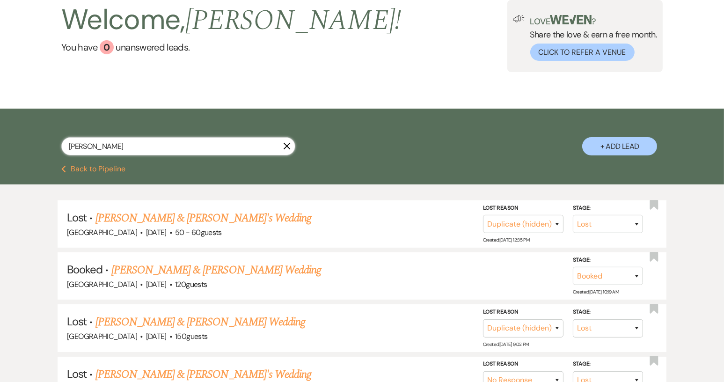
scroll to position [68, 0]
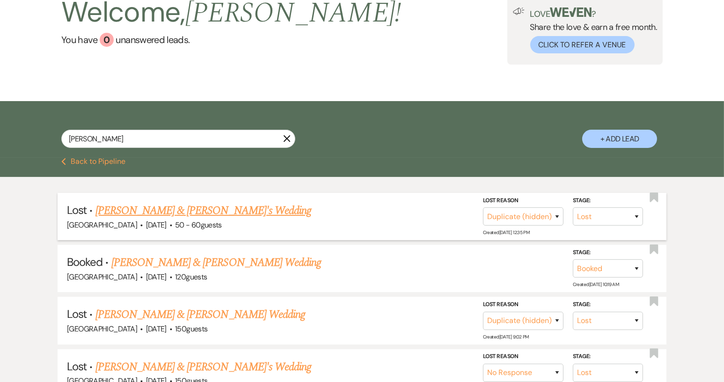
click at [149, 208] on link "[PERSON_NAME] & [PERSON_NAME]'s Wedding" at bounding box center [204, 210] width 216 height 17
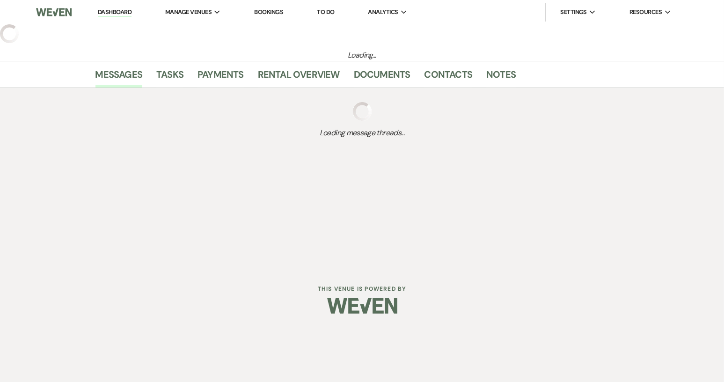
select select "8"
select select "4"
select select "2"
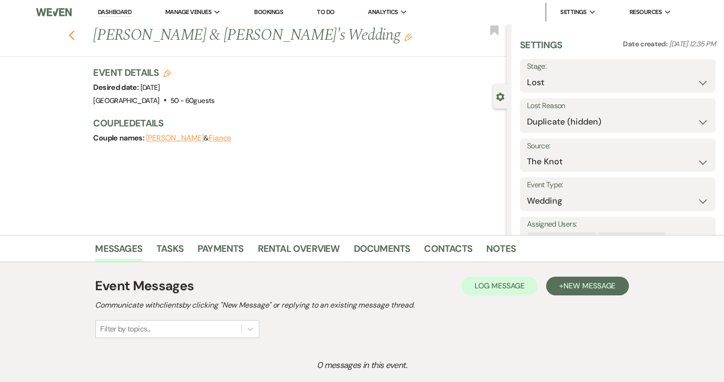
click at [75, 31] on icon "Previous" at bounding box center [71, 35] width 7 height 11
select select "8"
select select "4"
select select "8"
select select "4"
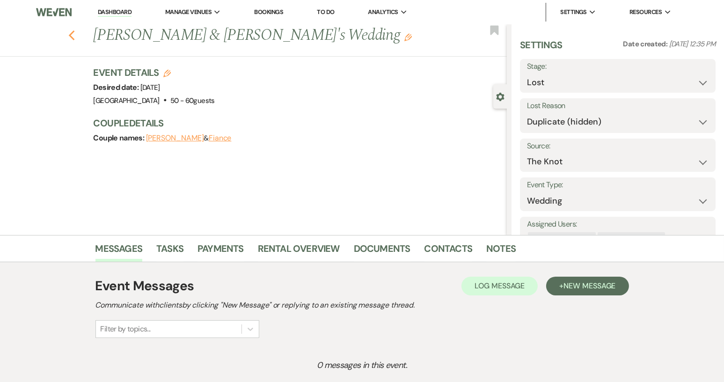
select select "8"
select select "5"
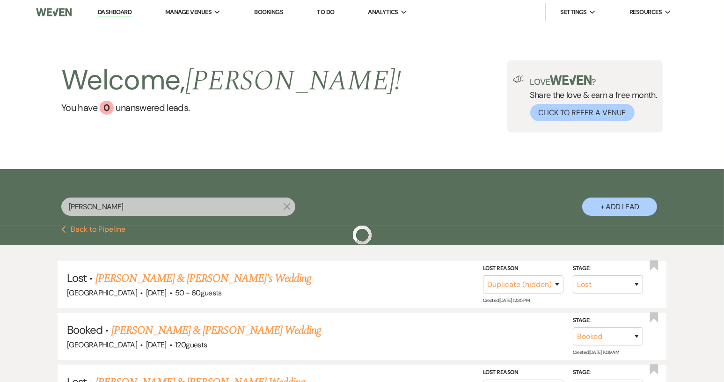
scroll to position [68, 0]
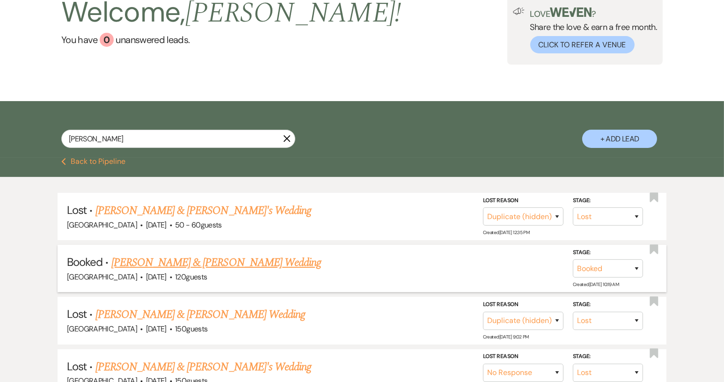
click at [247, 264] on link "[PERSON_NAME] & [PERSON_NAME] Wedding" at bounding box center [216, 262] width 210 height 17
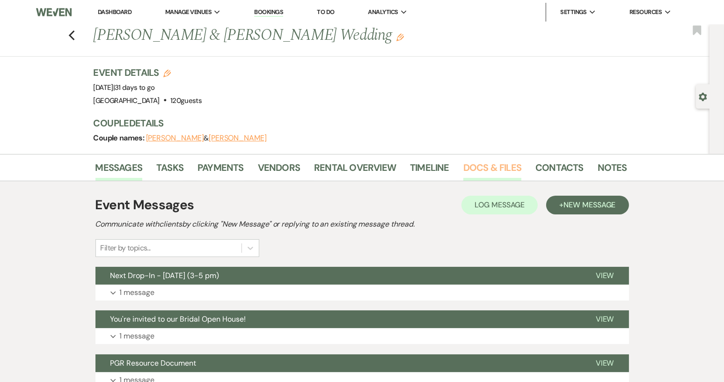
click at [495, 166] on link "Docs & Files" at bounding box center [493, 170] width 58 height 21
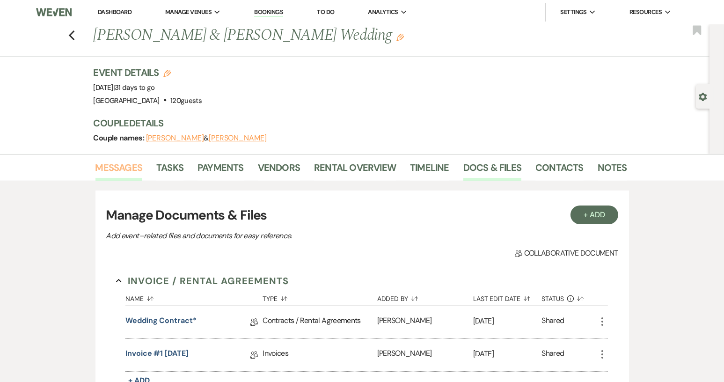
click at [111, 167] on link "Messages" at bounding box center [119, 170] width 47 height 21
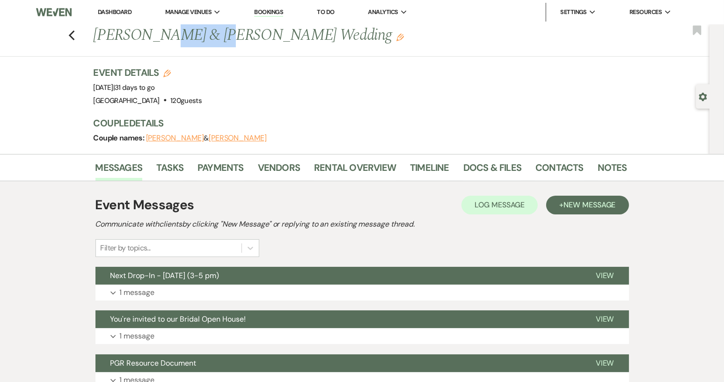
drag, startPoint x: 155, startPoint y: 36, endPoint x: 197, endPoint y: 39, distance: 41.8
click at [197, 39] on h1 "[PERSON_NAME] & [PERSON_NAME] Wedding Edit" at bounding box center [304, 35] width 420 height 22
copy h1 "[PERSON_NAME]"
click at [512, 179] on link "Docs & Files" at bounding box center [493, 170] width 58 height 21
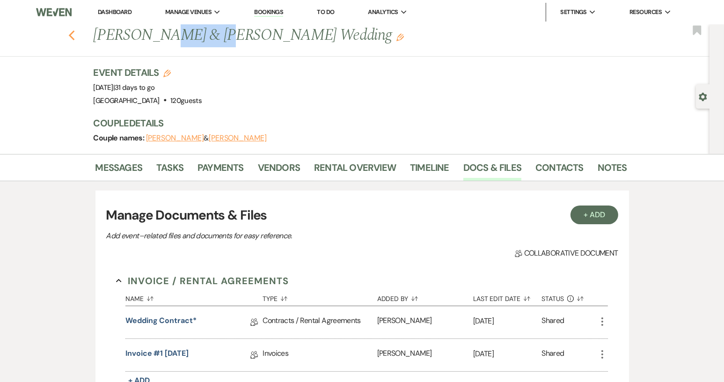
click at [73, 31] on icon "Previous" at bounding box center [71, 35] width 7 height 11
select select "8"
select select "4"
select select "8"
select select "4"
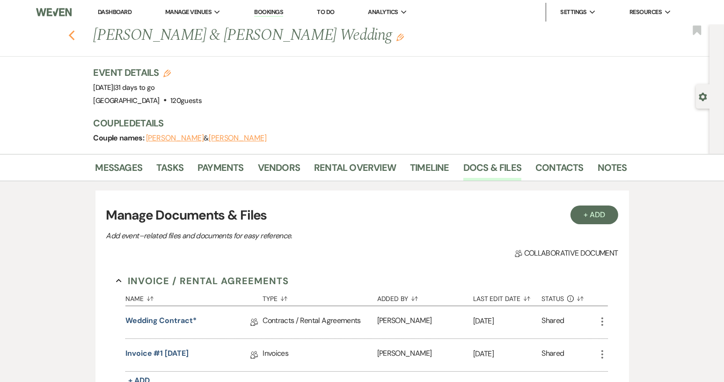
select select "8"
select select "5"
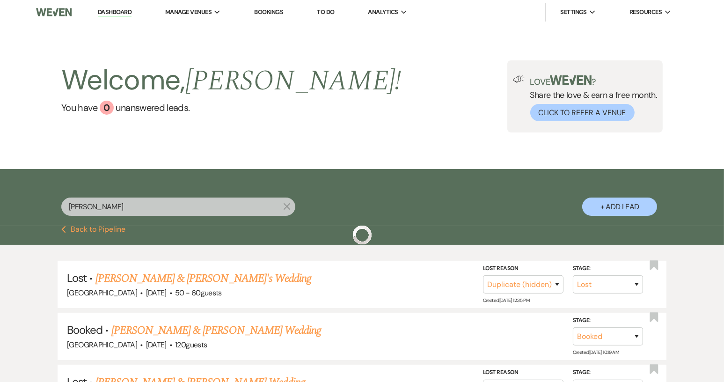
scroll to position [68, 0]
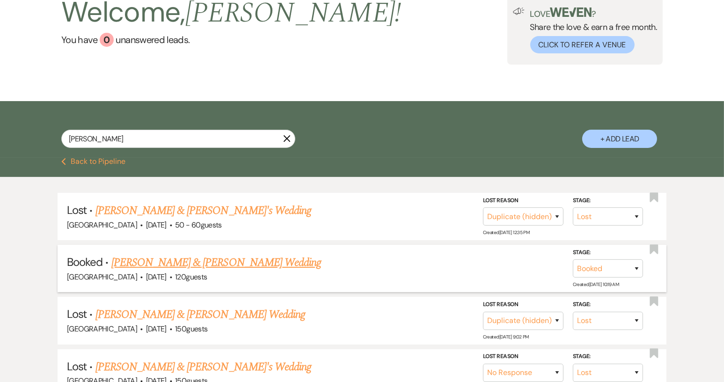
click at [189, 263] on link "[PERSON_NAME] & [PERSON_NAME] Wedding" at bounding box center [216, 262] width 210 height 17
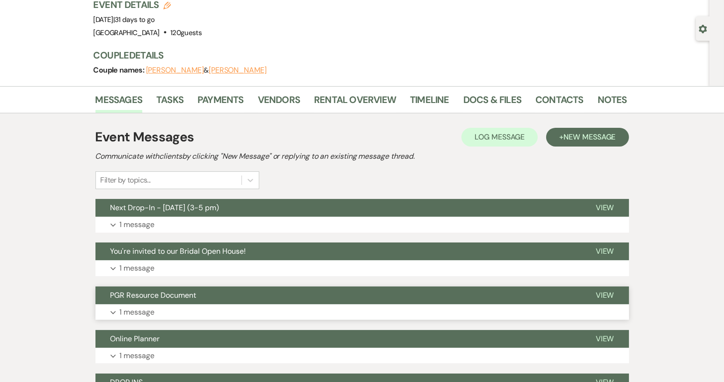
click at [375, 295] on button "PGR Resource Document" at bounding box center [339, 296] width 486 height 18
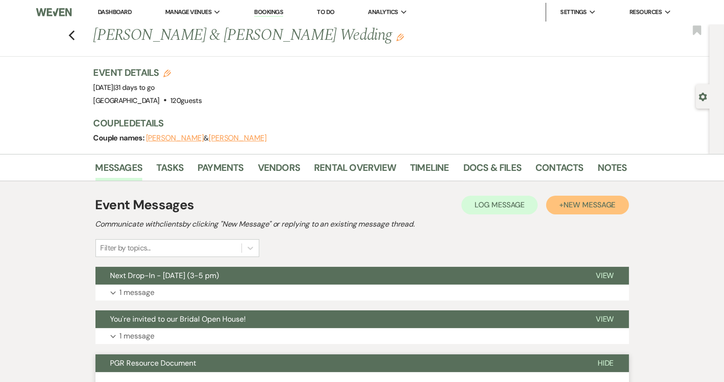
click at [559, 198] on button "+ New Message" at bounding box center [587, 205] width 82 height 19
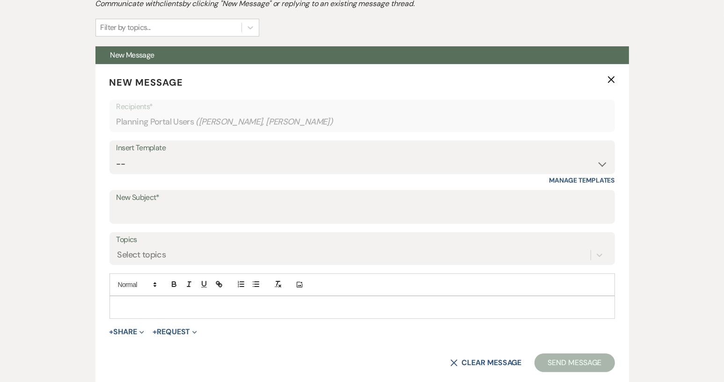
scroll to position [219, 0]
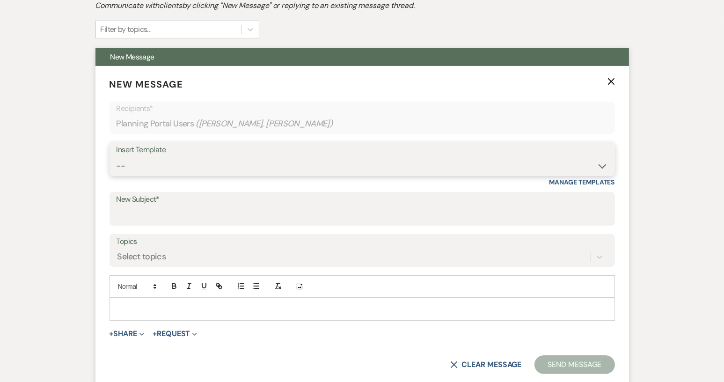
click at [598, 165] on select "-- Weven Planning Portal Introduction (Booked Events) Tour Request Response Con…" at bounding box center [363, 166] width 492 height 18
select select "5485"
click at [117, 157] on select "-- Weven Planning Portal Introduction (Booked Events) Tour Request Response Con…" at bounding box center [363, 166] width 492 height 18
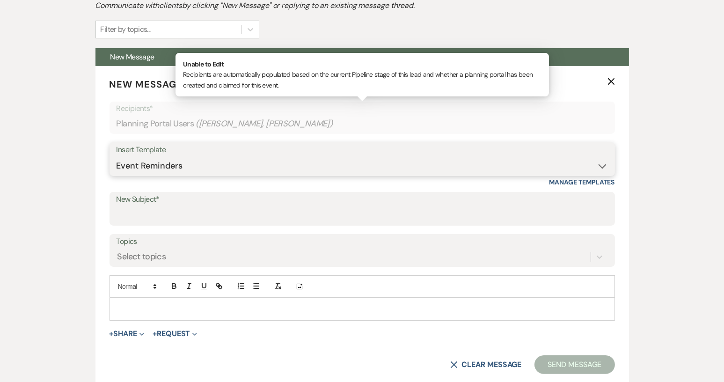
type input "Event Reminders - please sign"
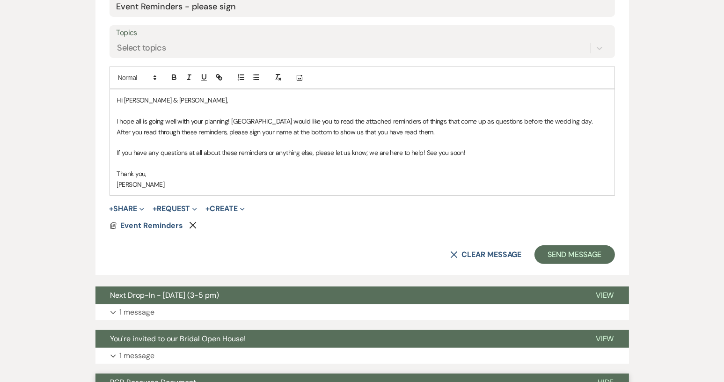
scroll to position [350, 0]
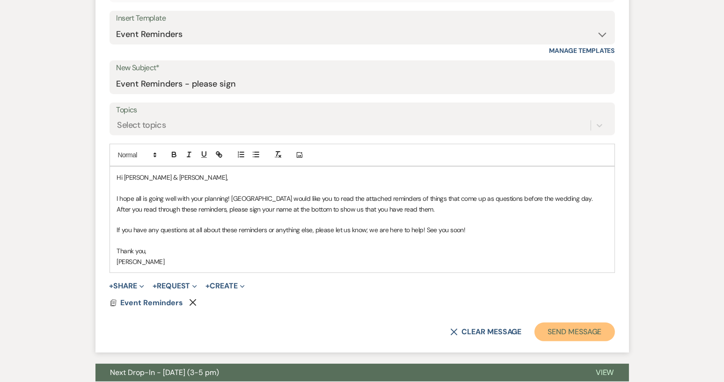
click at [576, 334] on button "Send Message" at bounding box center [575, 332] width 80 height 19
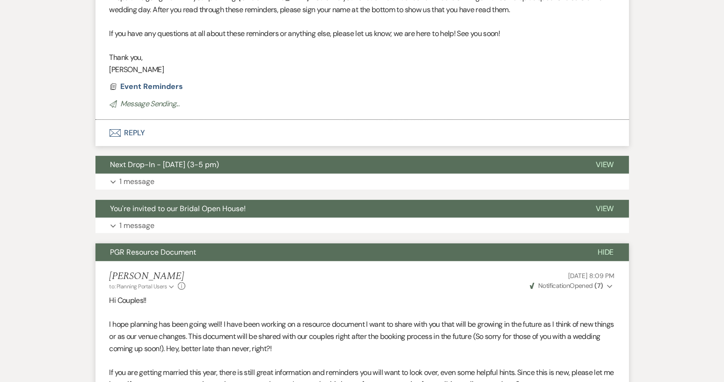
scroll to position [2, 0]
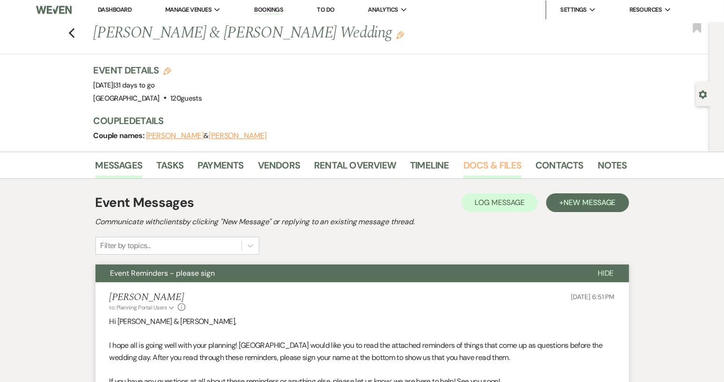
click at [504, 164] on link "Docs & Files" at bounding box center [493, 168] width 58 height 21
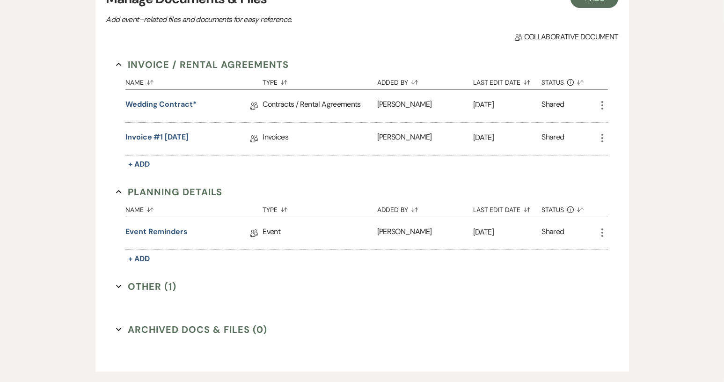
scroll to position [217, 0]
click at [158, 230] on link "Event Reminders" at bounding box center [157, 232] width 62 height 15
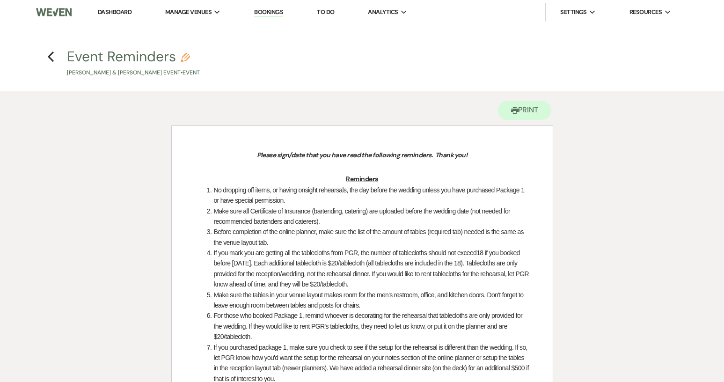
drag, startPoint x: 724, startPoint y: 103, endPoint x: 727, endPoint y: 129, distance: 26.0
click at [52, 57] on icon "Previous" at bounding box center [50, 56] width 7 height 11
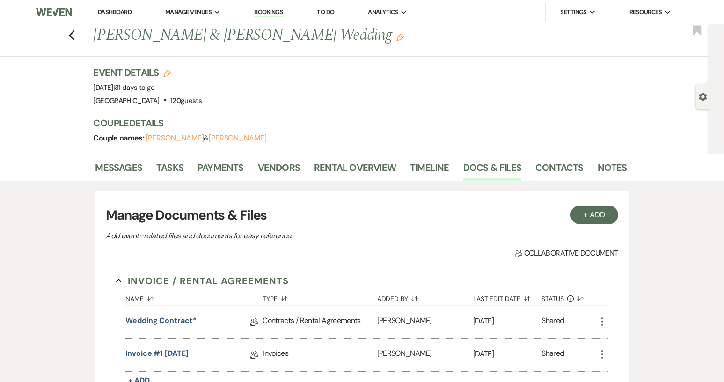
scroll to position [217, 0]
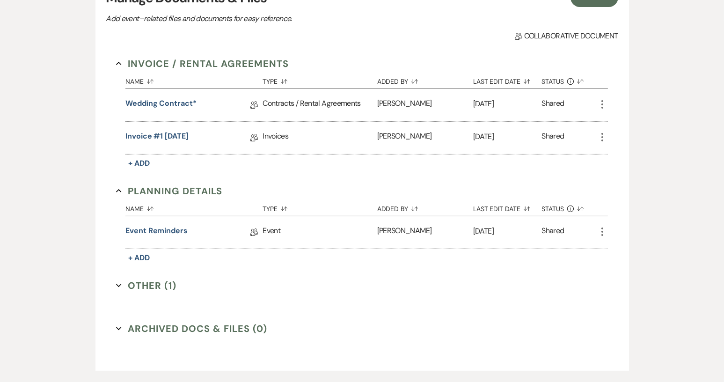
select select "8"
select select "4"
select select "8"
select select "4"
select select "8"
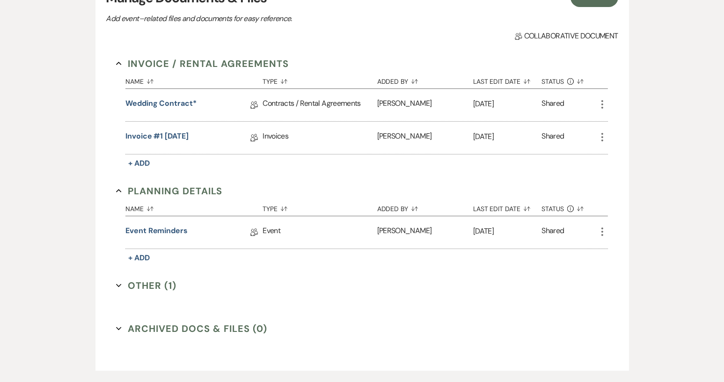
select select "5"
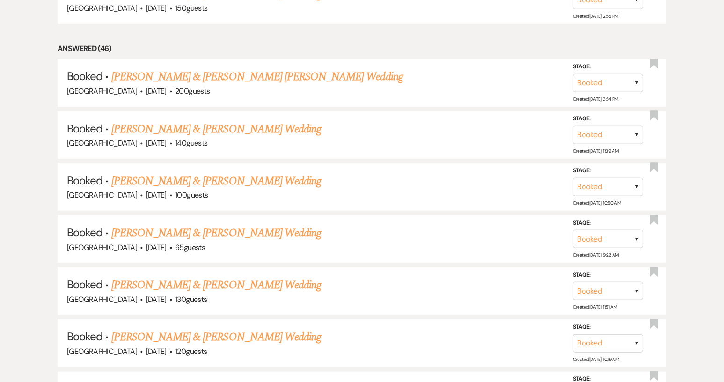
scroll to position [712, 0]
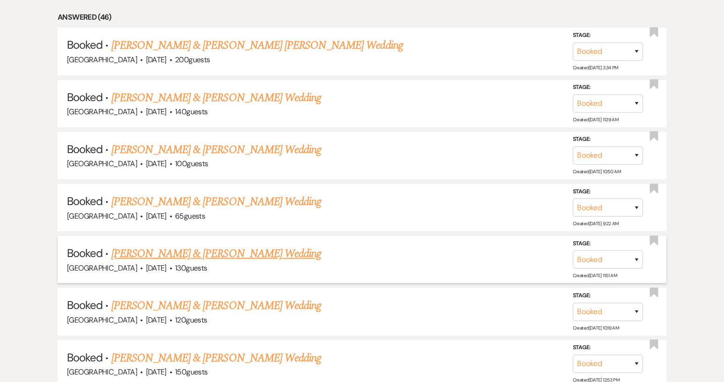
click at [287, 248] on link "[PERSON_NAME] & [PERSON_NAME] Wedding" at bounding box center [216, 253] width 210 height 17
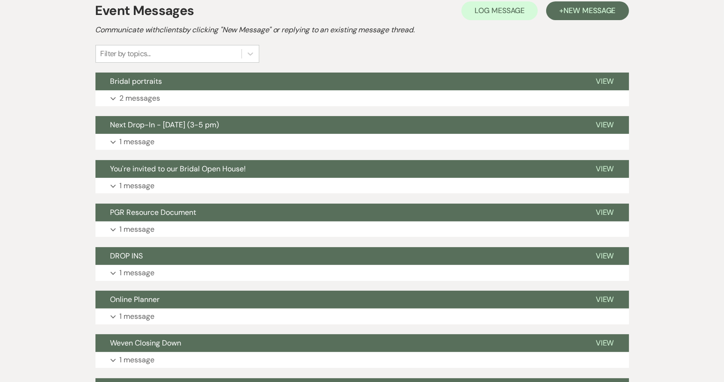
scroll to position [196, 0]
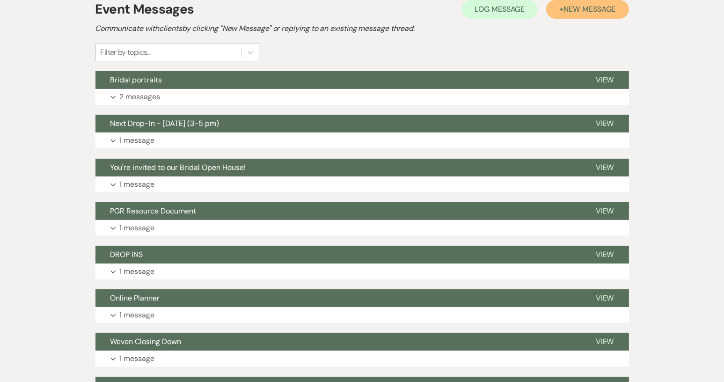
click at [588, 11] on span "New Message" at bounding box center [590, 9] width 52 height 10
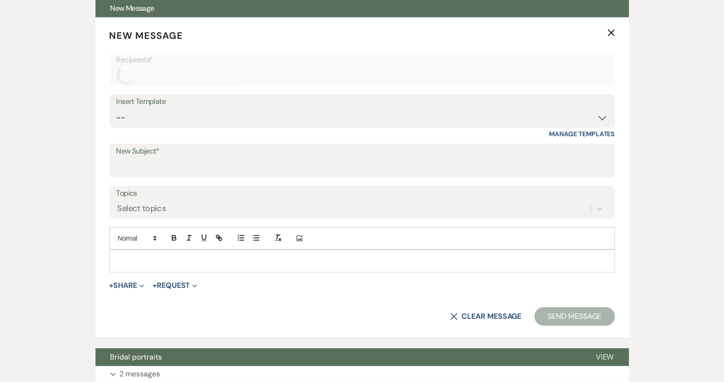
scroll to position [261, 0]
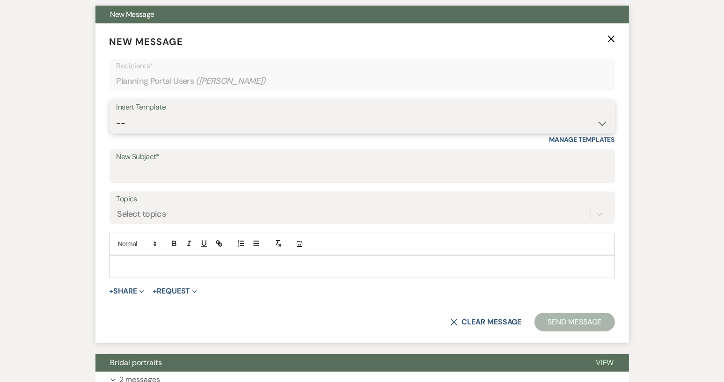
click at [600, 122] on select "-- Weven Planning Portal Introduction (Booked Events) Tour Request Response Con…" at bounding box center [363, 123] width 492 height 18
select select "5485"
click at [117, 114] on select "-- Weven Planning Portal Introduction (Booked Events) Tour Request Response Con…" at bounding box center [363, 123] width 492 height 18
type input "Event Reminders - please sign"
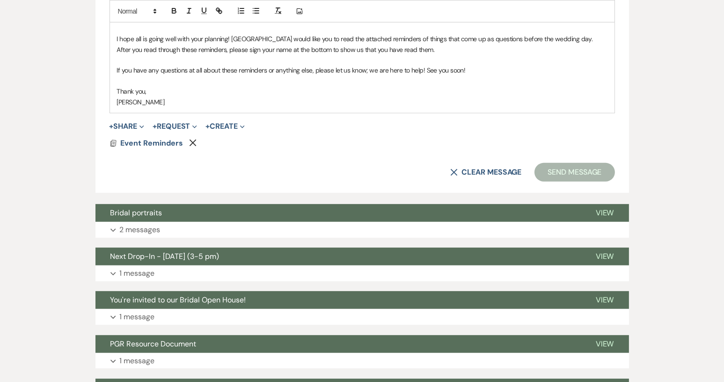
scroll to position [520, 0]
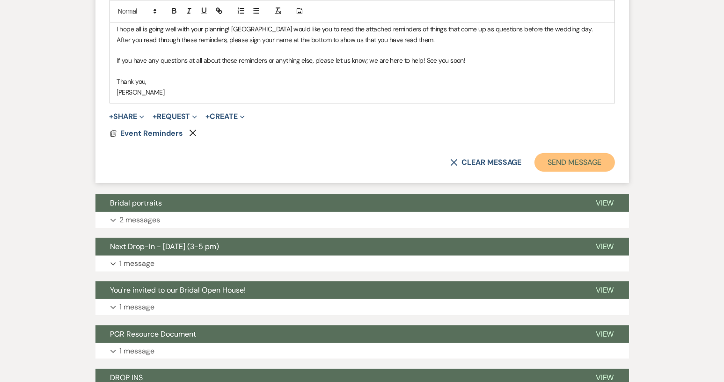
click at [576, 164] on button "Send Message" at bounding box center [575, 162] width 80 height 19
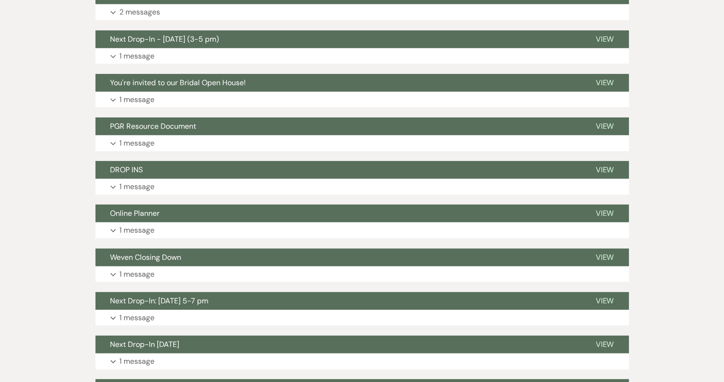
scroll to position [172, 0]
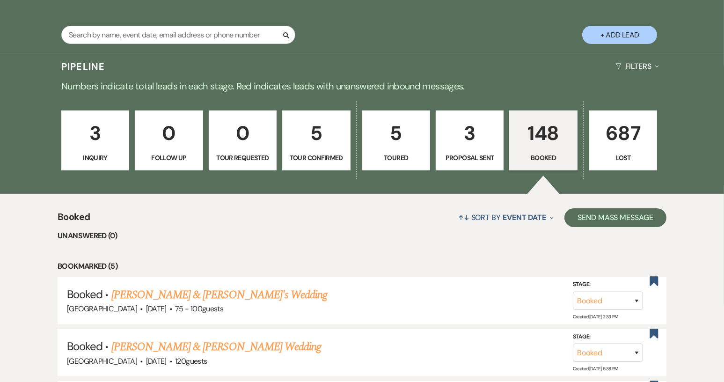
scroll to position [712, 0]
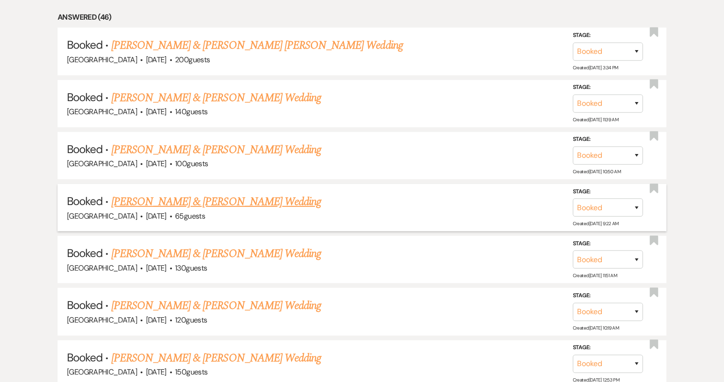
click at [187, 193] on link "[PERSON_NAME] & [PERSON_NAME] Wedding" at bounding box center [216, 201] width 210 height 17
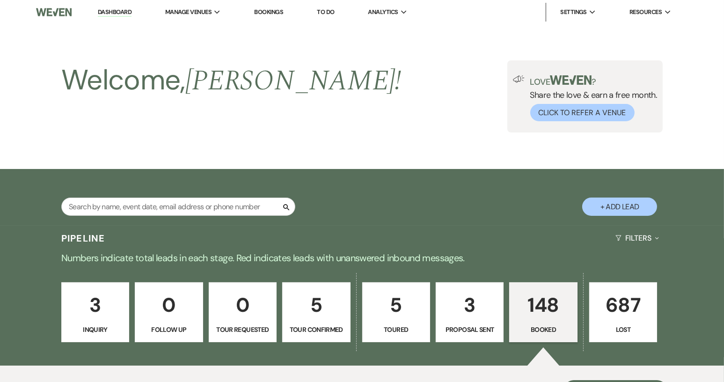
scroll to position [712, 0]
